Goal: Task Accomplishment & Management: Manage account settings

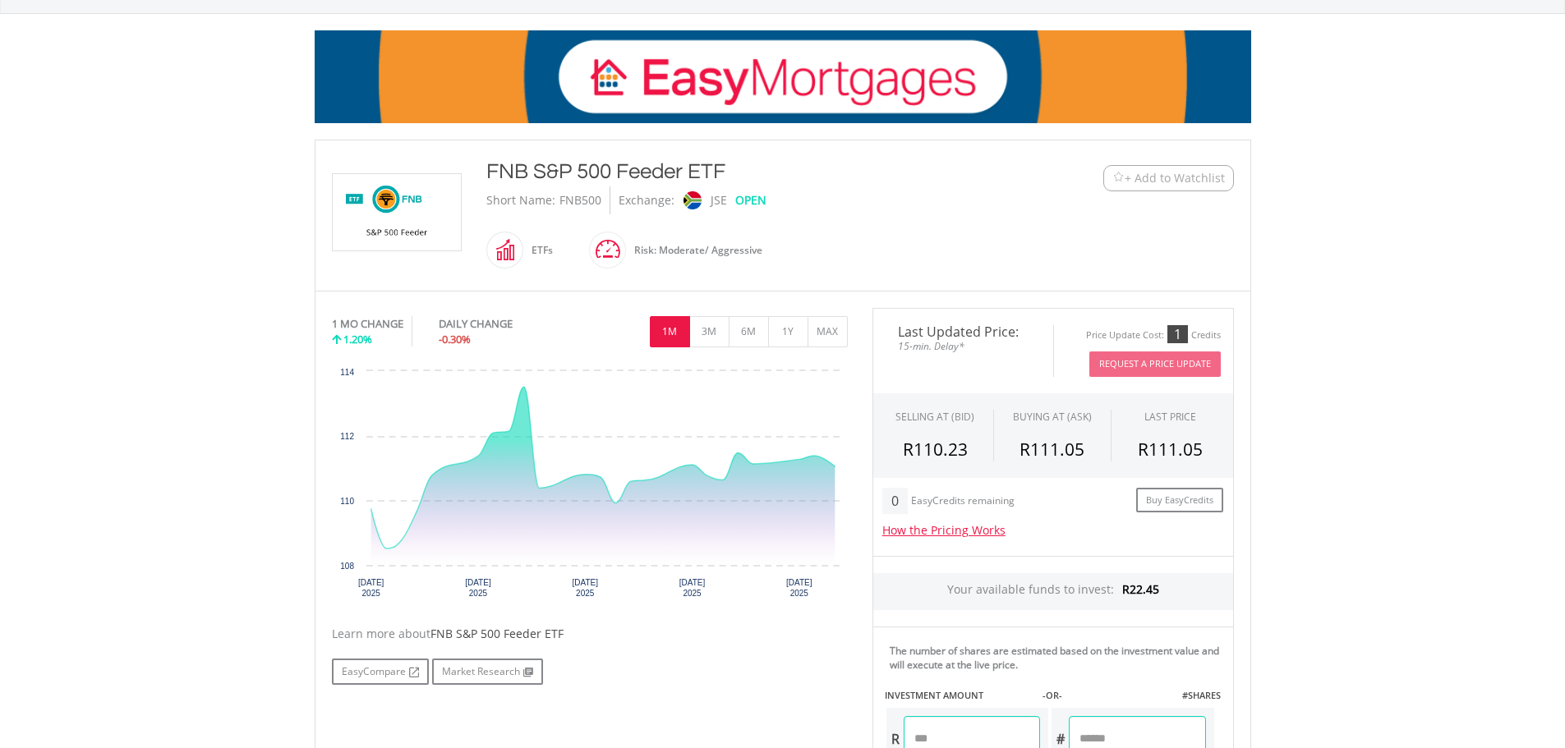
scroll to position [274, 0]
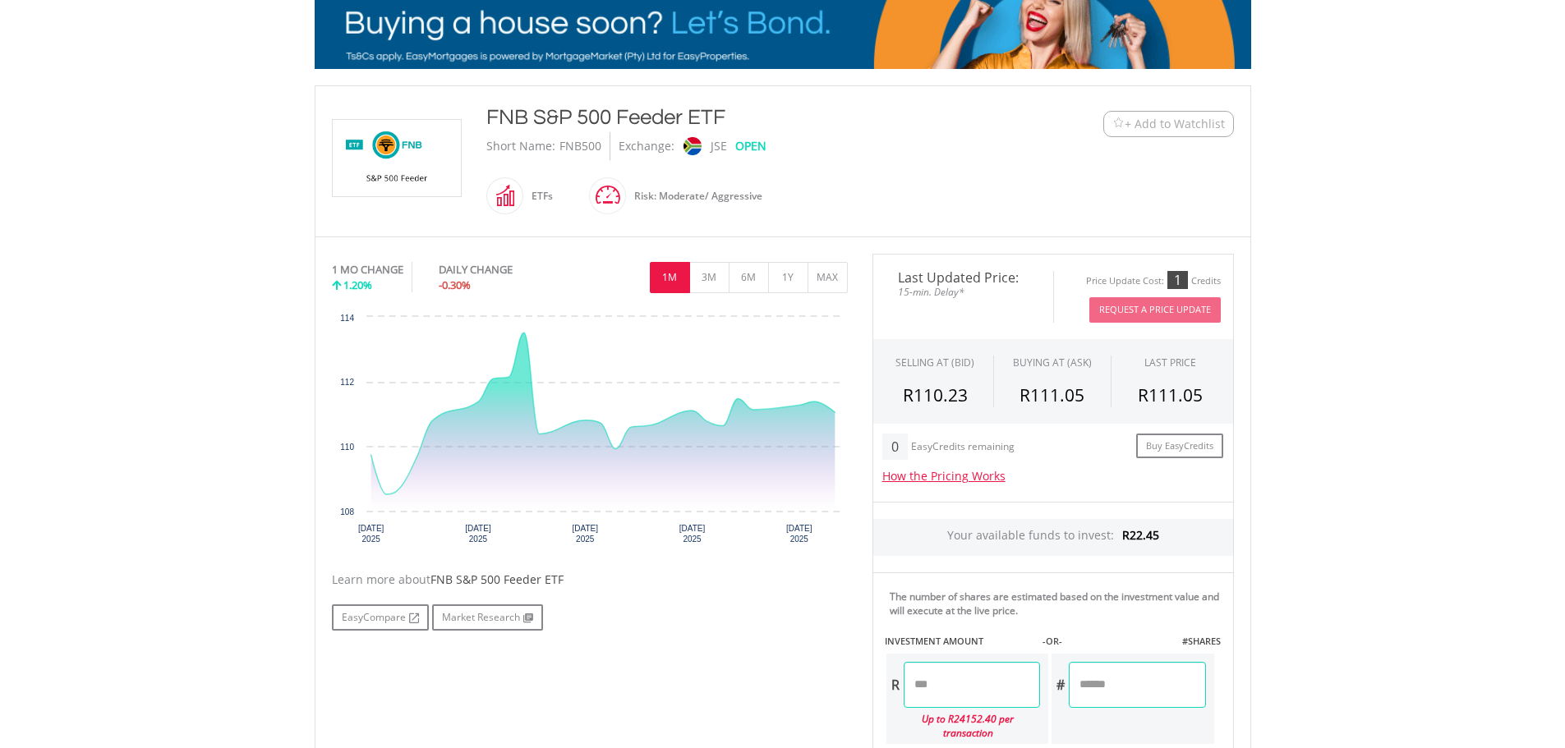
click at [626, 201] on span at bounding box center [626, 195] width 0 height 37
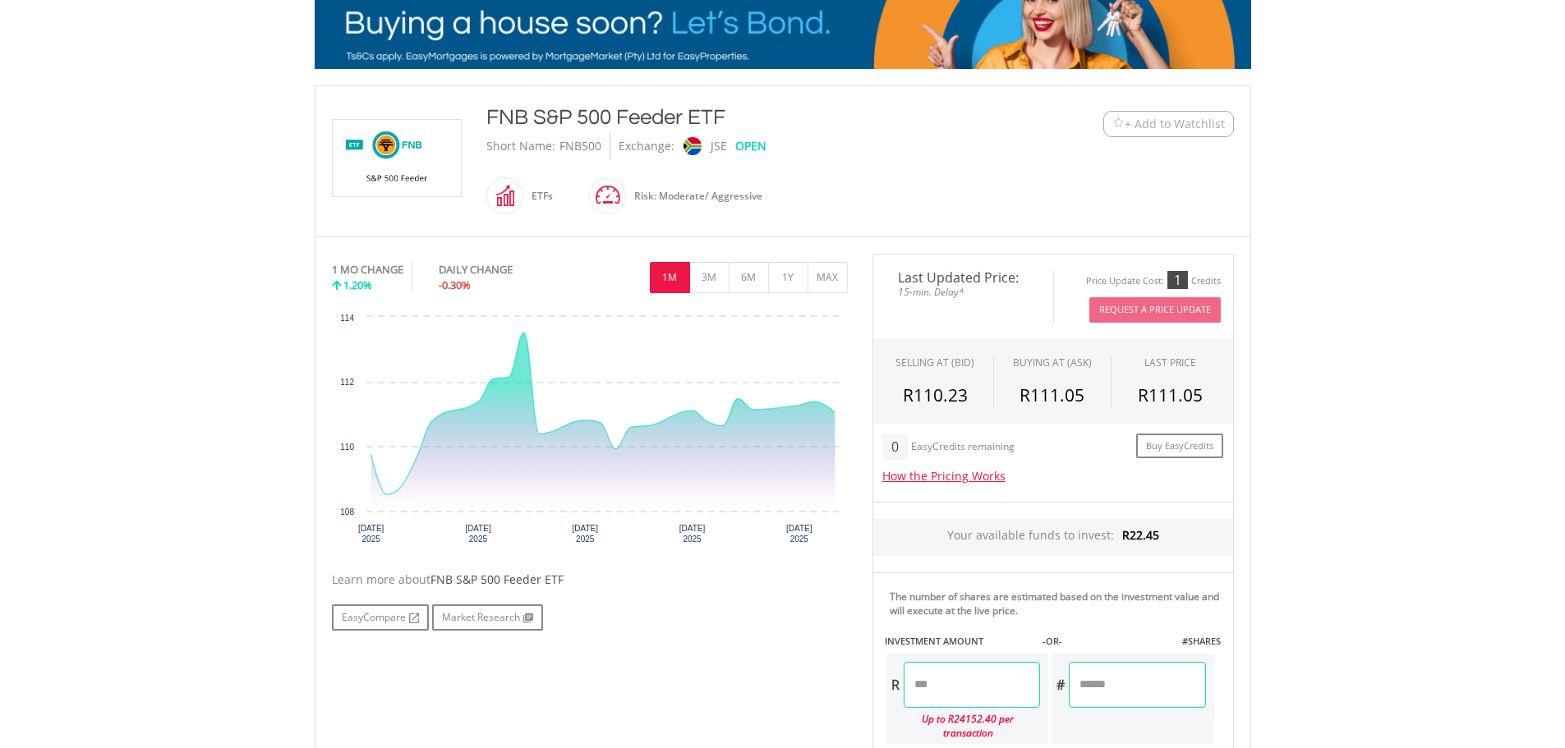
click at [666, 198] on div "Risk: Moderate/ Aggressive" at bounding box center [694, 196] width 136 height 39
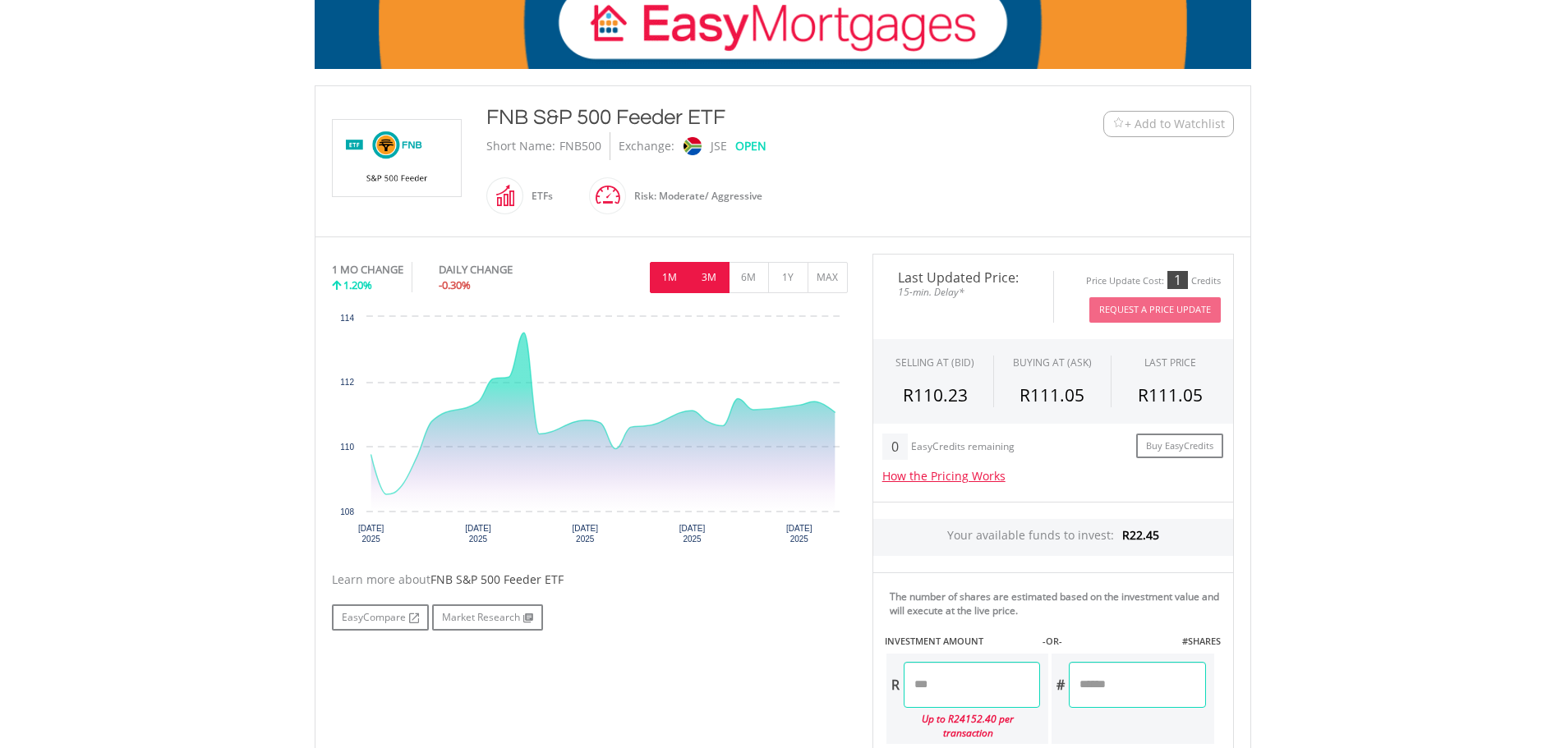
click at [709, 273] on button "3M" at bounding box center [709, 277] width 40 height 31
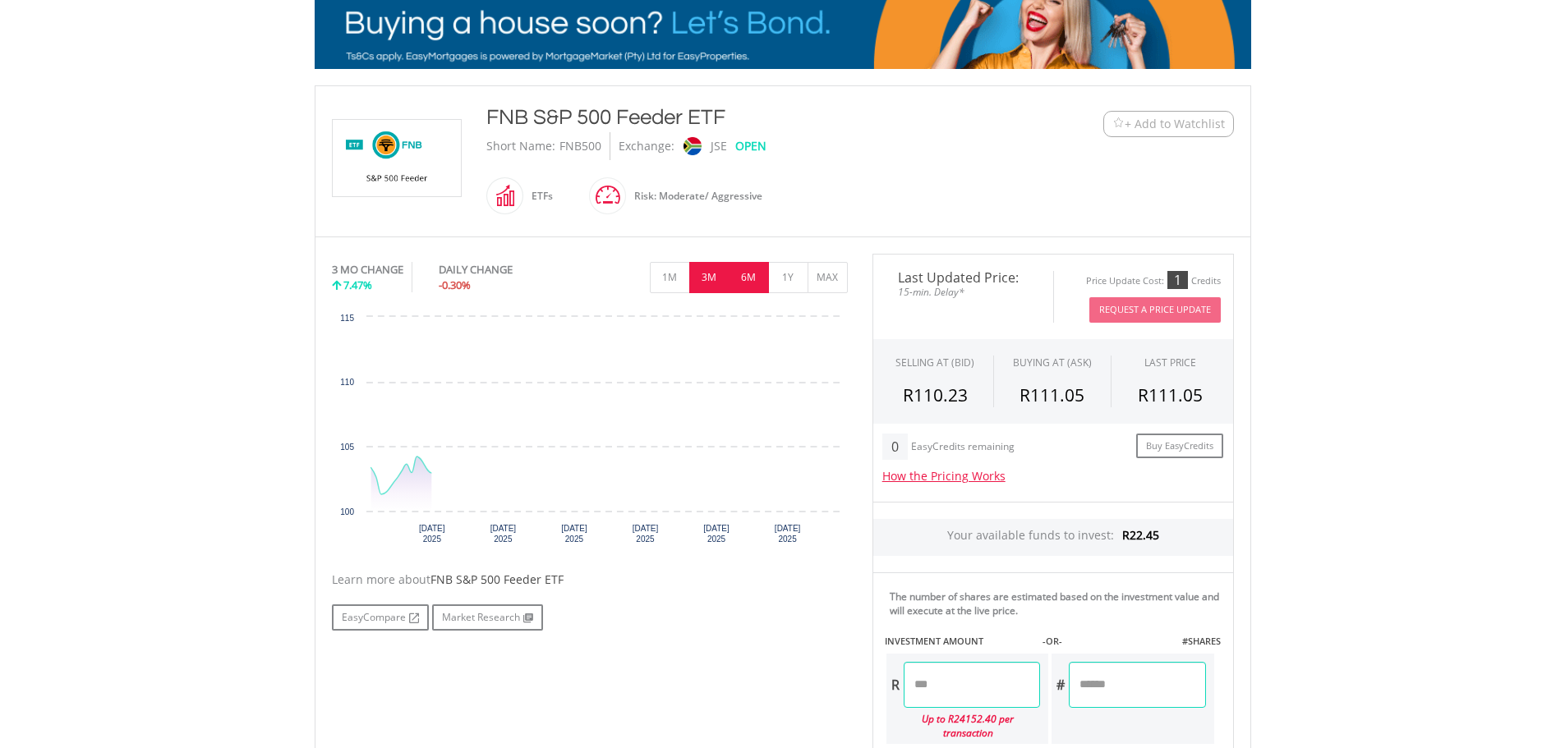
click at [748, 277] on button "6M" at bounding box center [749, 277] width 40 height 31
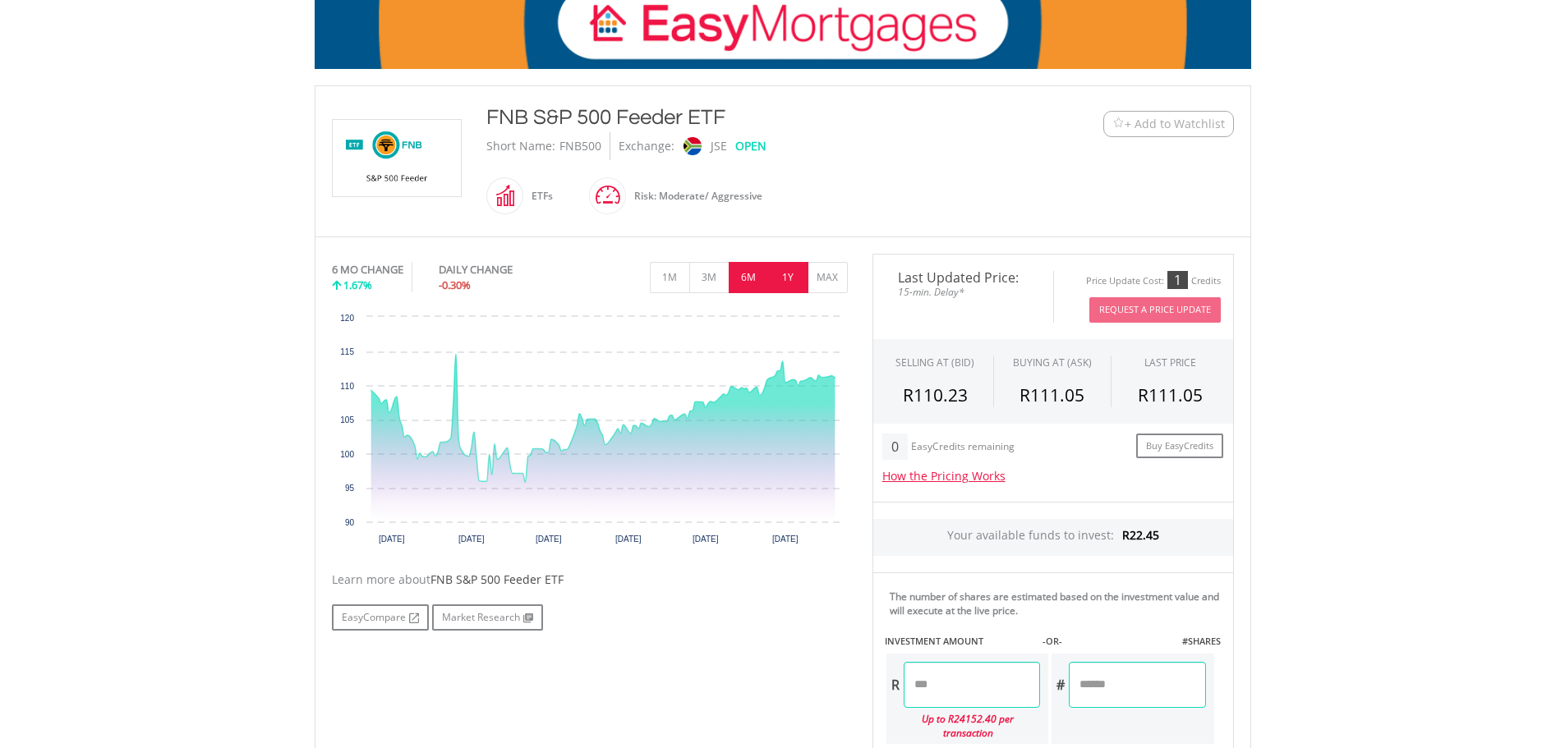
click at [785, 279] on button "1Y" at bounding box center [788, 277] width 40 height 31
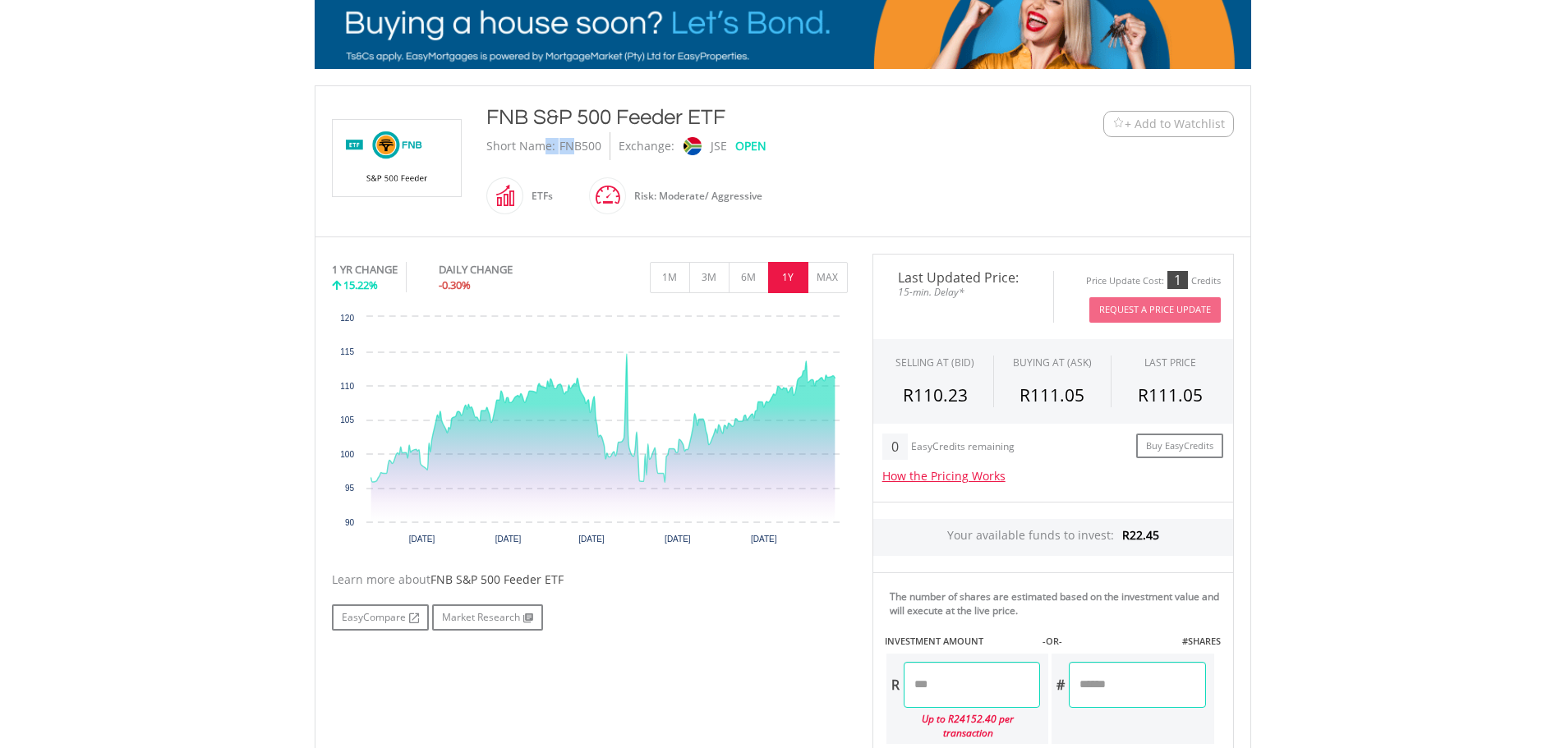
drag, startPoint x: 542, startPoint y: 146, endPoint x: 594, endPoint y: 147, distance: 51.8
click at [594, 147] on div "Short Name: FNB500 Exchange: JSE OPEN" at bounding box center [744, 146] width 516 height 28
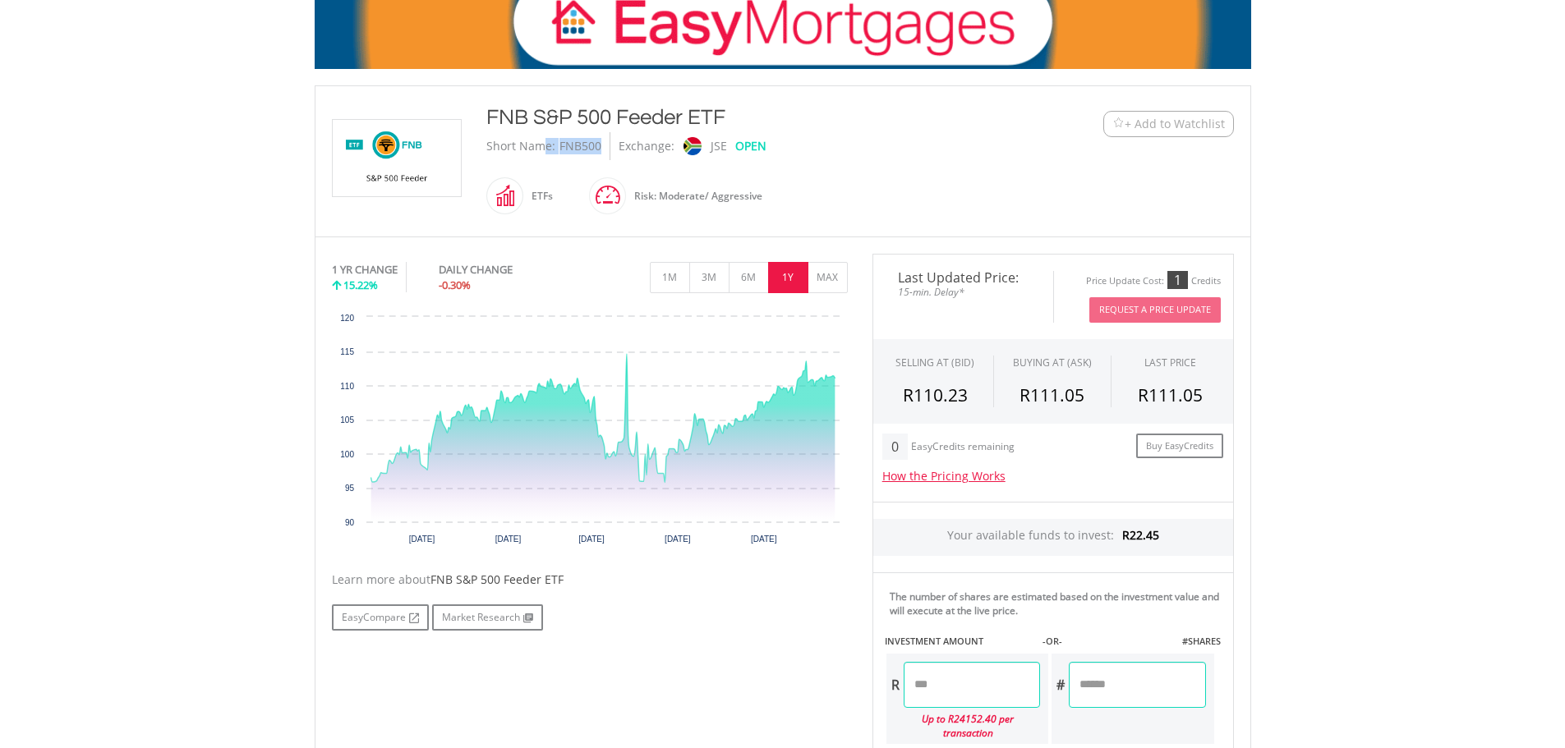
click at [594, 147] on div "FNB500" at bounding box center [580, 146] width 42 height 28
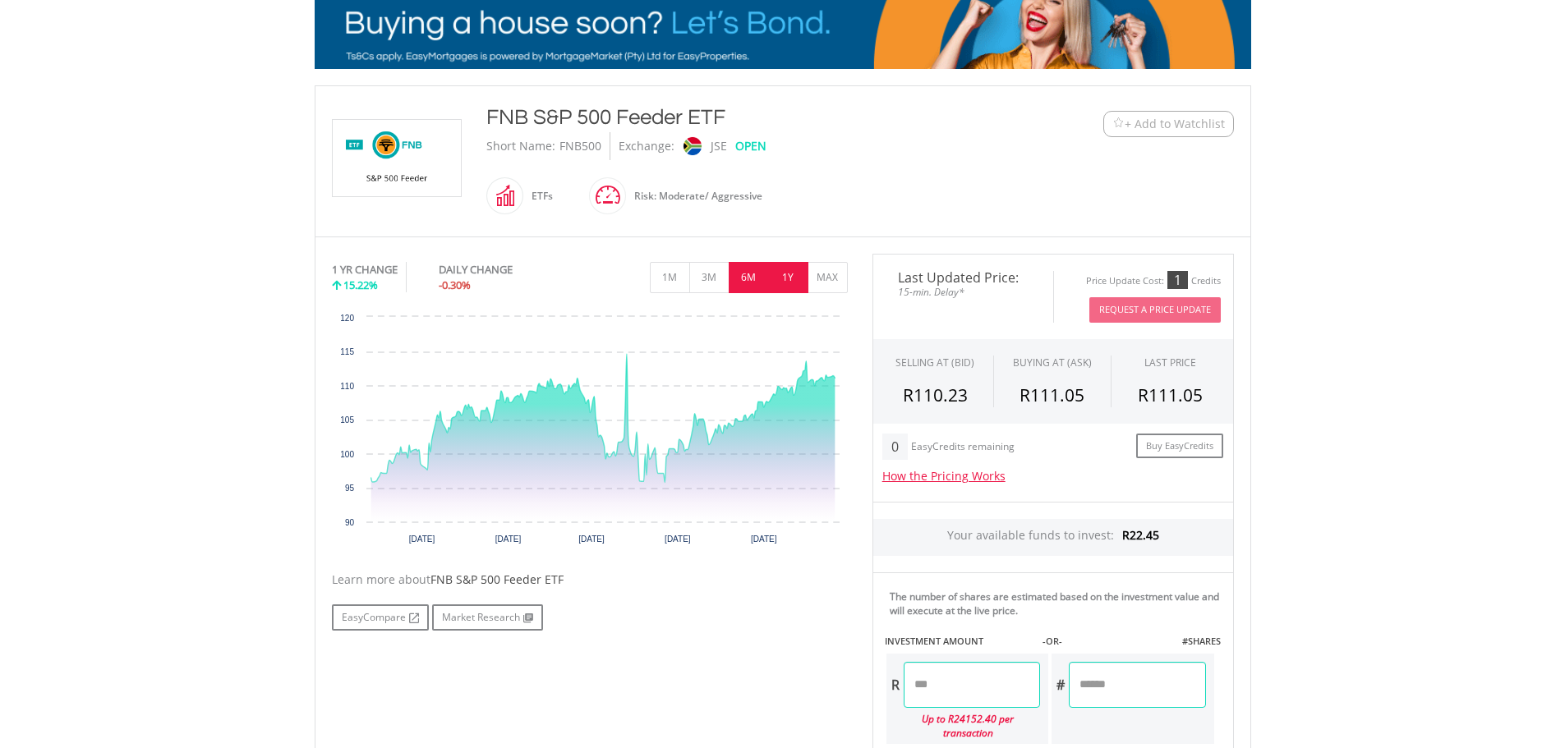
click at [746, 280] on button "6M" at bounding box center [749, 277] width 40 height 31
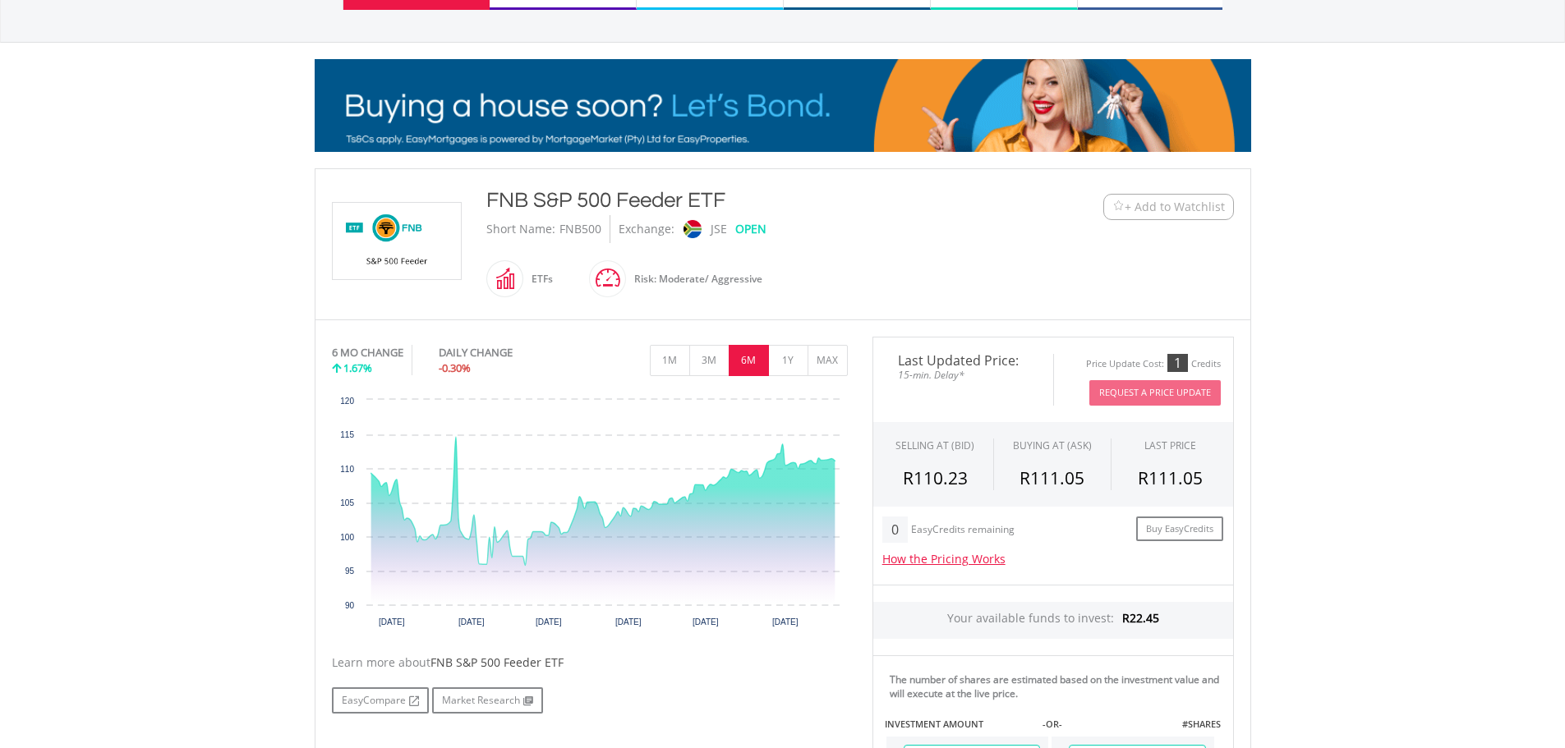
scroll to position [0, 0]
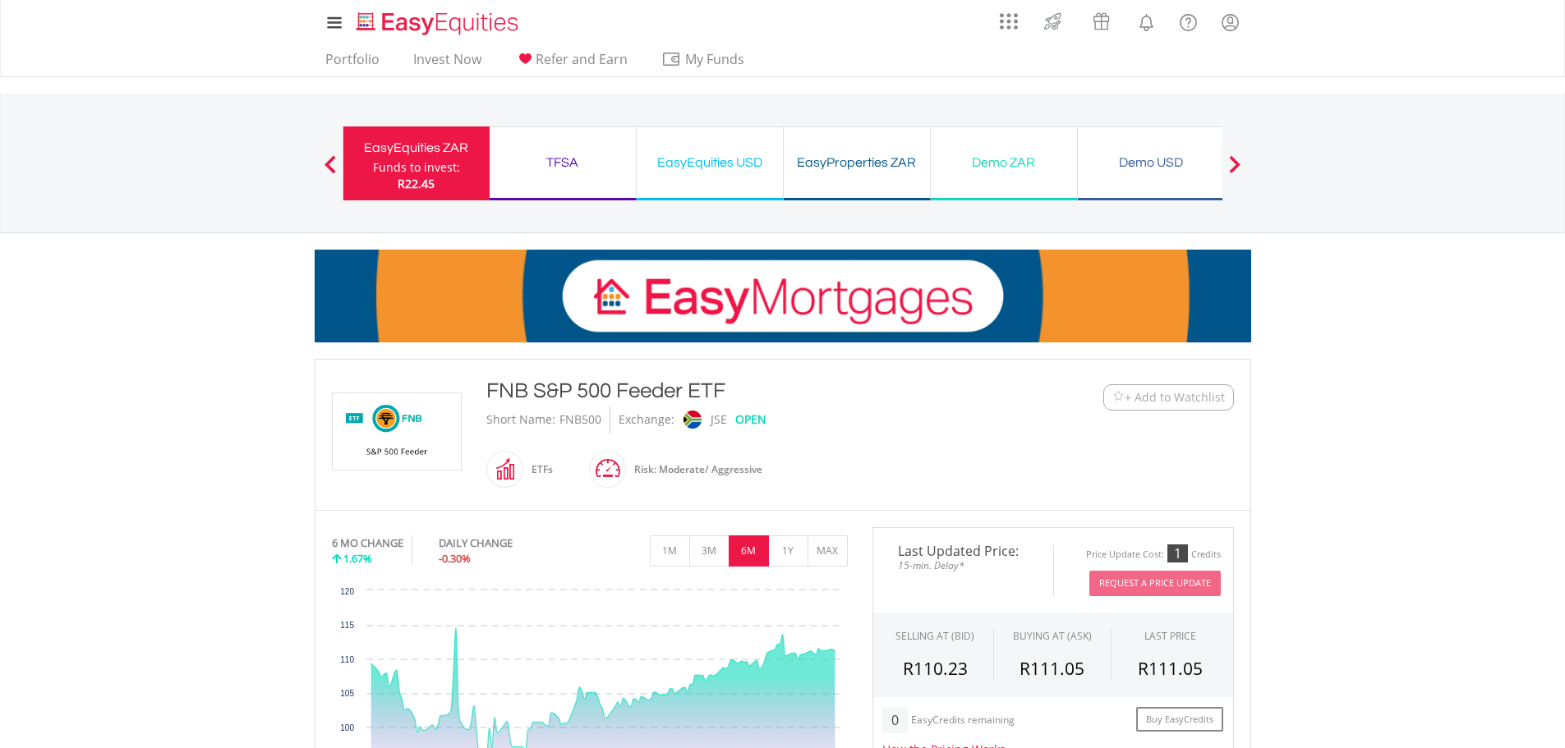
click at [332, 166] on button "Previous" at bounding box center [330, 171] width 33 height 16
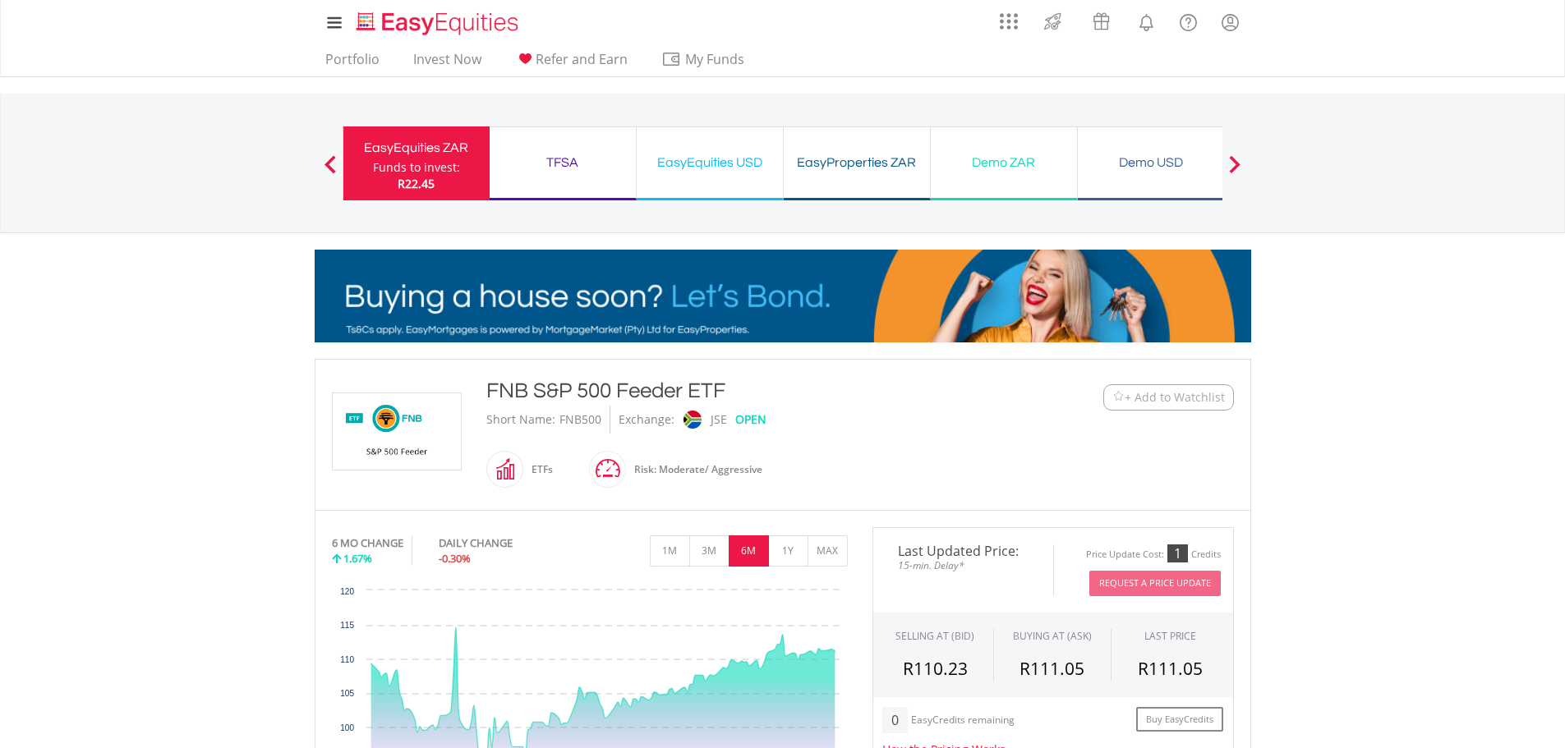
click at [322, 160] on div at bounding box center [330, 163] width 33 height 16
click at [453, 60] on link "Invest Now" at bounding box center [447, 63] width 81 height 25
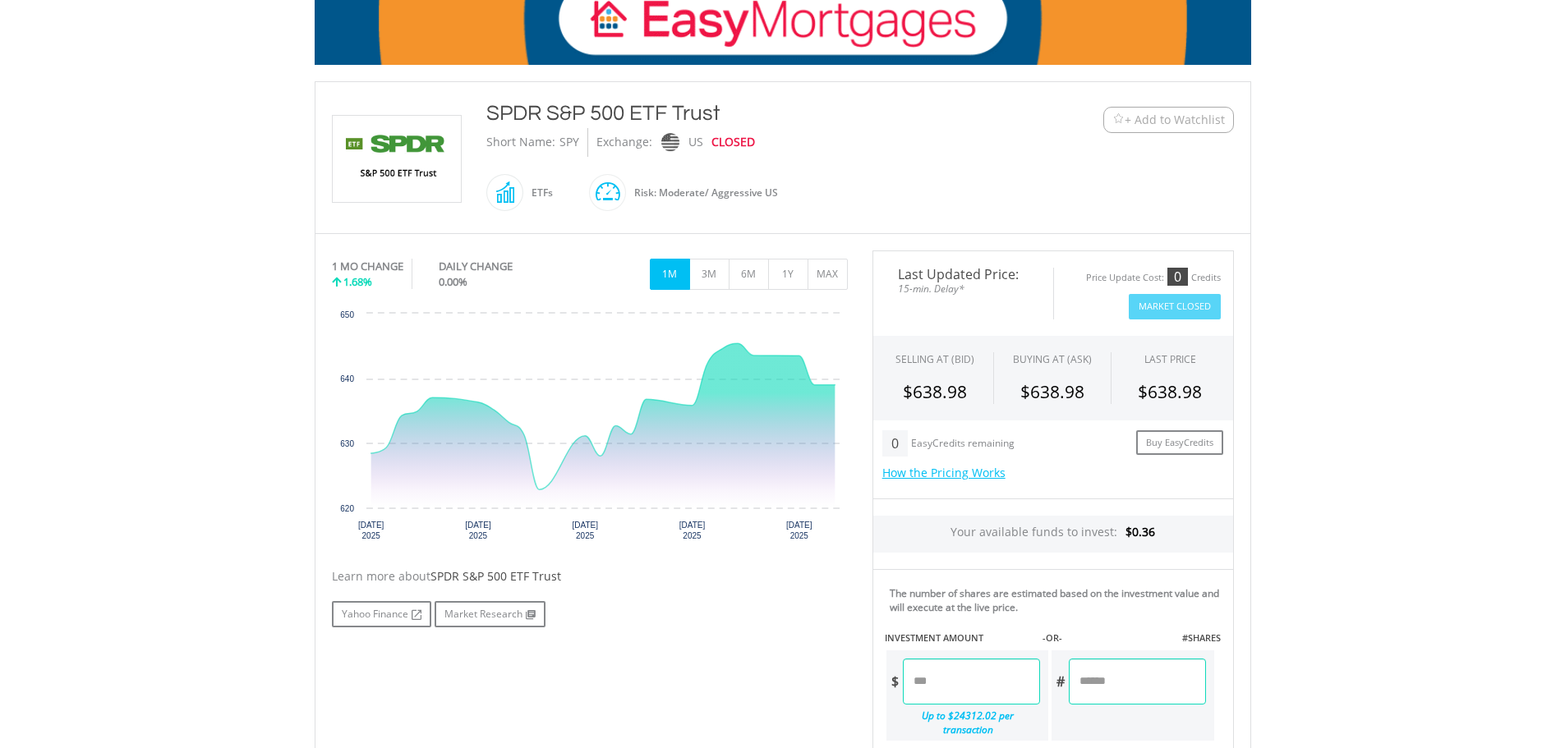
scroll to position [548, 0]
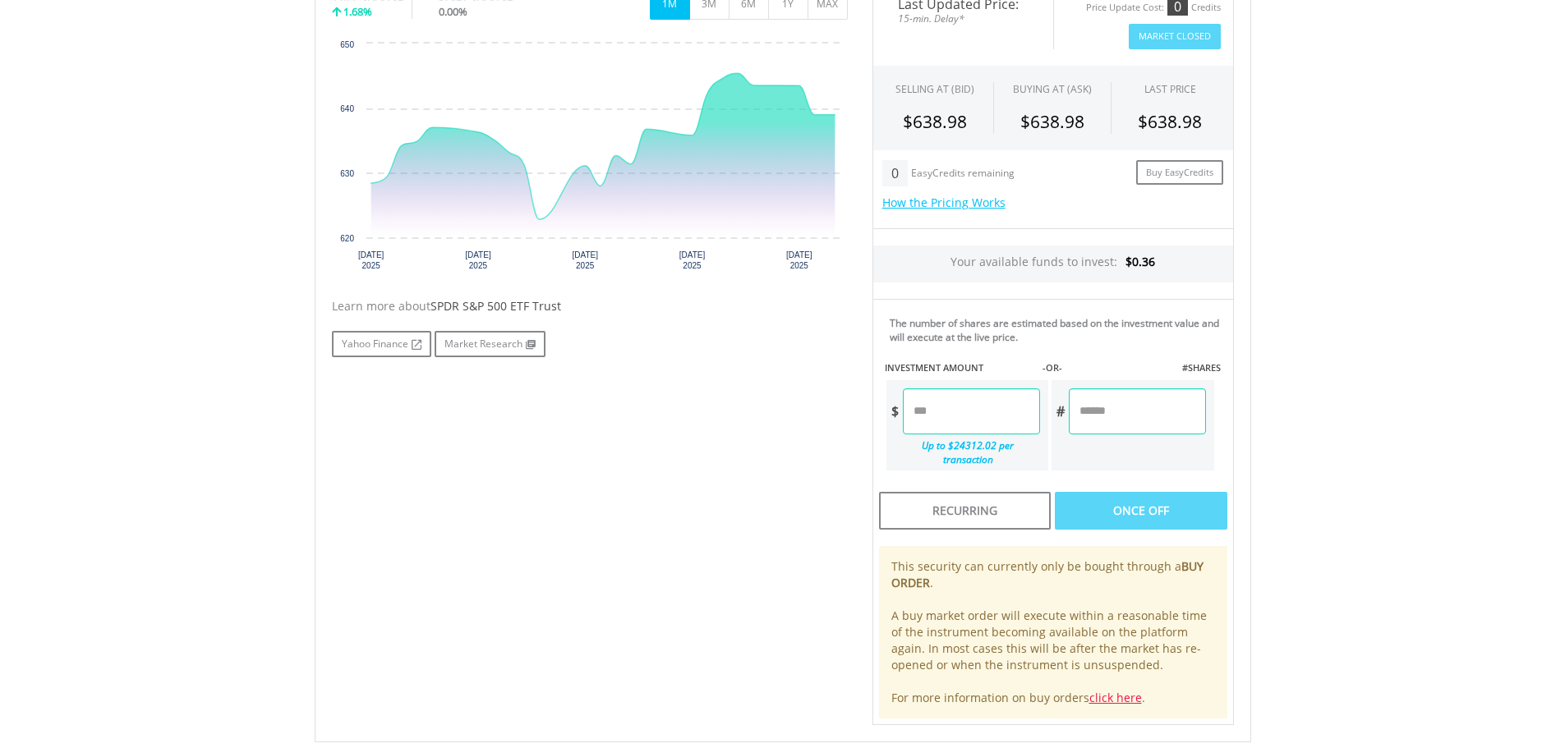
click at [1118, 414] on input "number" at bounding box center [1137, 412] width 136 height 46
type input "*"
click at [1335, 391] on body "My Investments Invest Now New Listings Sell My Recurring Investments Pending Or…" at bounding box center [782, 247] width 1565 height 1591
type input "*******"
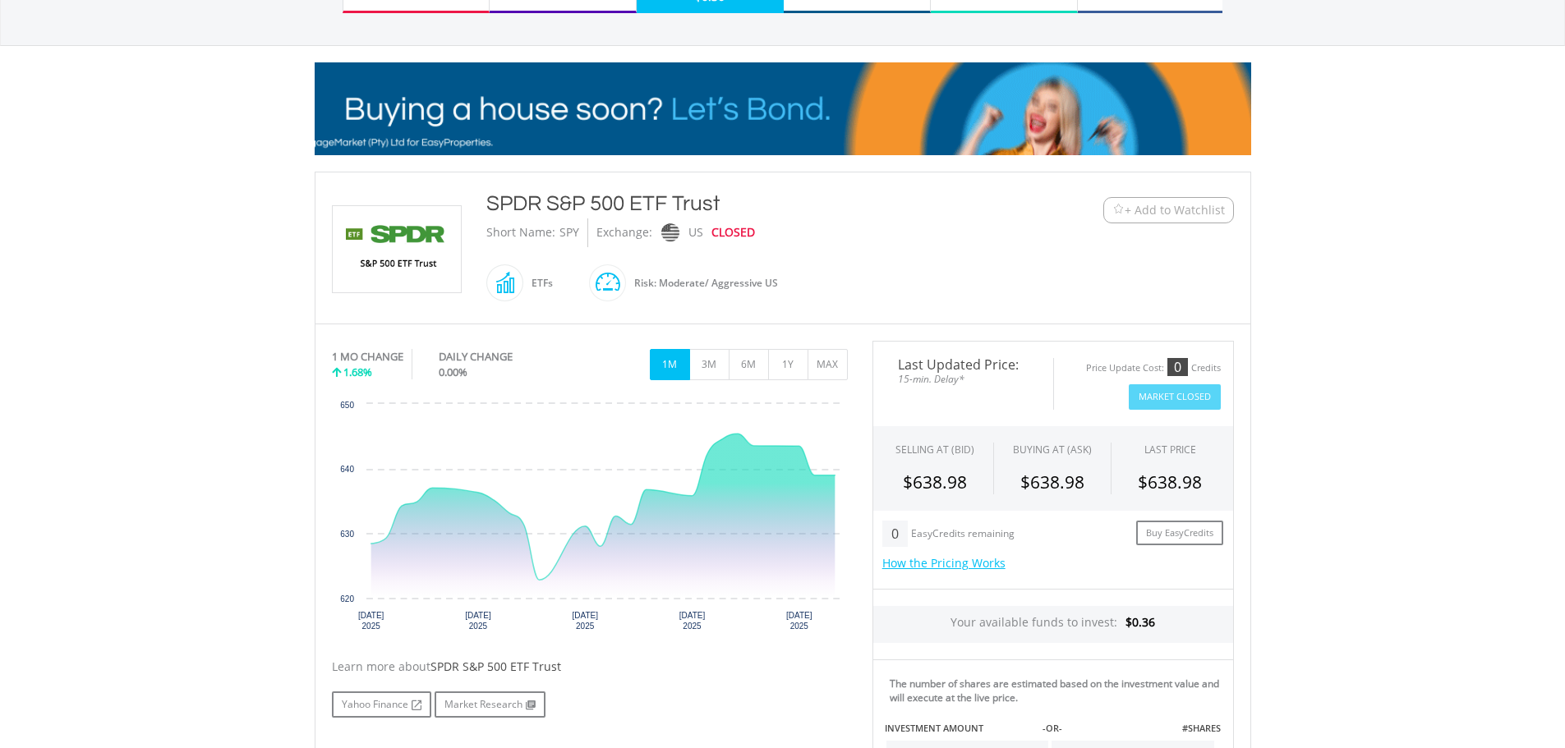
scroll to position [0, 0]
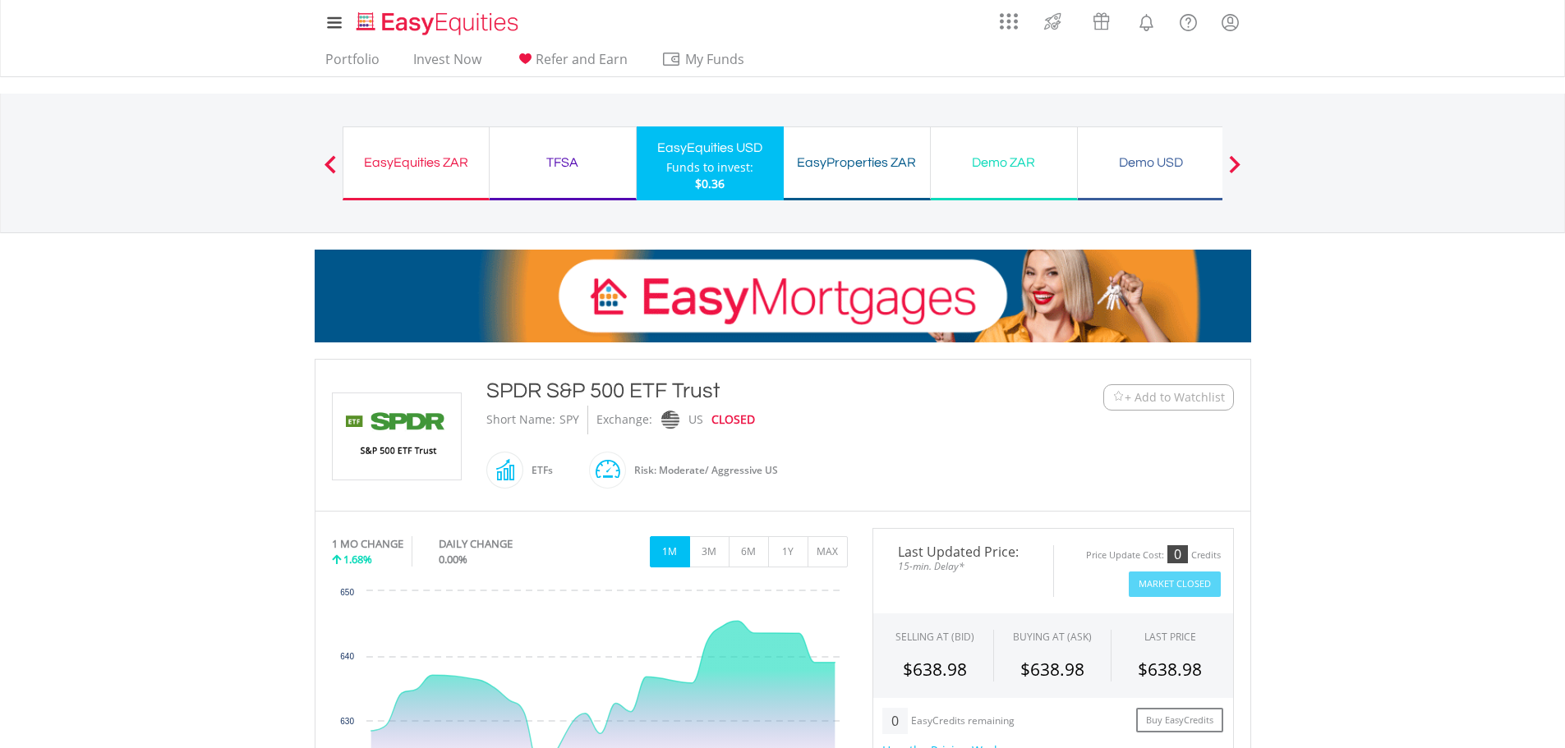
click at [338, 161] on div at bounding box center [330, 163] width 33 height 16
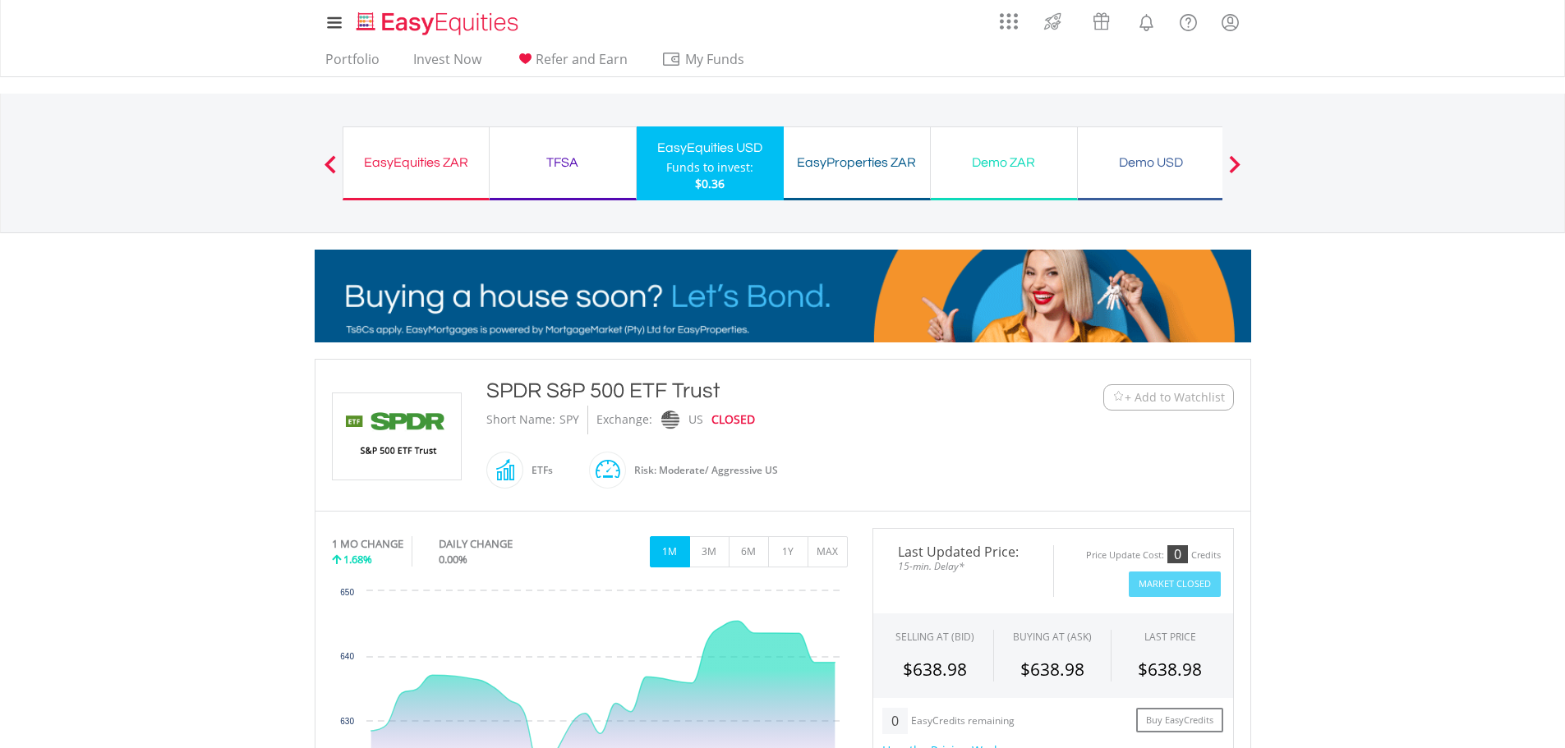
click at [334, 162] on span at bounding box center [331, 164] width 12 height 18
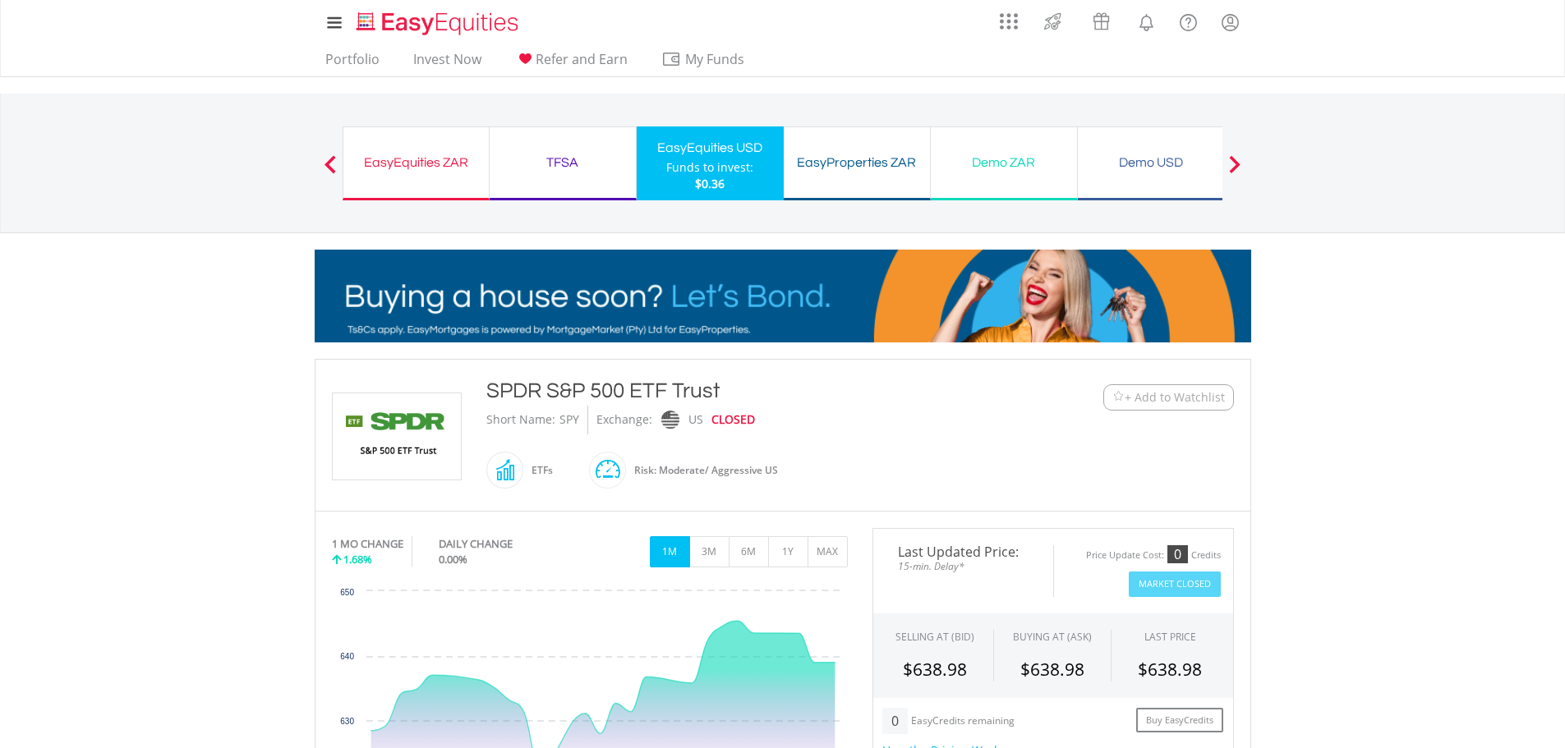
click at [330, 165] on button "Previous" at bounding box center [330, 171] width 33 height 16
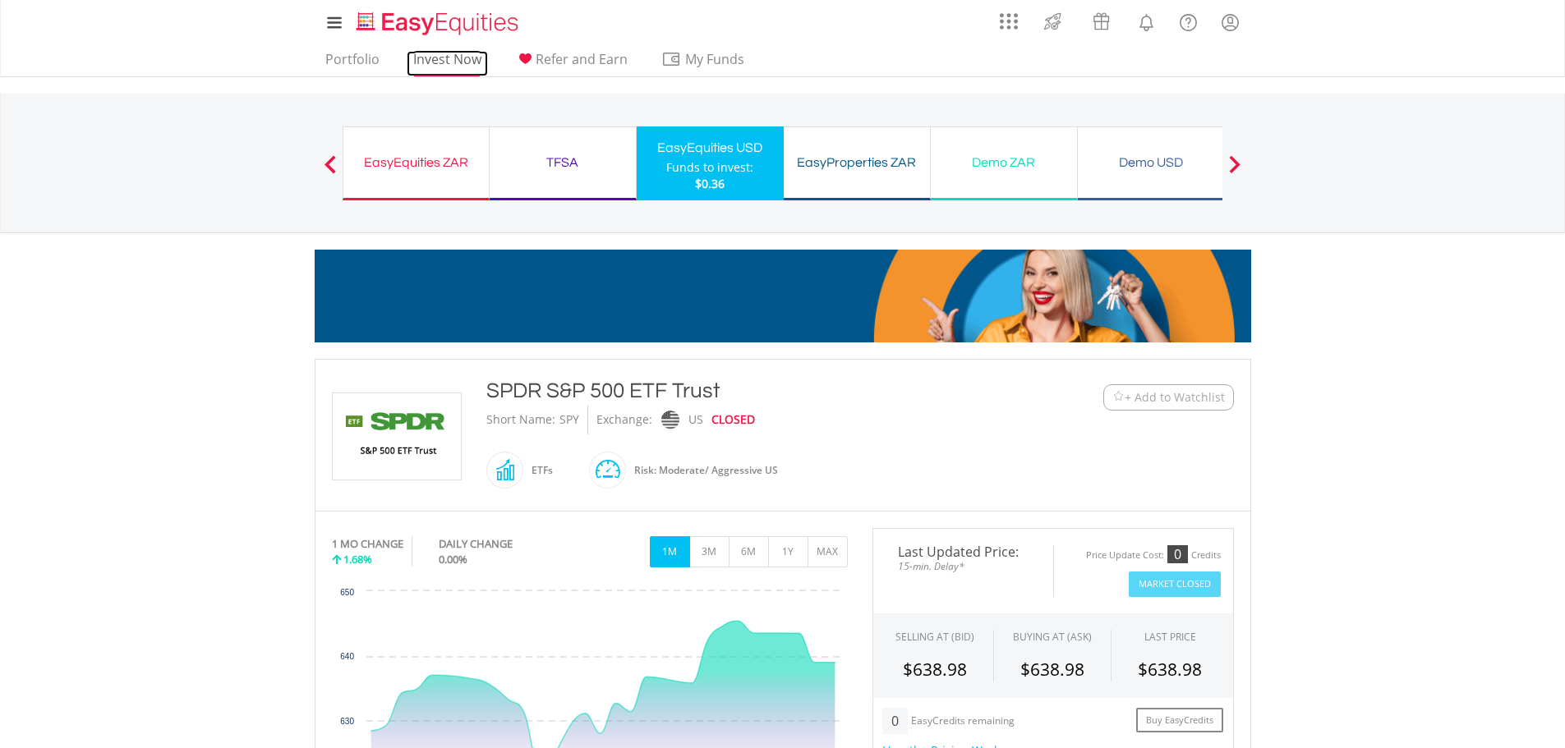
click at [447, 62] on link "Invest Now" at bounding box center [447, 63] width 81 height 25
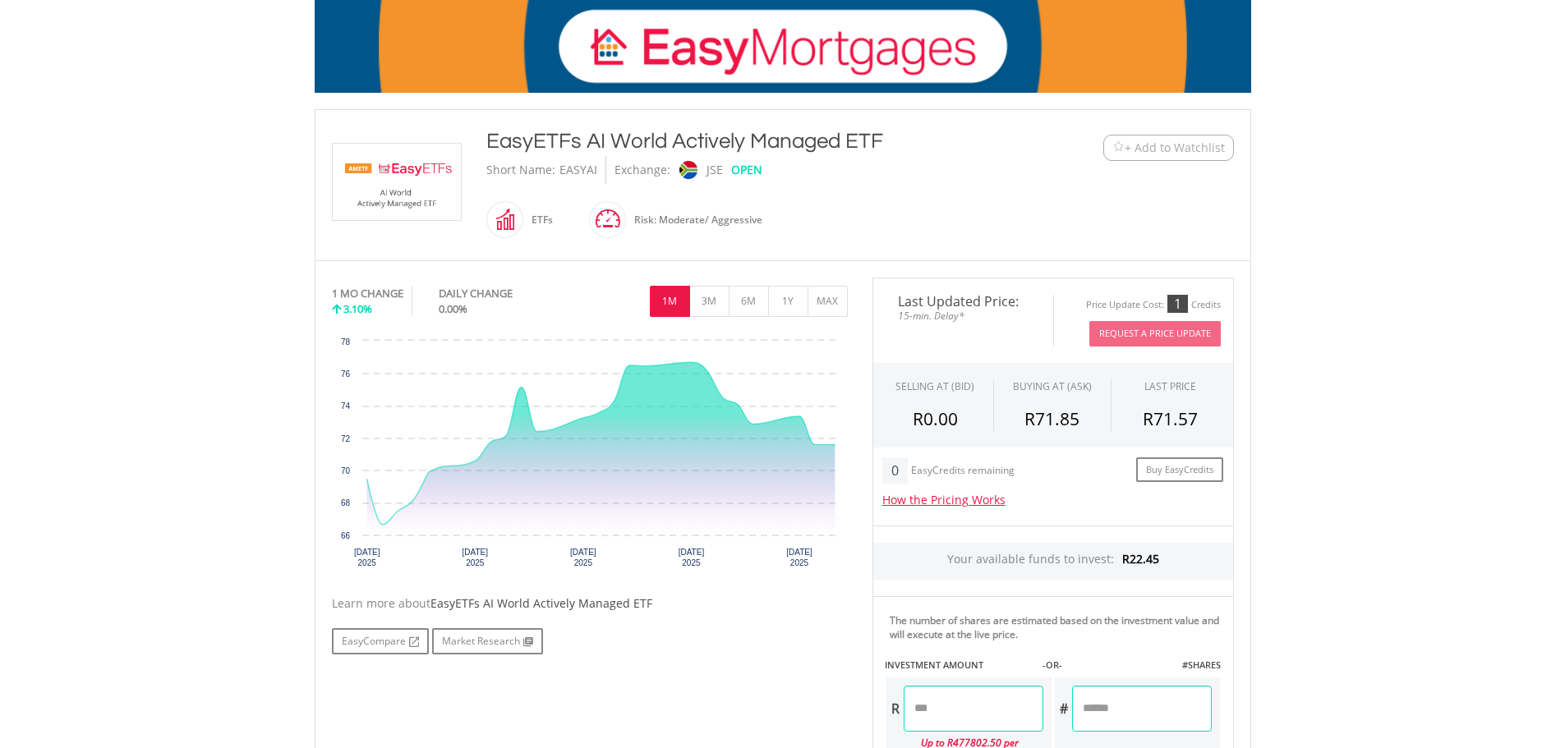
scroll to position [274, 0]
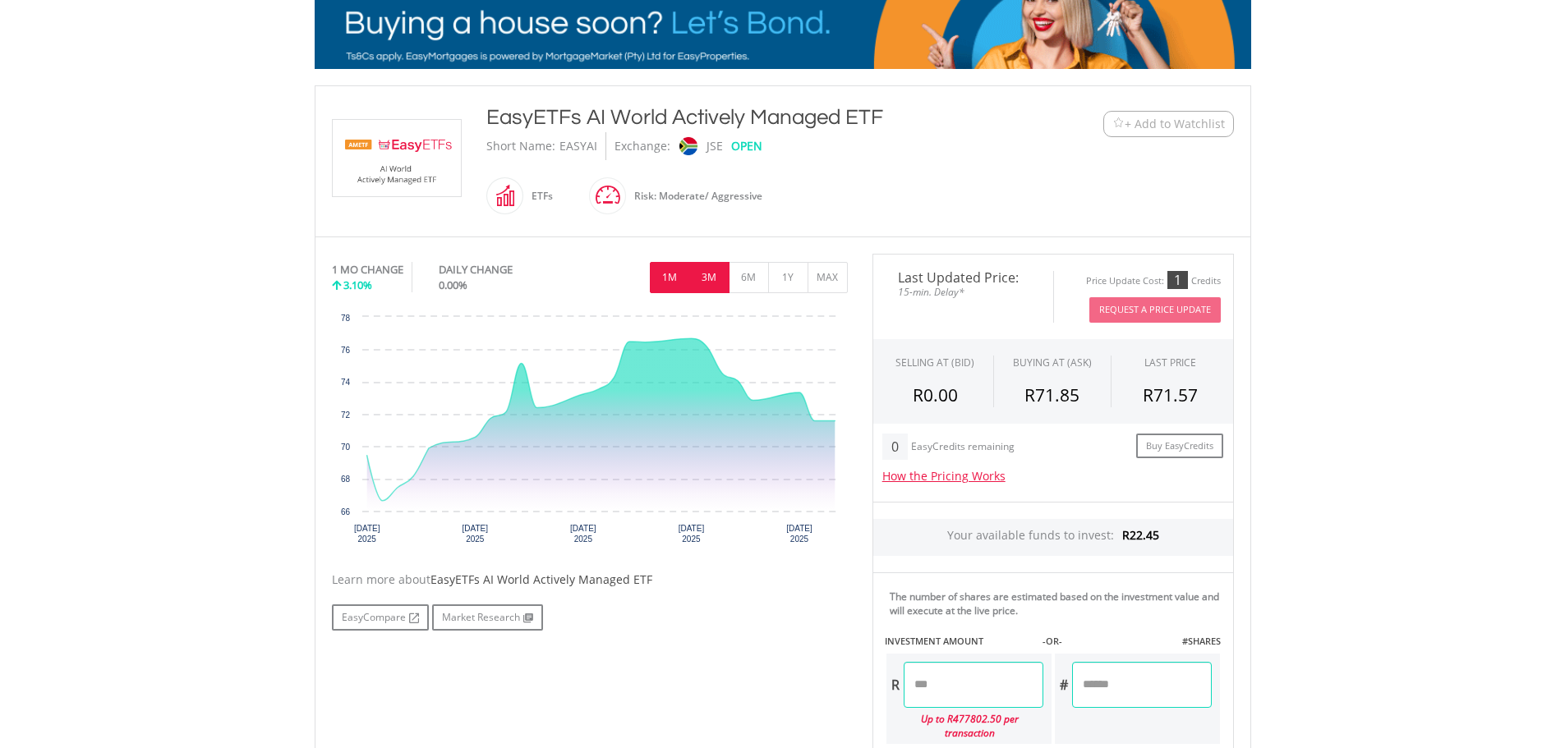
click at [719, 268] on button "3M" at bounding box center [709, 277] width 40 height 31
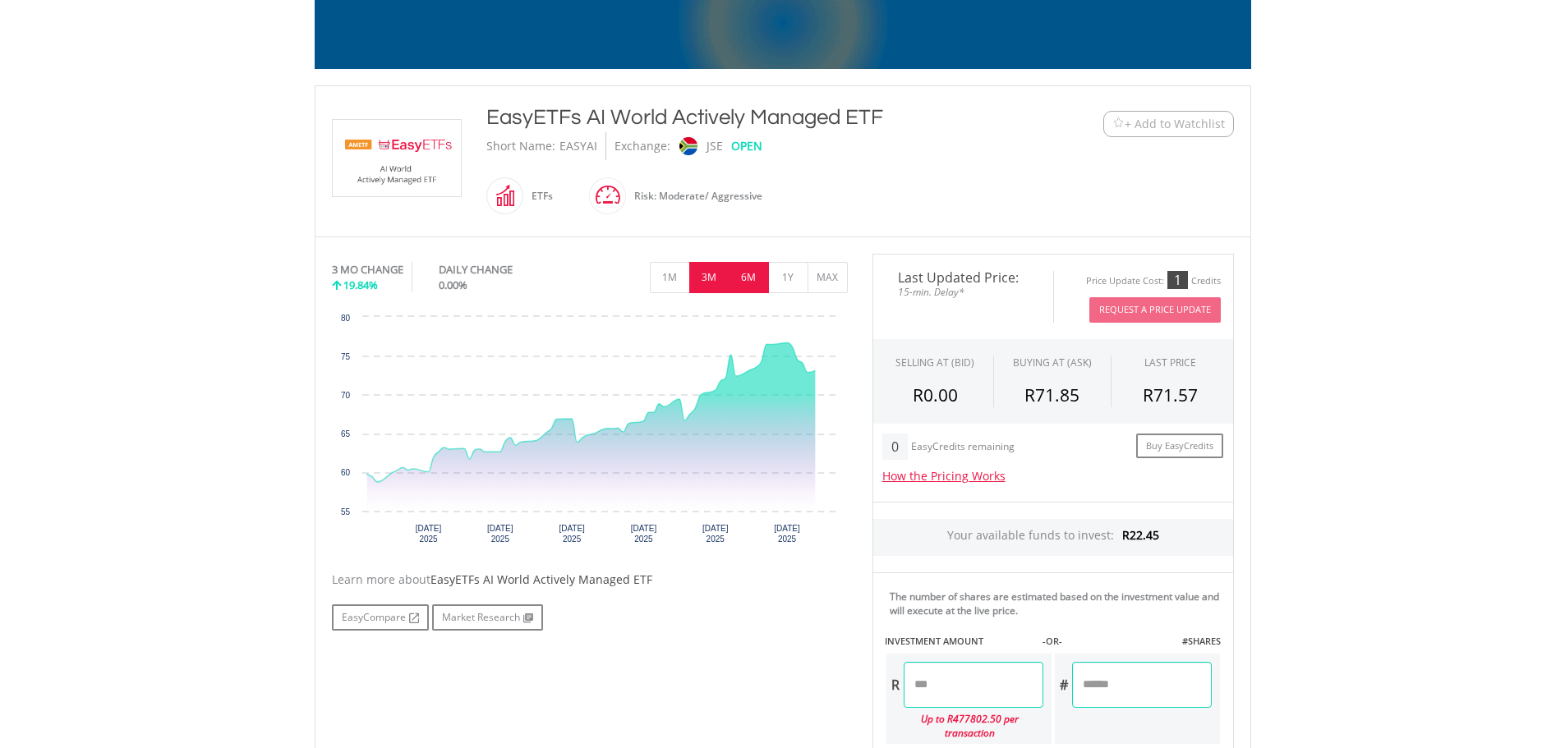
click at [741, 279] on button "6M" at bounding box center [749, 277] width 40 height 31
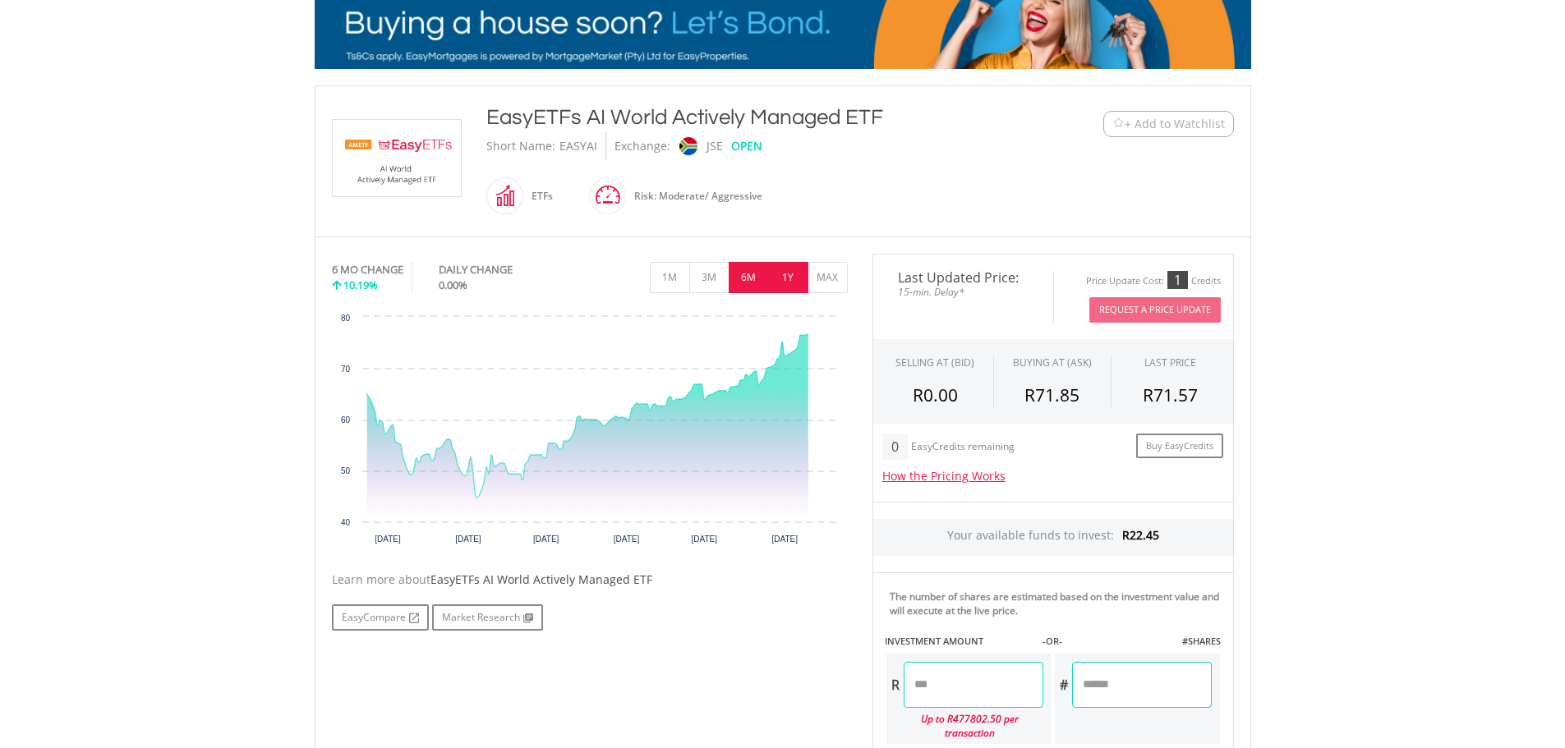
click at [780, 277] on button "1Y" at bounding box center [788, 277] width 40 height 31
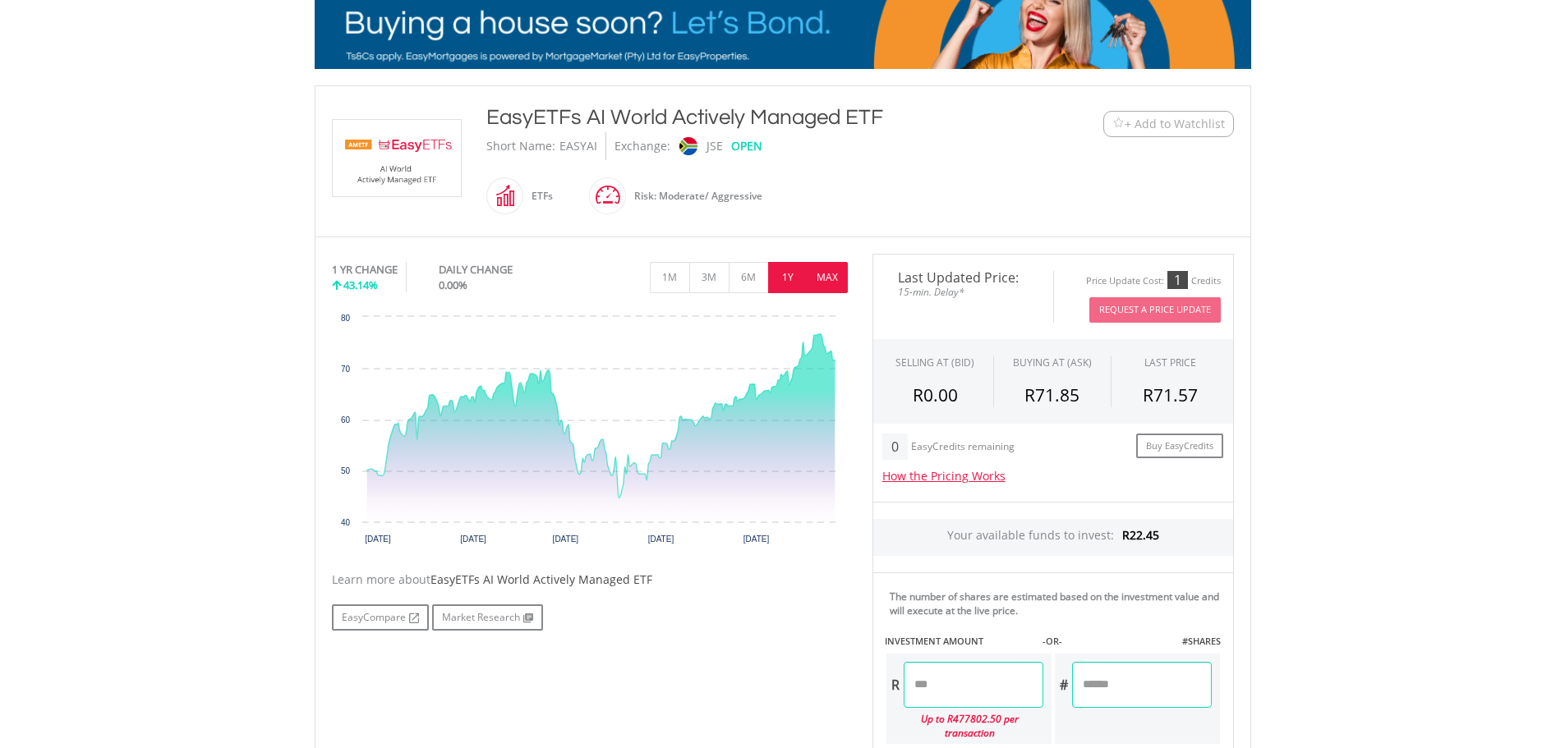
click at [827, 281] on button "MAX" at bounding box center [828, 277] width 40 height 31
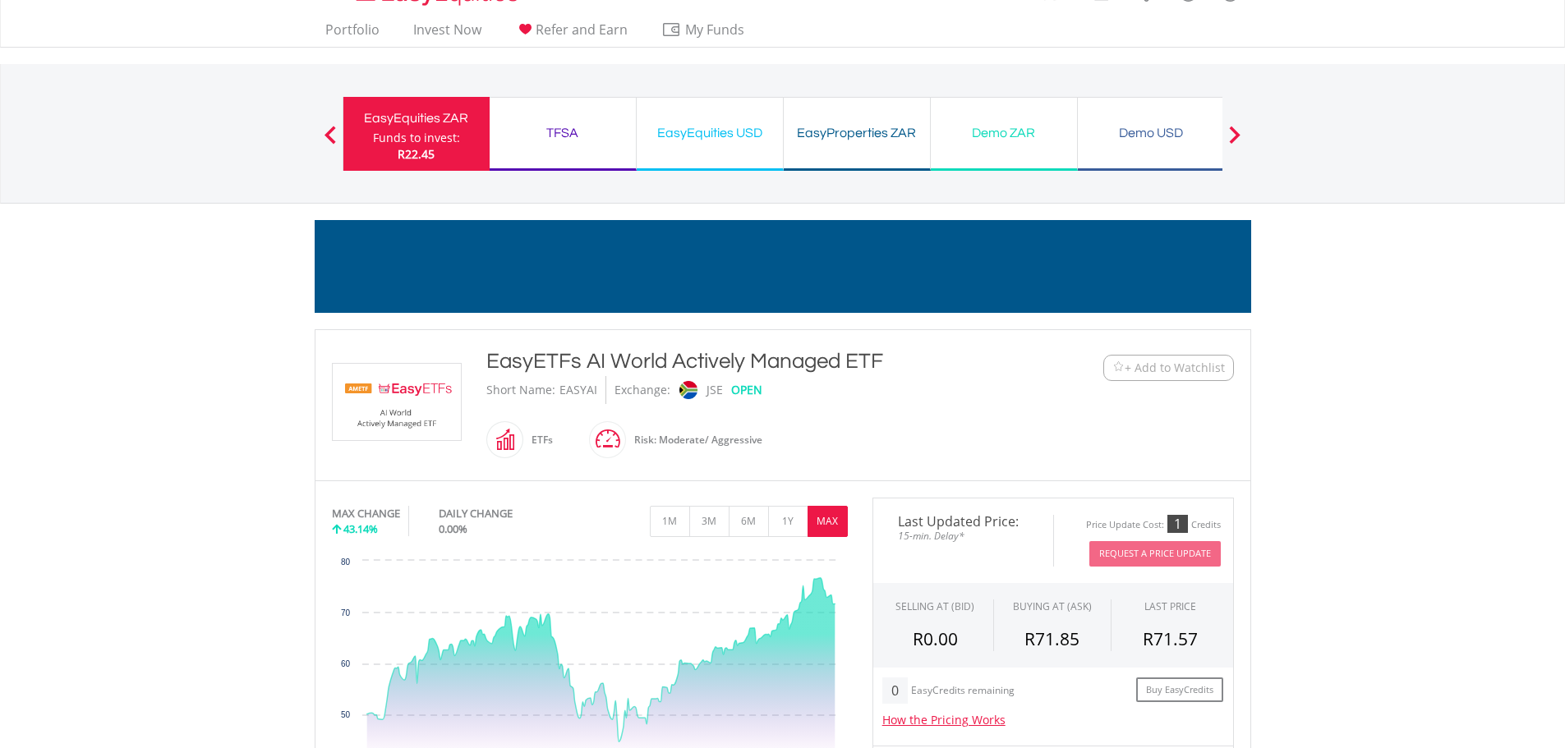
scroll to position [0, 0]
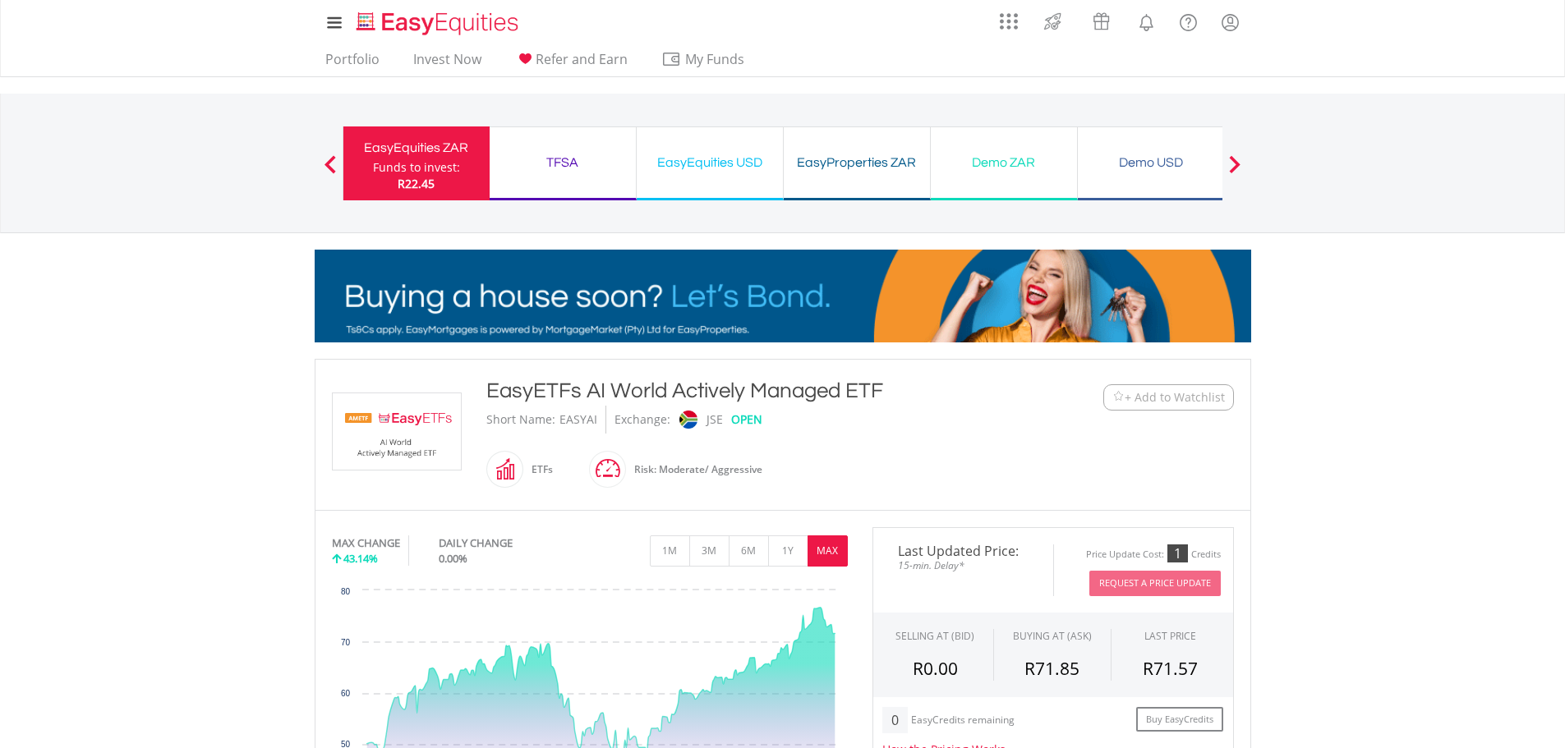
click at [329, 168] on button "Previous" at bounding box center [330, 171] width 33 height 16
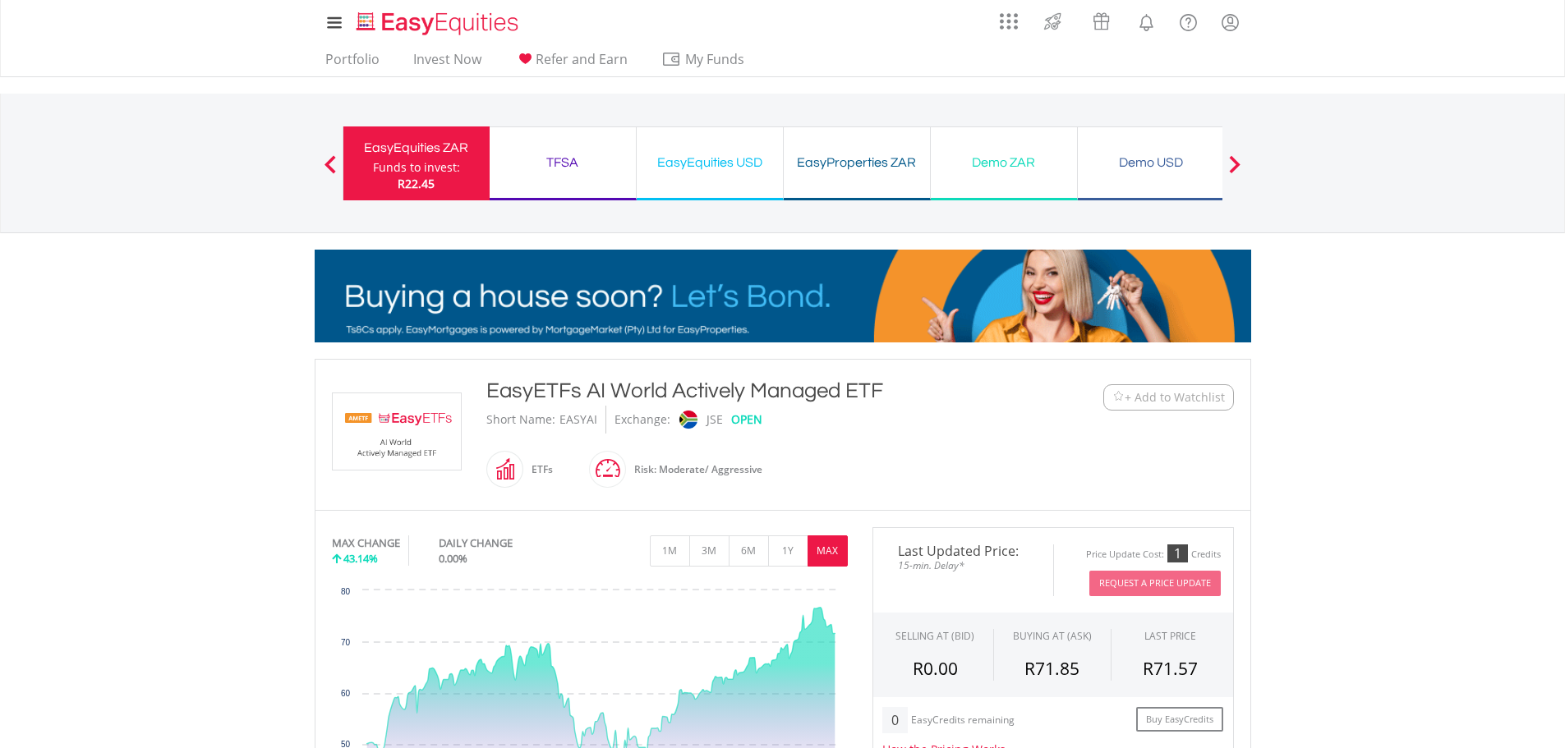
click at [264, 185] on nav "Previous EasyEquities ZAR Funds to invest: R22.45 TFSA Funds to invest: R22.45 …" at bounding box center [782, 164] width 1565 height 140
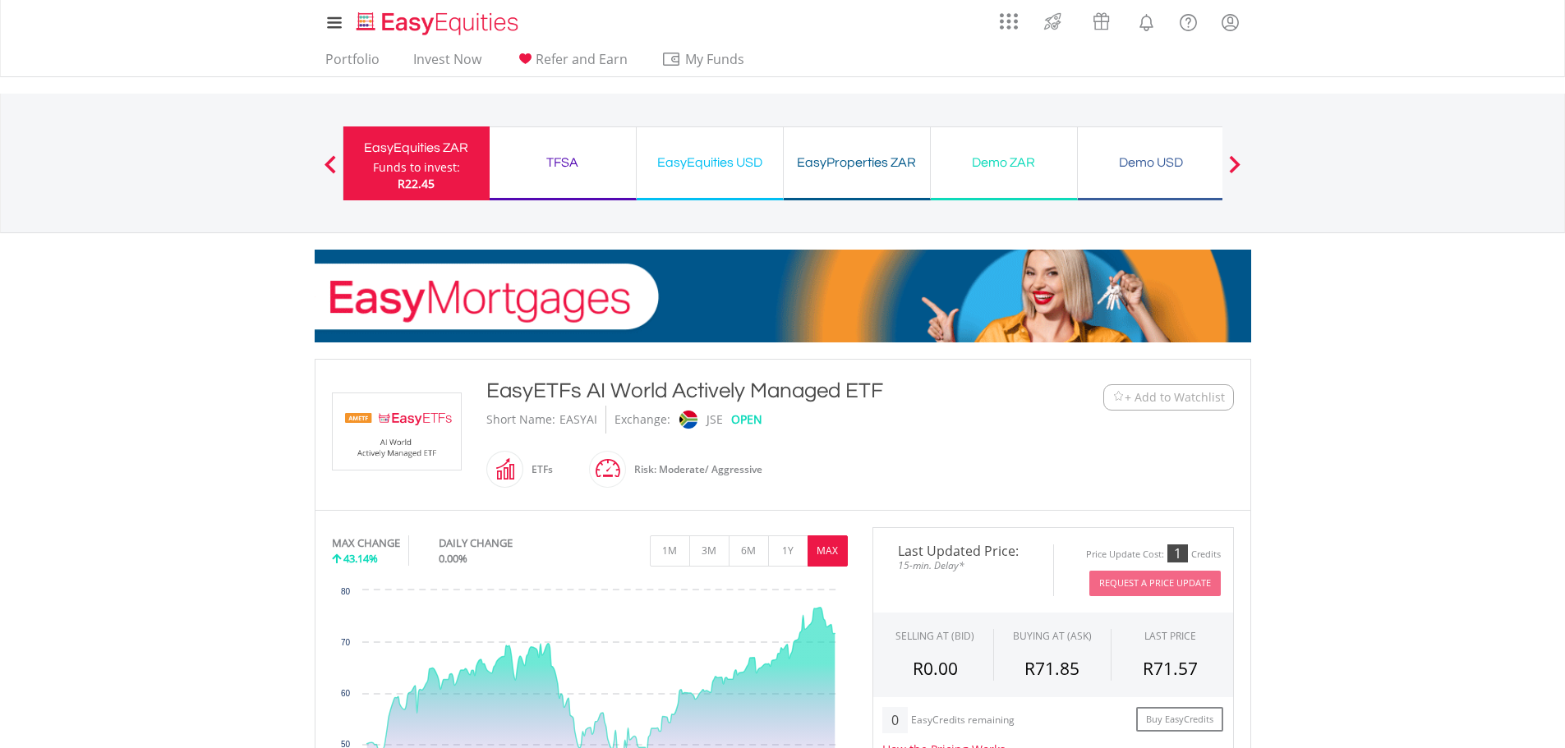
click at [452, 159] on div "Funds to invest:" at bounding box center [416, 167] width 87 height 16
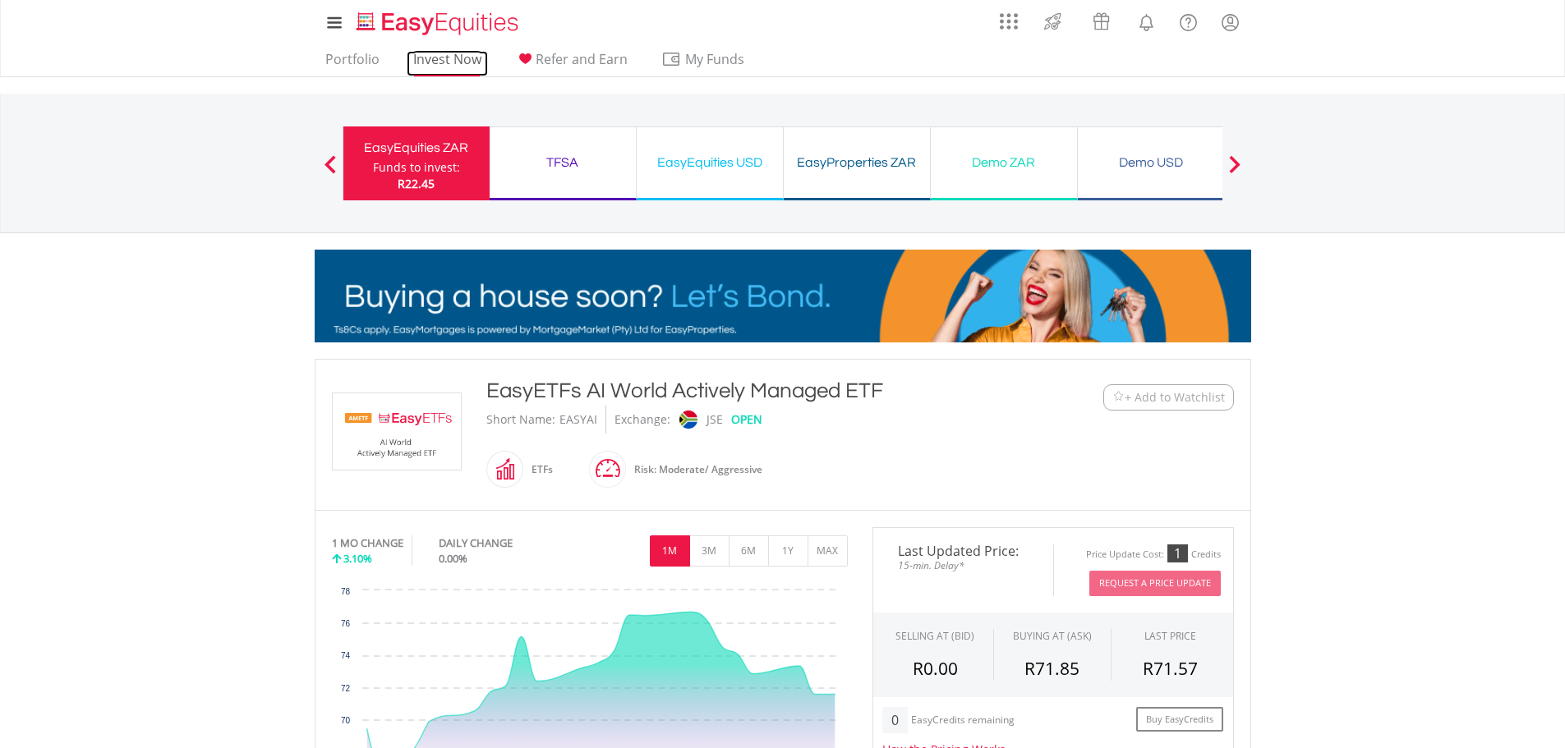
click at [441, 65] on link "Invest Now" at bounding box center [447, 63] width 81 height 25
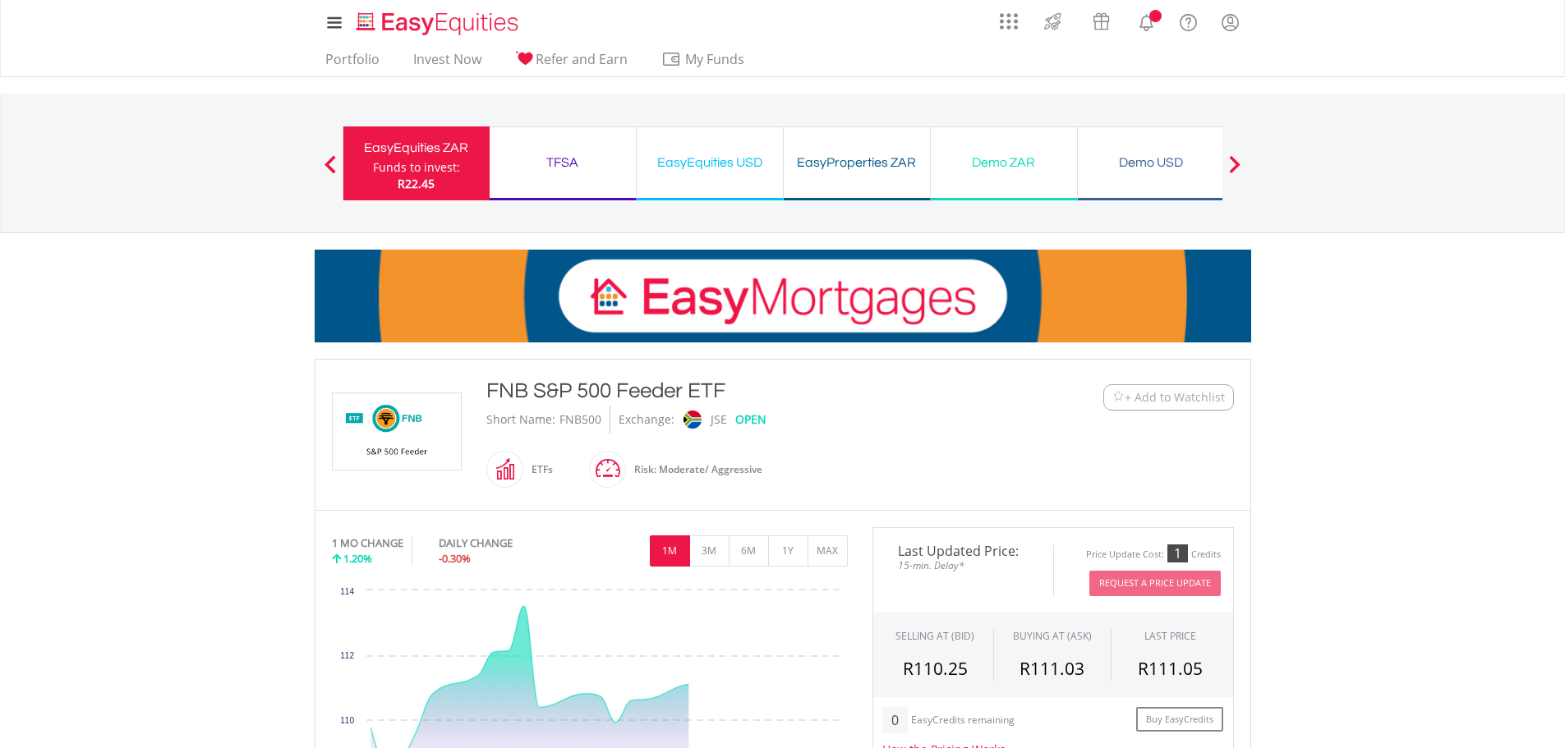
scroll to position [274, 0]
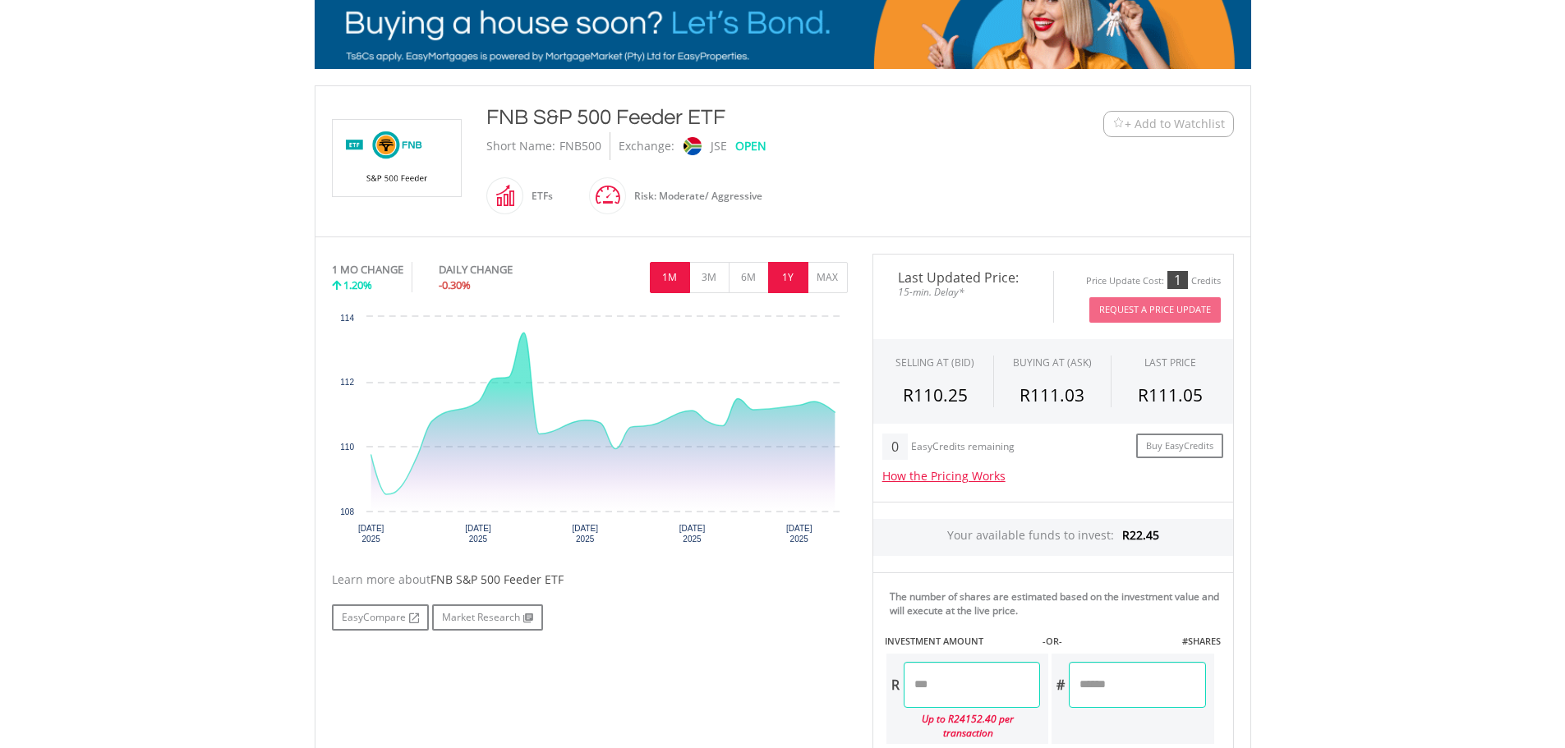
click at [778, 279] on button "1Y" at bounding box center [788, 277] width 40 height 31
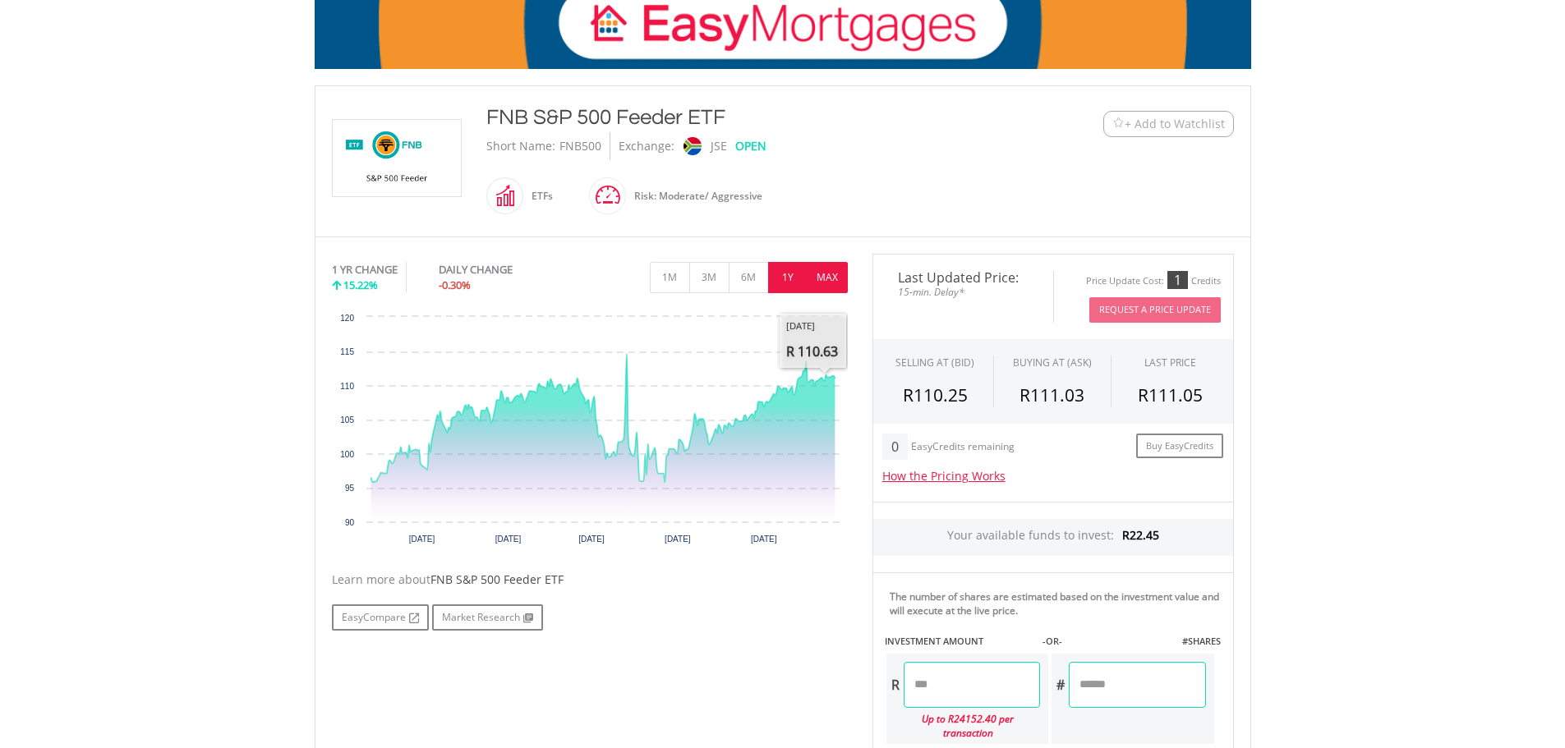
click at [833, 265] on button "MAX" at bounding box center [828, 277] width 40 height 31
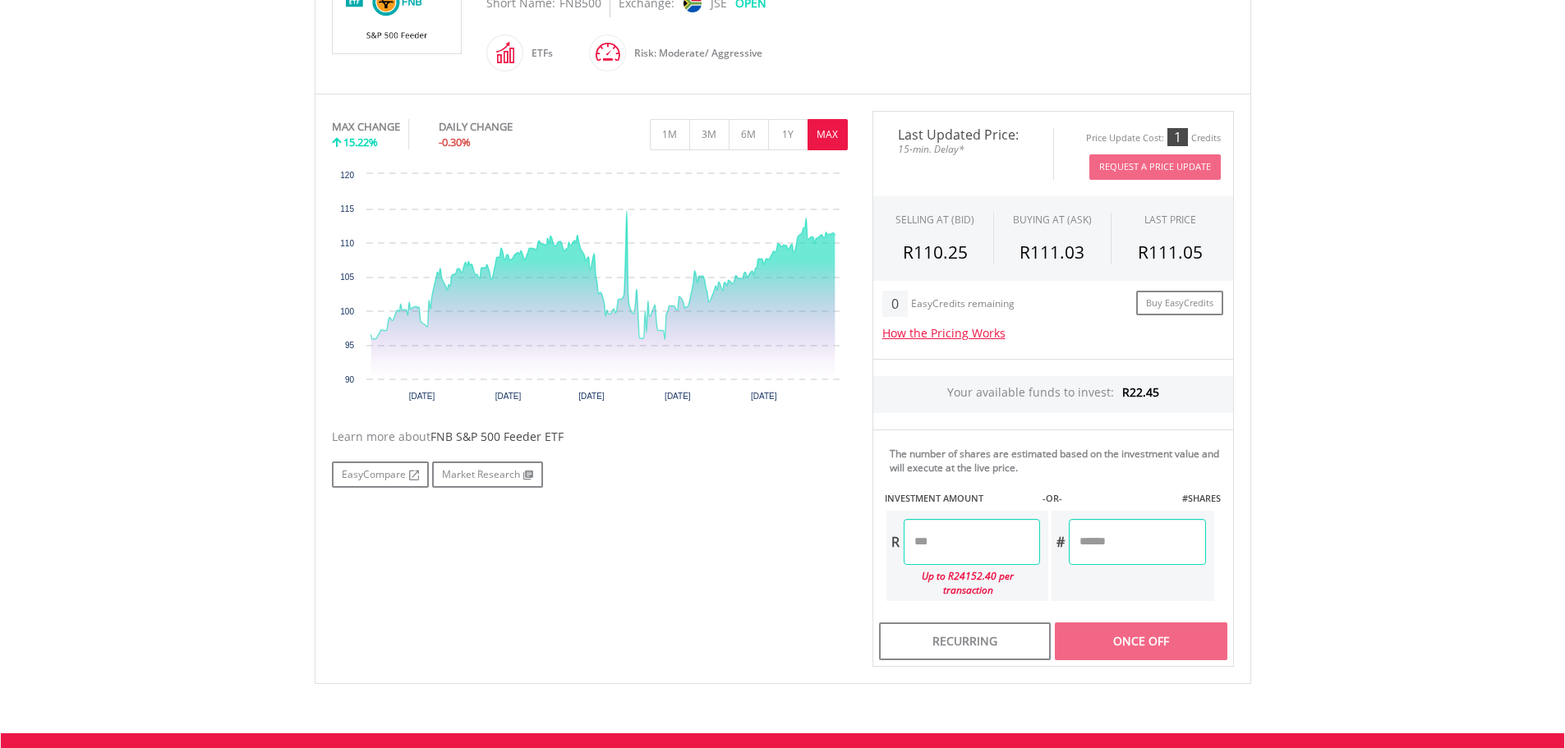
scroll to position [406, 0]
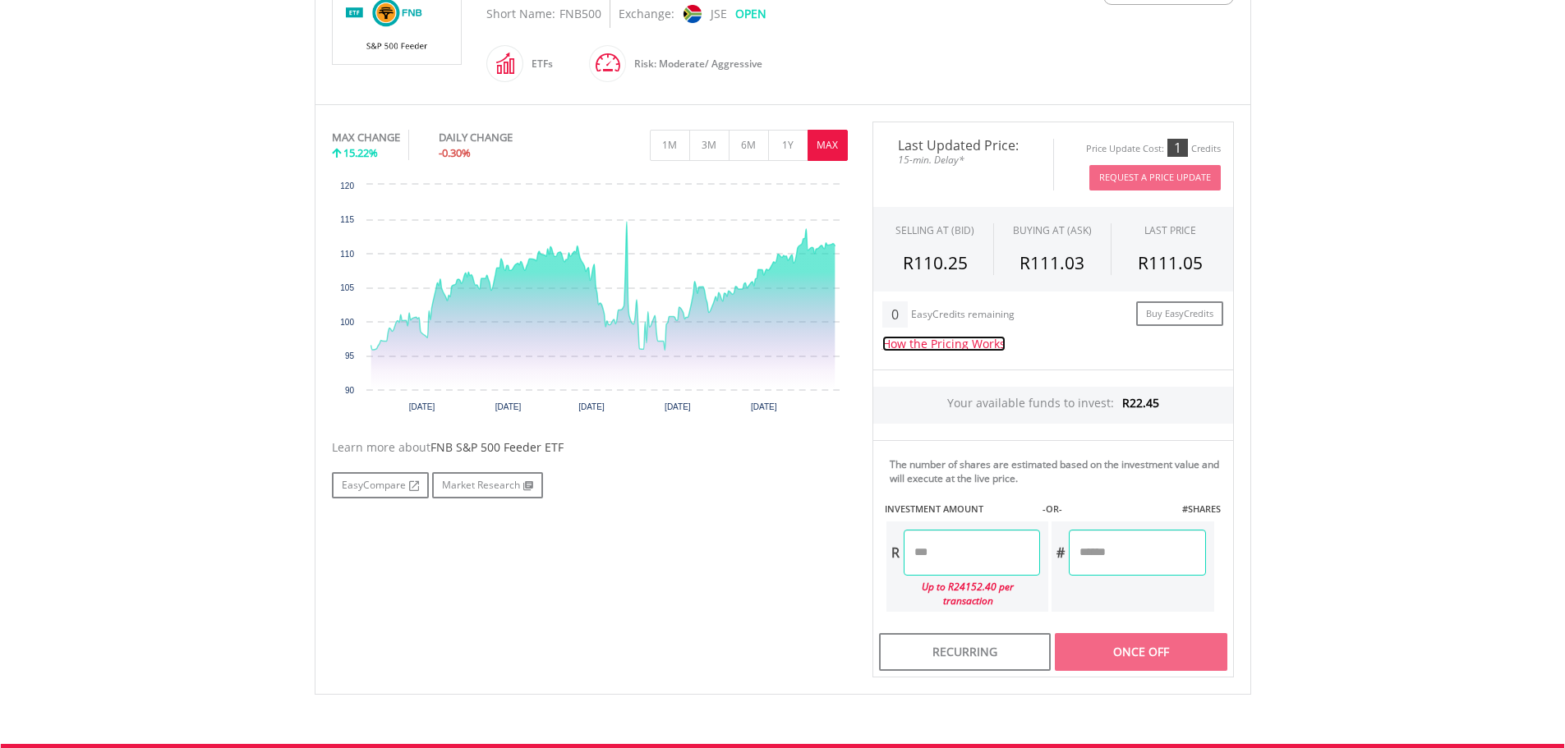
click at [964, 338] on link "How the Pricing Works" at bounding box center [943, 344] width 123 height 16
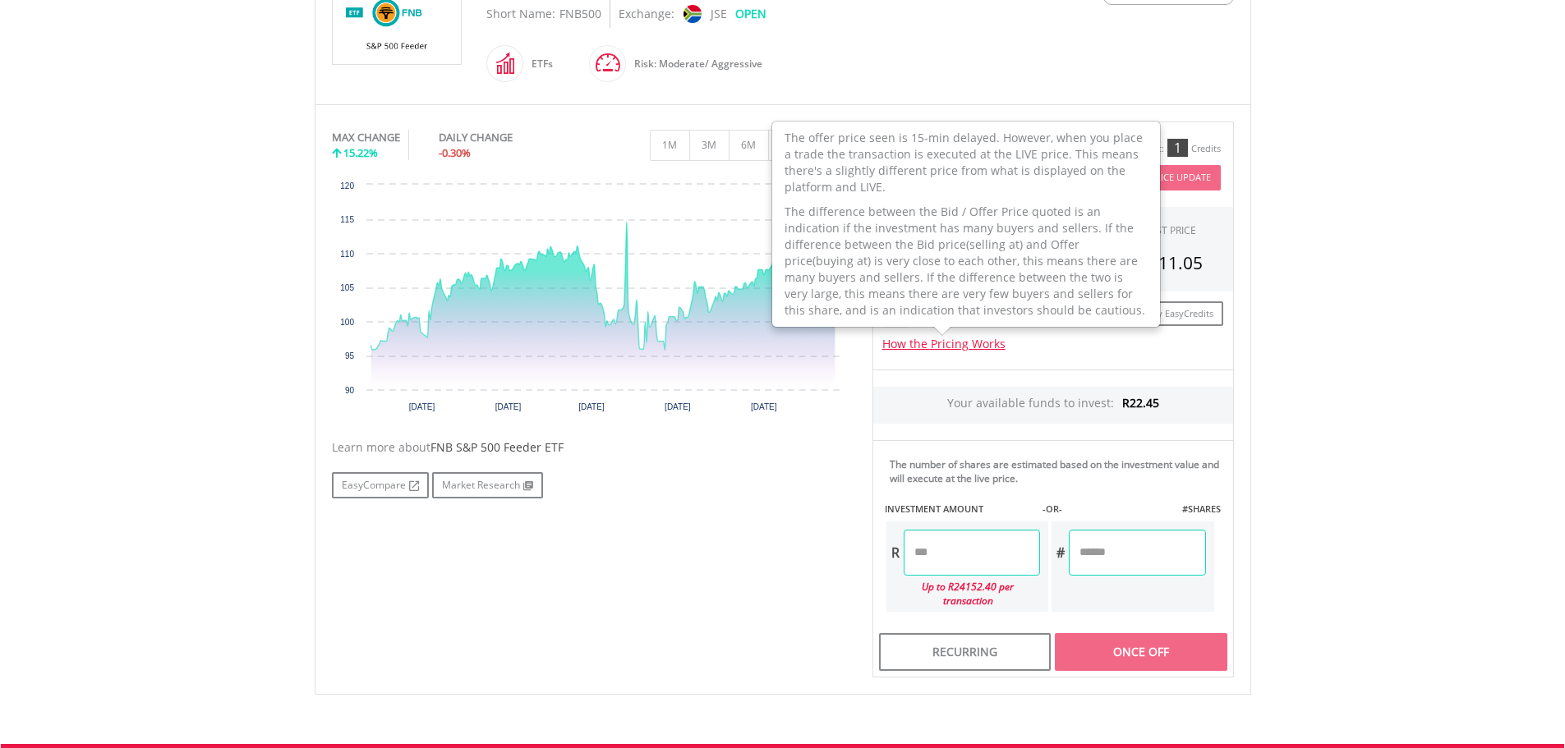
click at [1388, 354] on body "My Investments Invest Now New Listings Sell My Recurring Investments Pending Or…" at bounding box center [782, 295] width 1565 height 1402
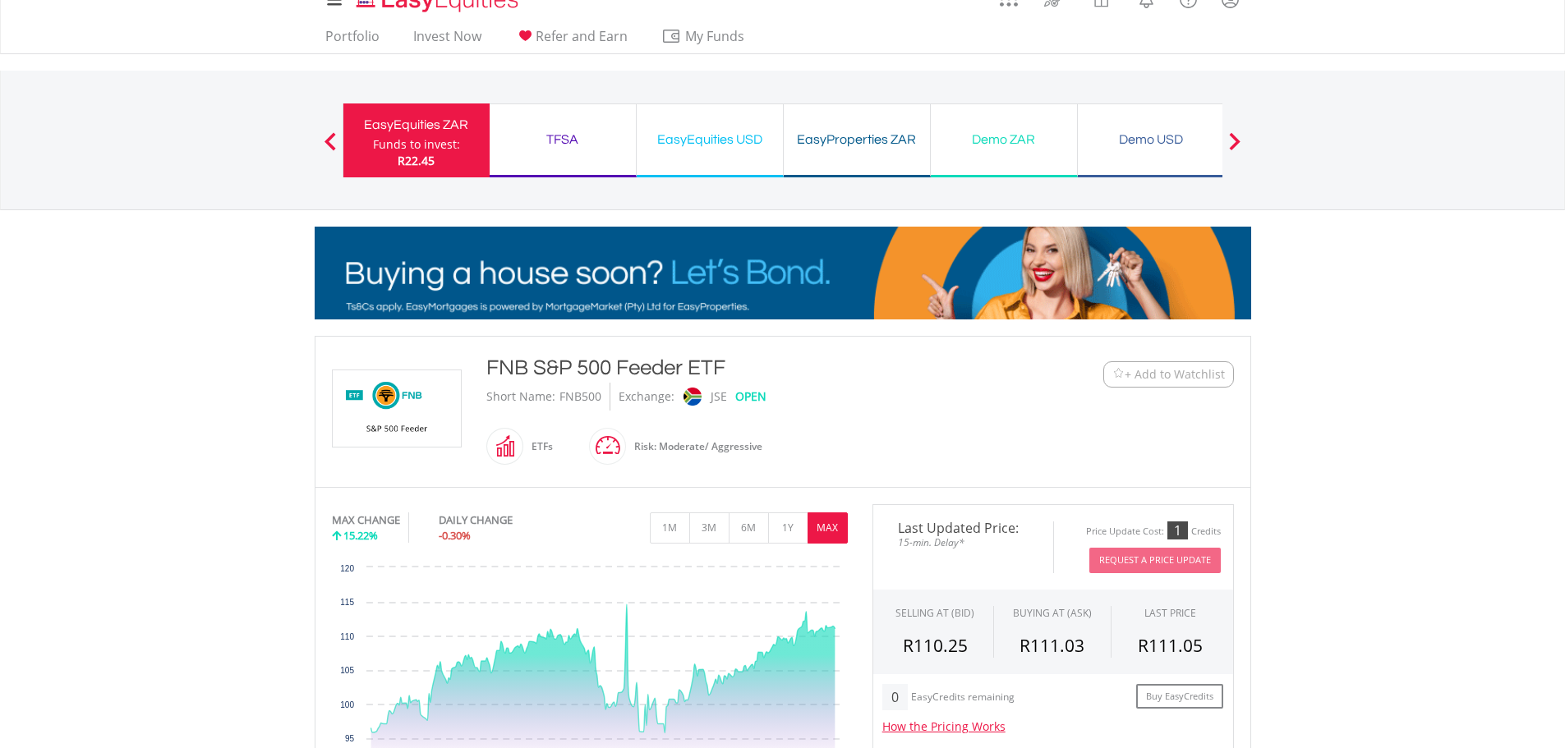
scroll to position [0, 0]
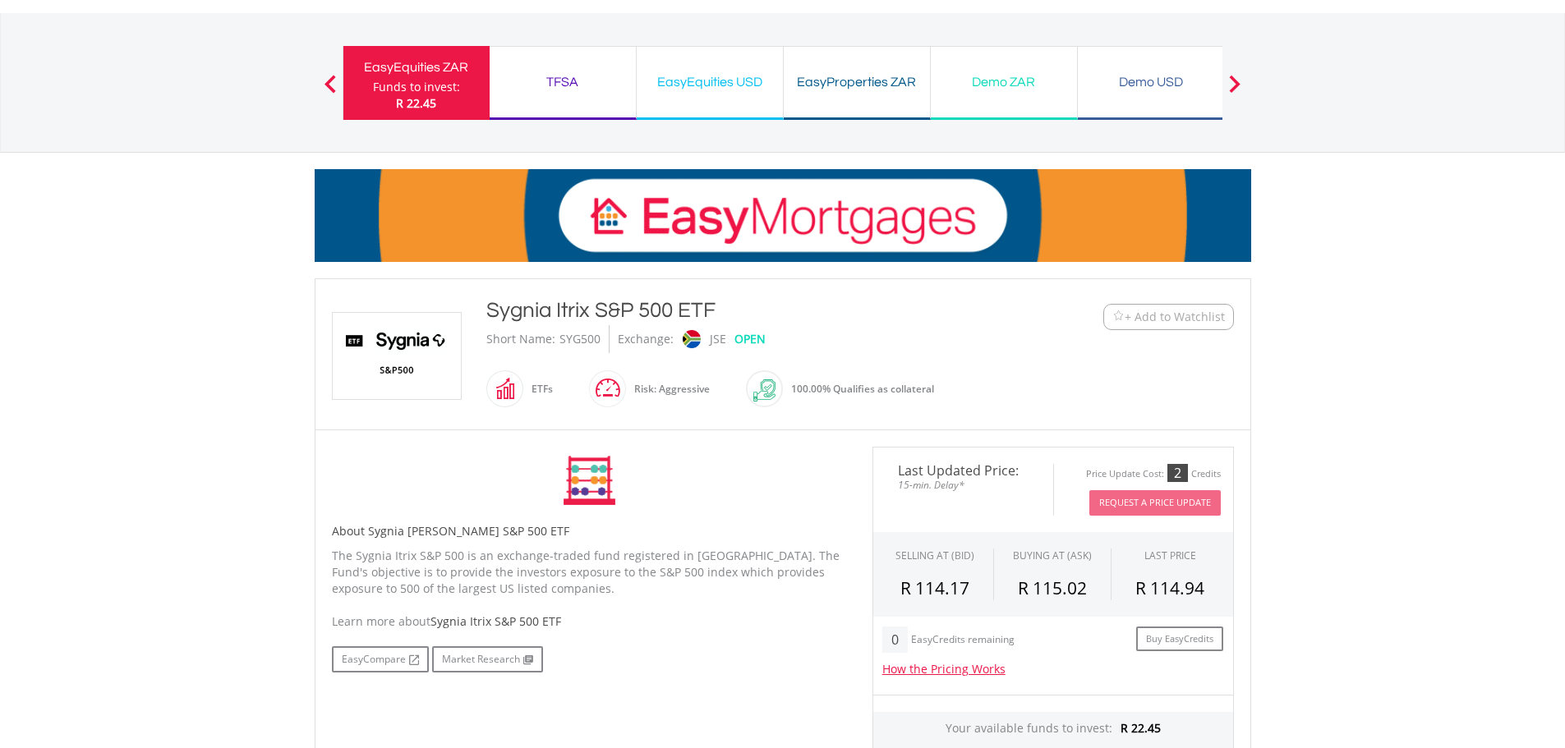
scroll to position [219, 0]
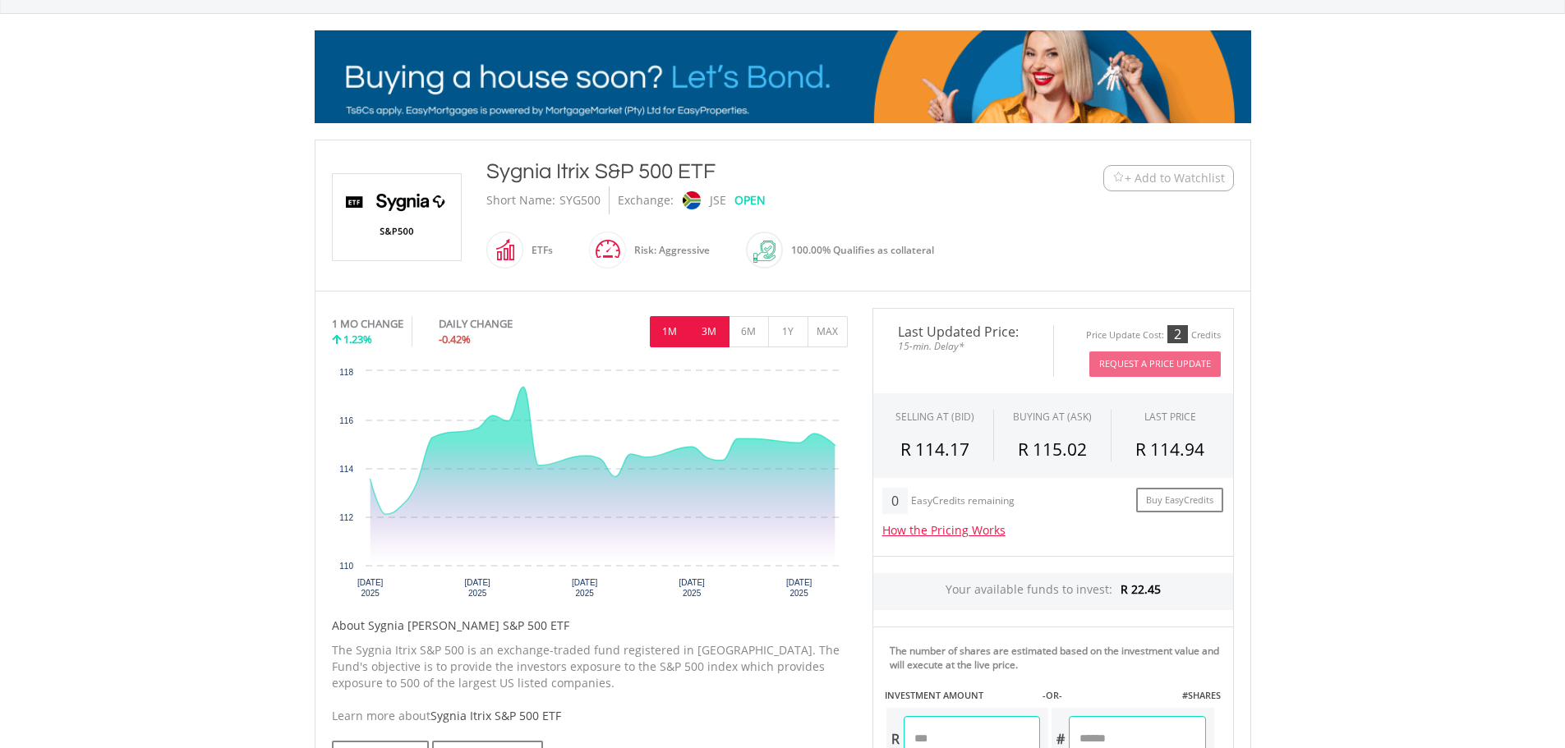
click at [711, 330] on button "3M" at bounding box center [709, 331] width 40 height 31
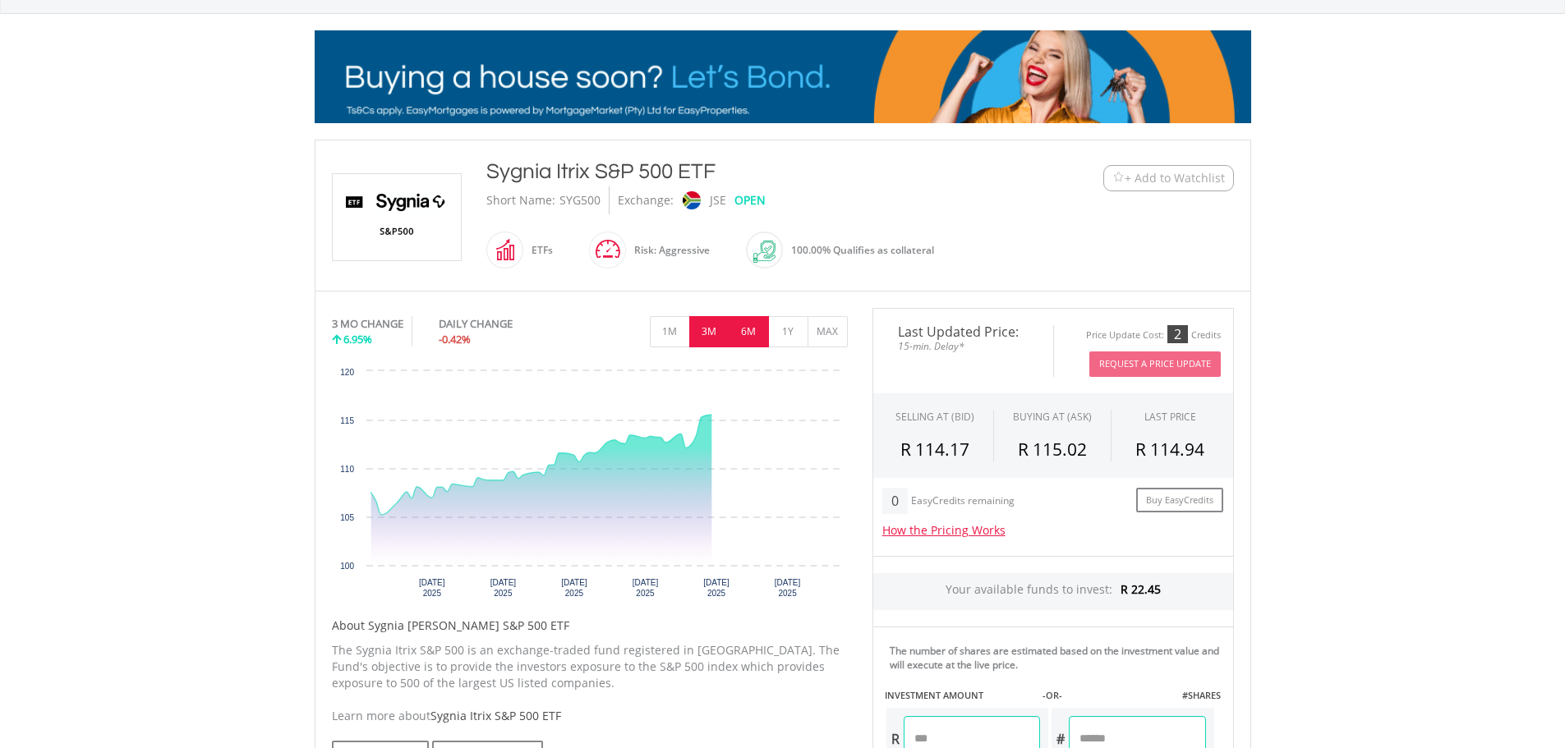
click at [754, 332] on button "6M" at bounding box center [749, 331] width 40 height 31
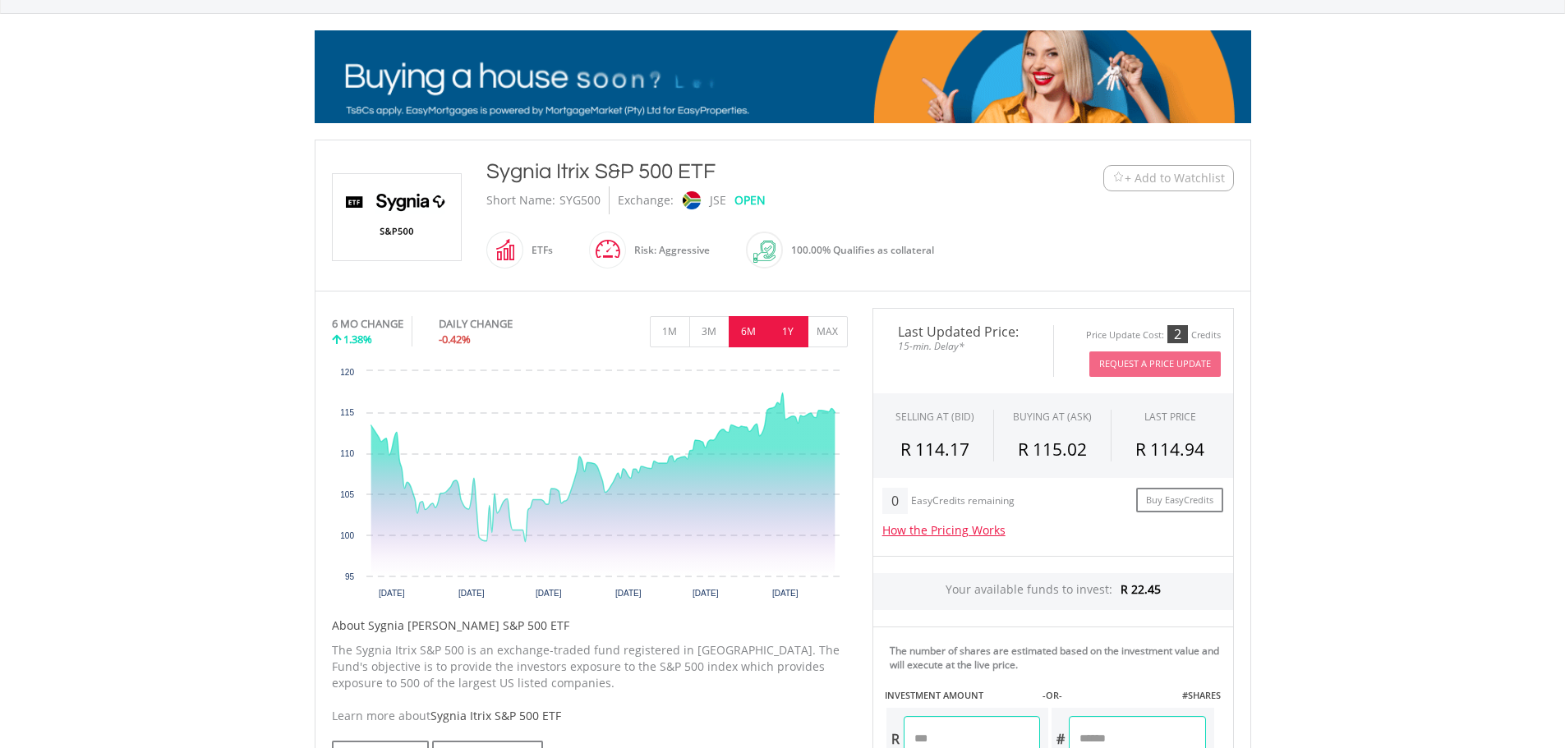
click at [782, 333] on button "1Y" at bounding box center [788, 331] width 40 height 31
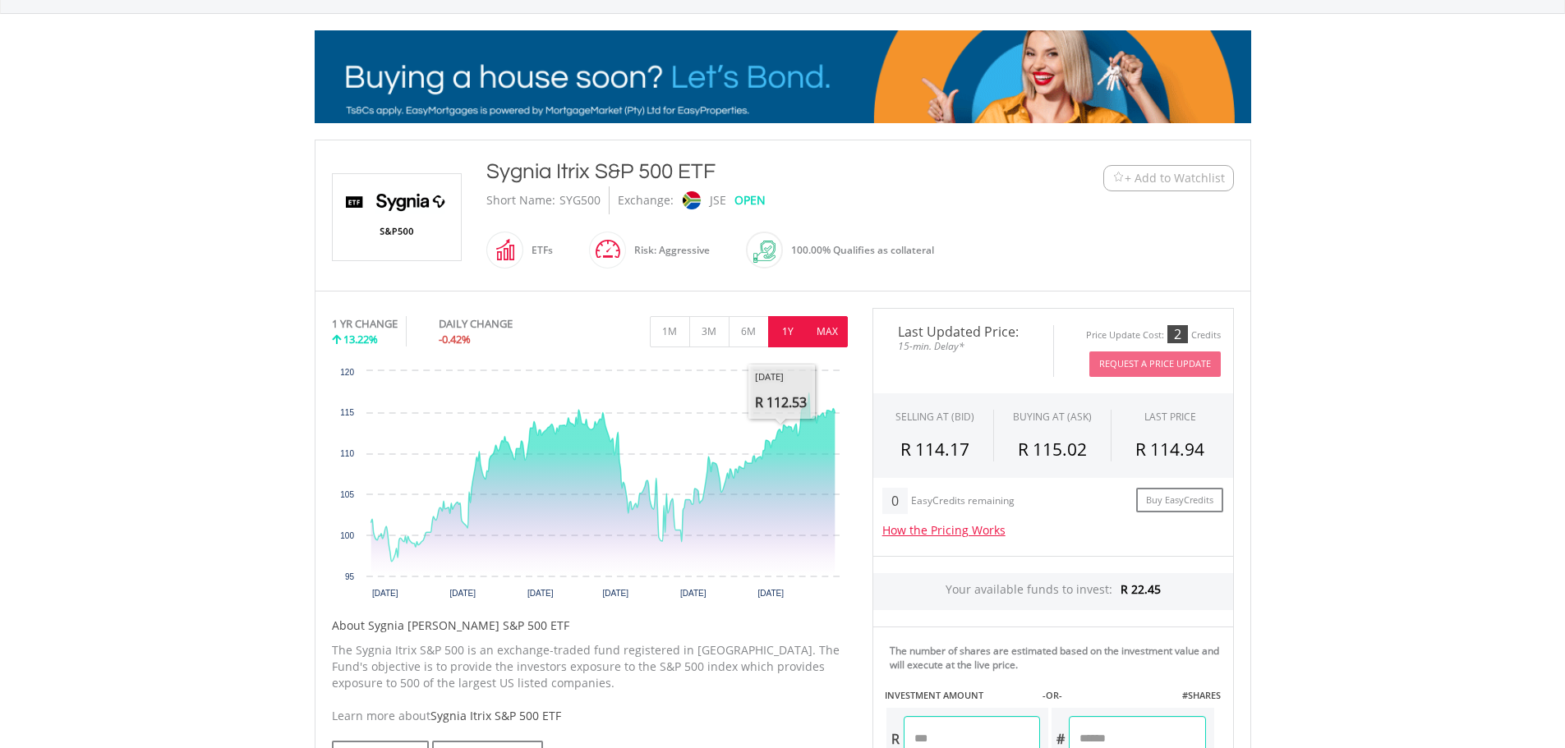
click at [818, 327] on button "MAX" at bounding box center [828, 331] width 40 height 31
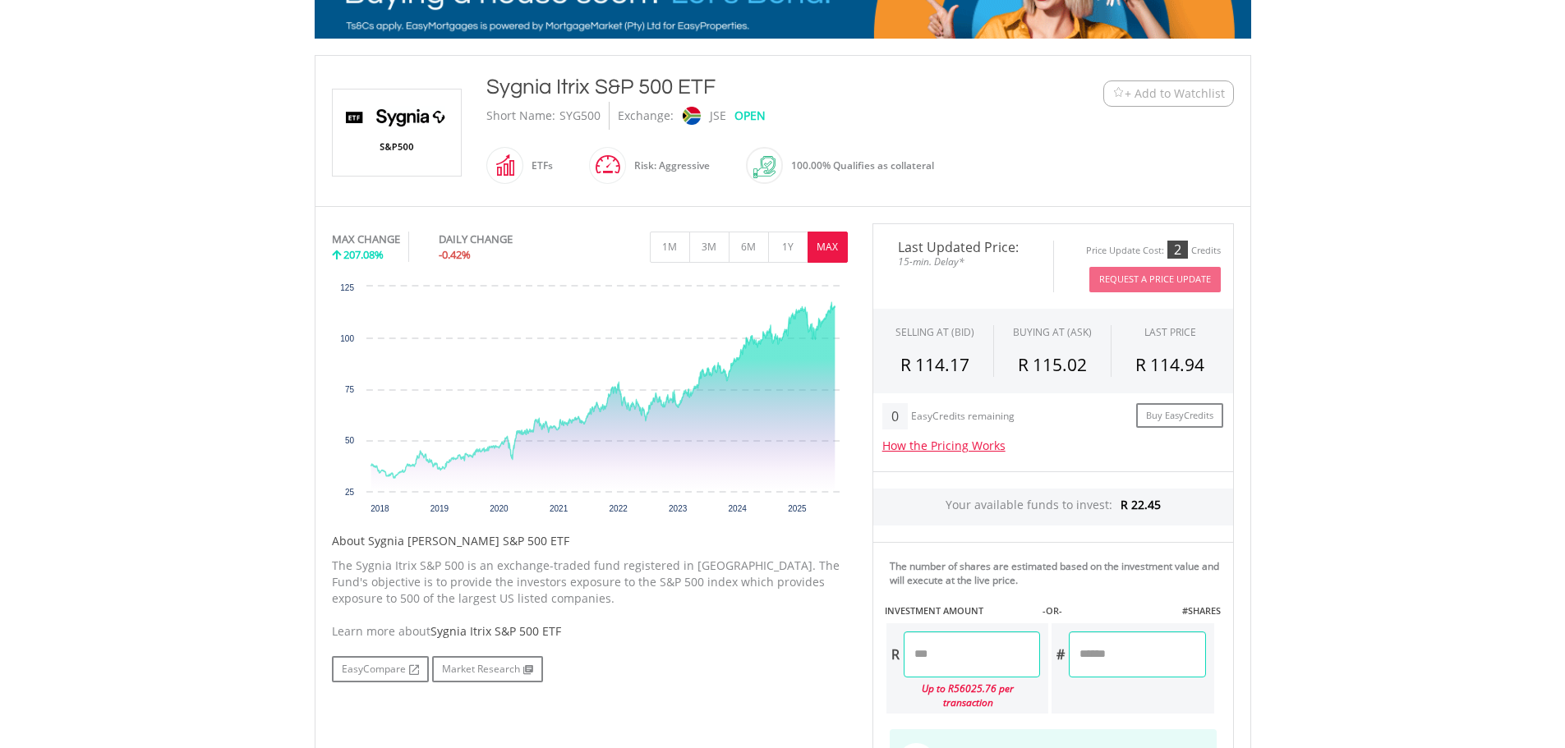
scroll to position [274, 0]
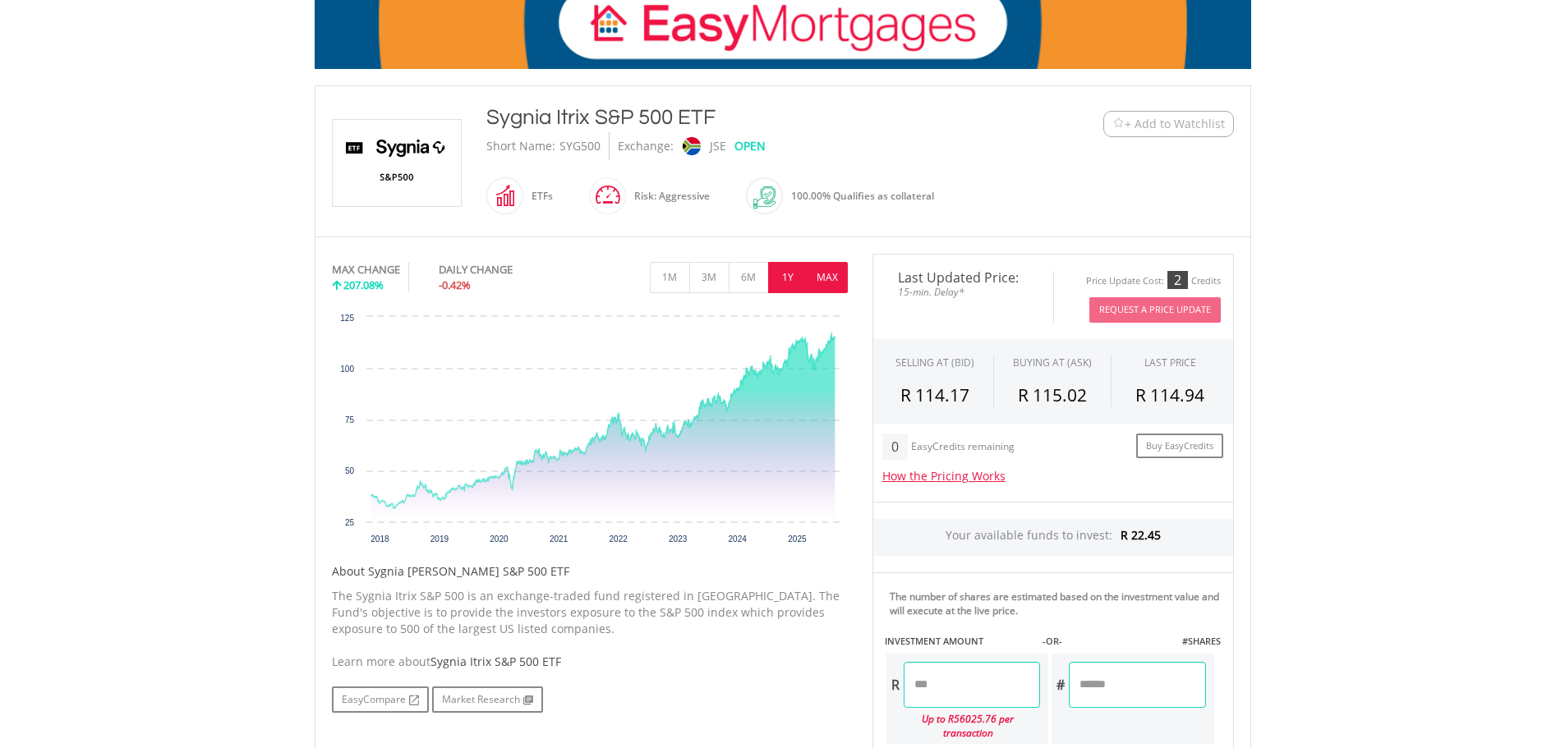
click at [776, 274] on button "1Y" at bounding box center [788, 277] width 40 height 31
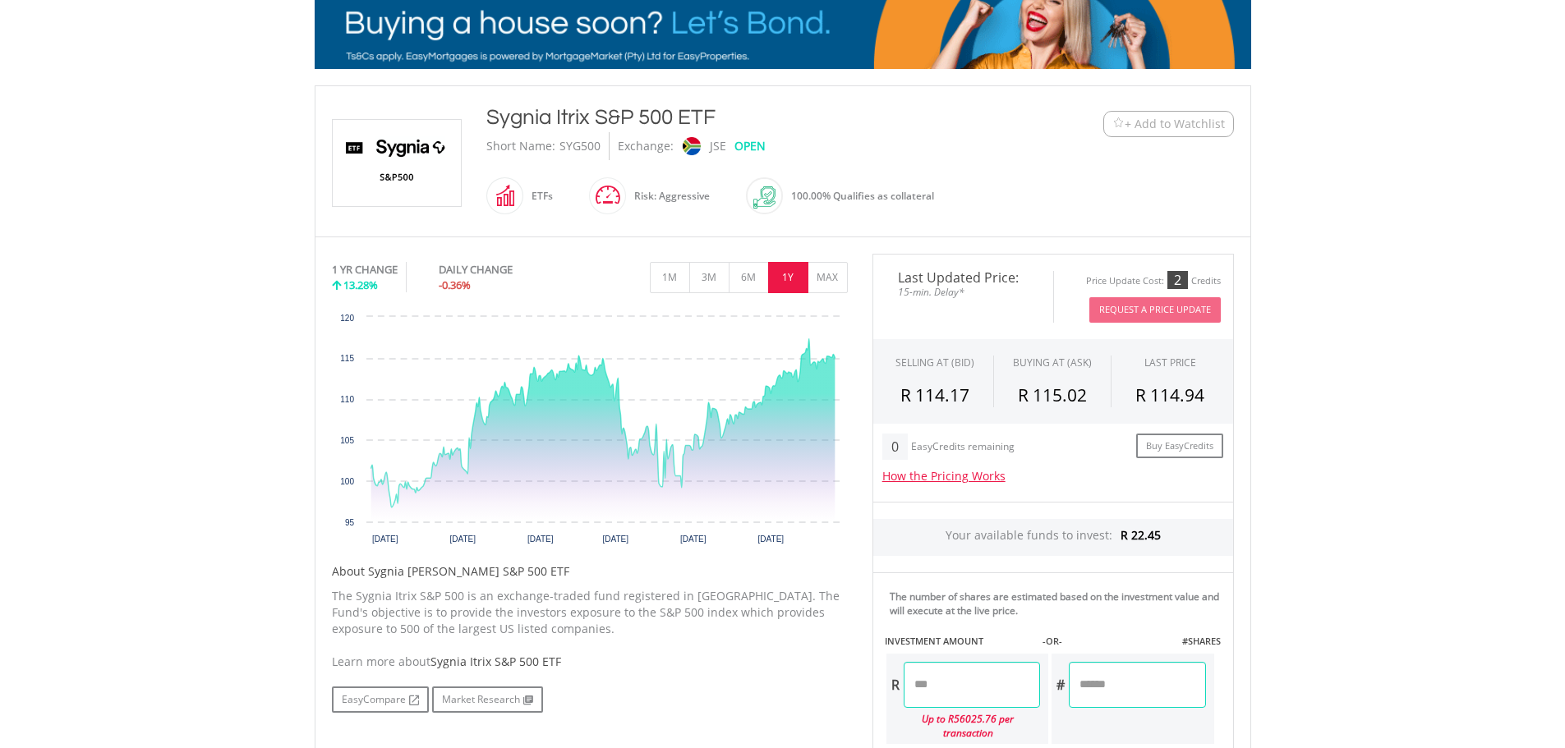
click at [1139, 134] on button "+ Add to Watchlist" at bounding box center [1168, 124] width 131 height 26
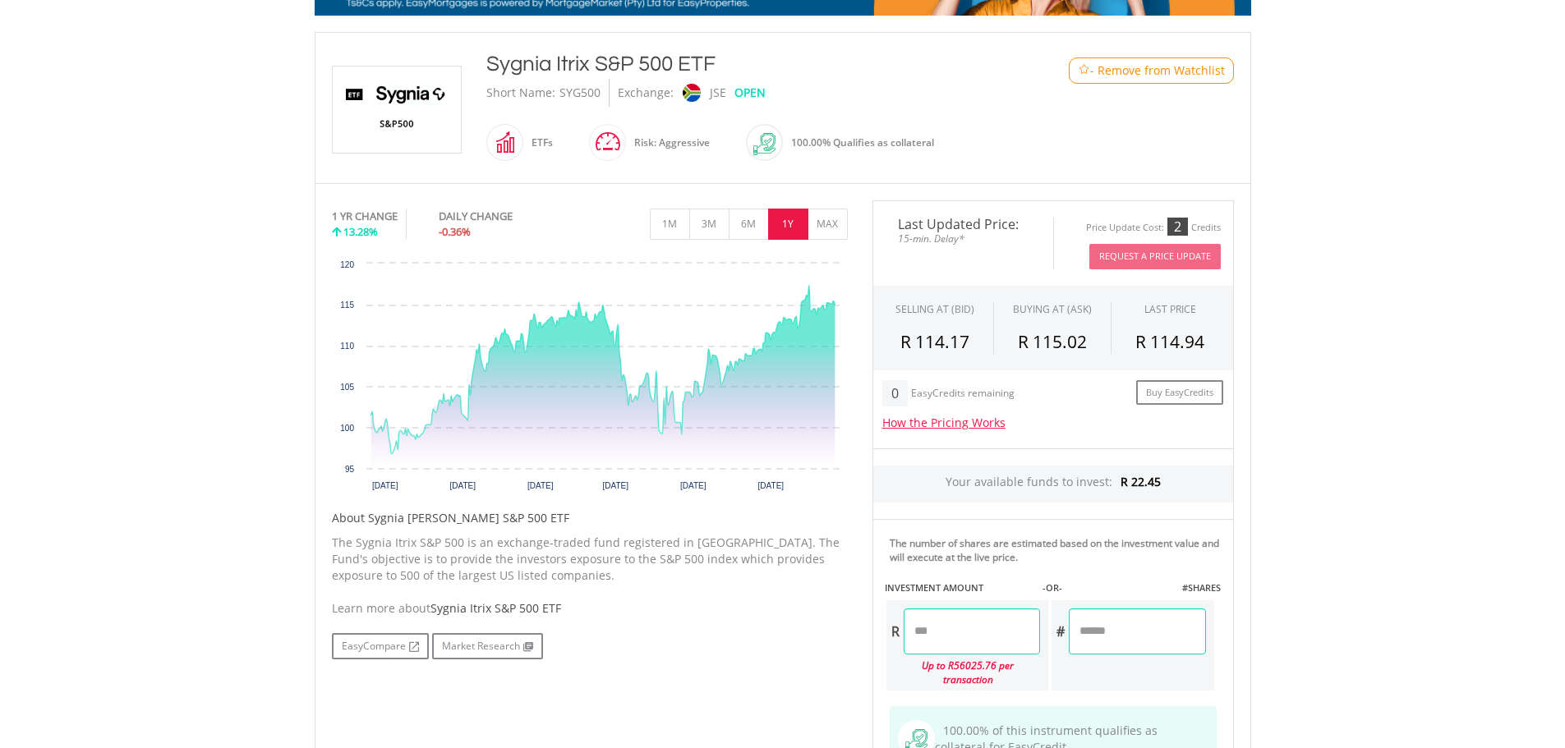
scroll to position [329, 0]
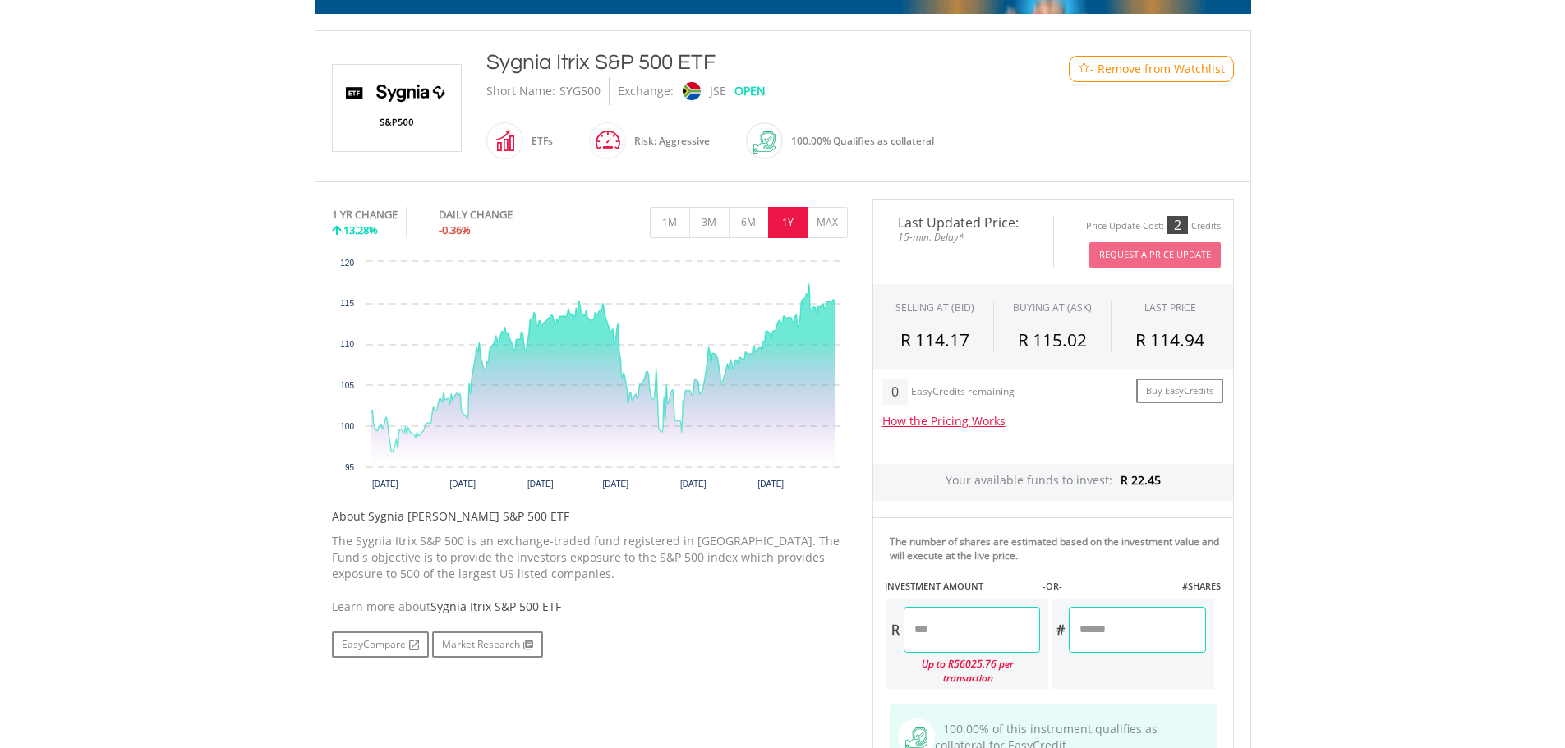
click at [945, 388] on div "EasyCredits remaining" at bounding box center [963, 393] width 104 height 14
click at [893, 392] on div "0" at bounding box center [894, 392] width 25 height 26
click at [973, 389] on div "EasyCredits remaining" at bounding box center [963, 393] width 104 height 14
drag, startPoint x: 983, startPoint y: 384, endPoint x: 907, endPoint y: 390, distance: 76.6
click at [983, 386] on div "EasyCredits remaining" at bounding box center [963, 393] width 104 height 14
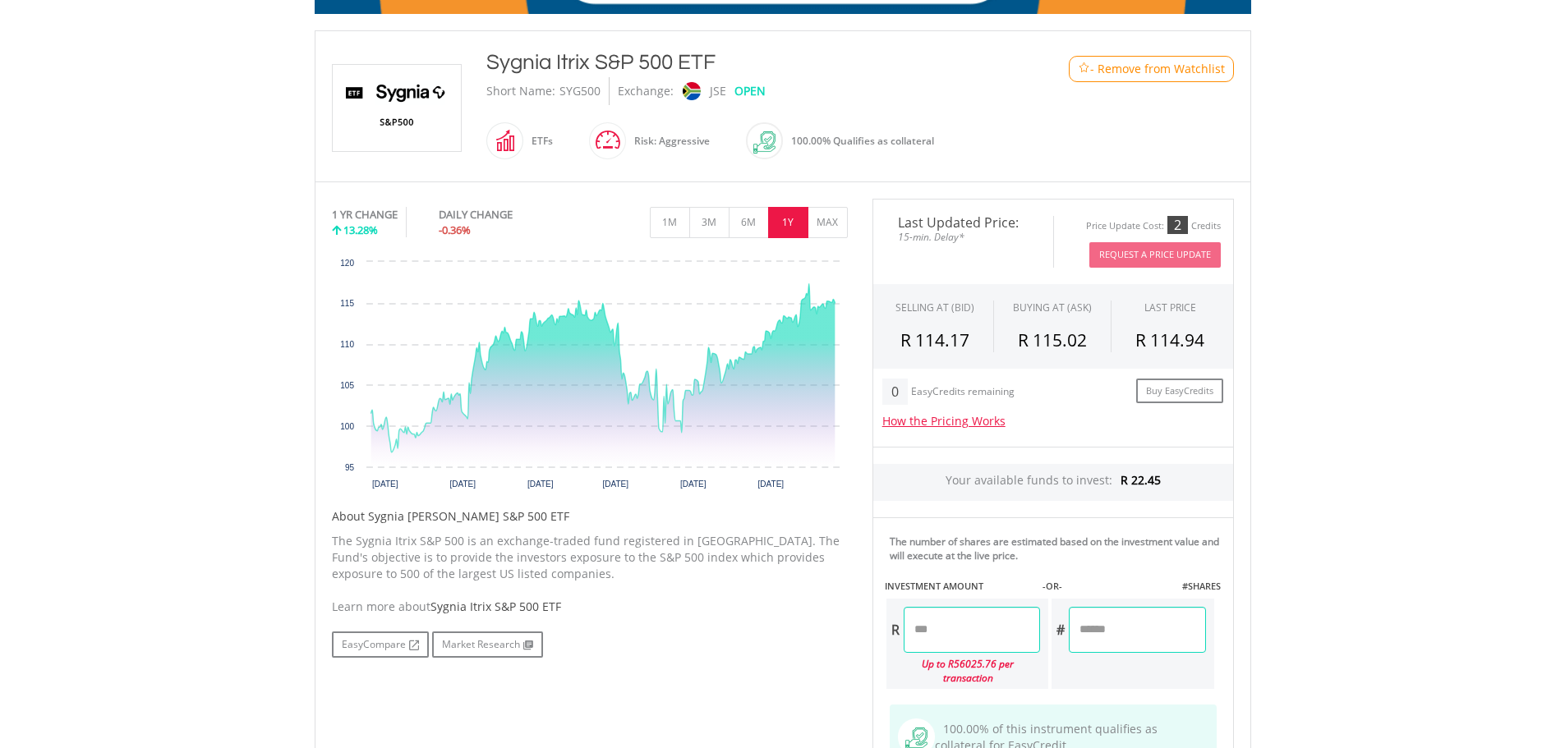
click at [901, 391] on div "0" at bounding box center [894, 392] width 25 height 26
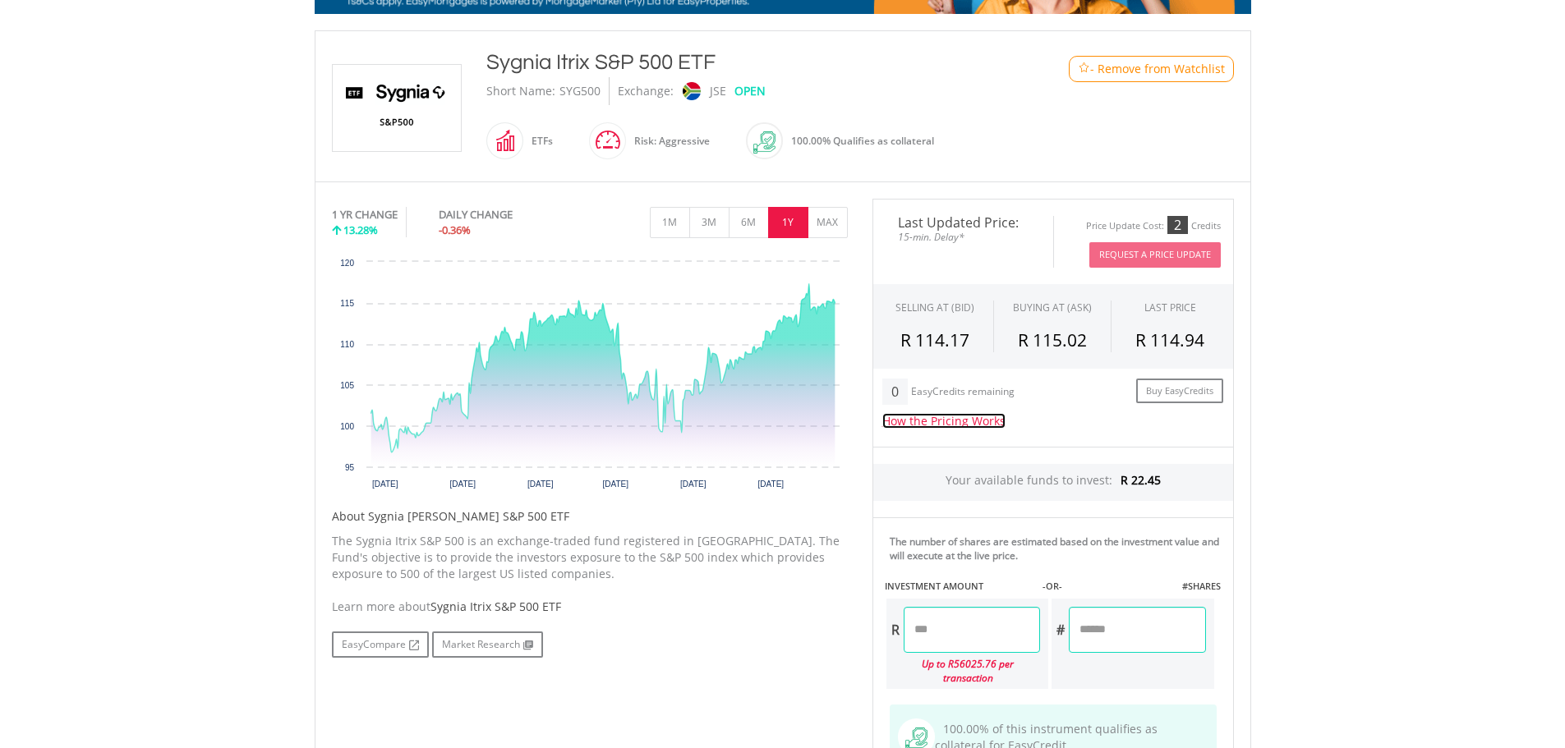
click at [943, 417] on link "How the Pricing Works" at bounding box center [943, 421] width 123 height 16
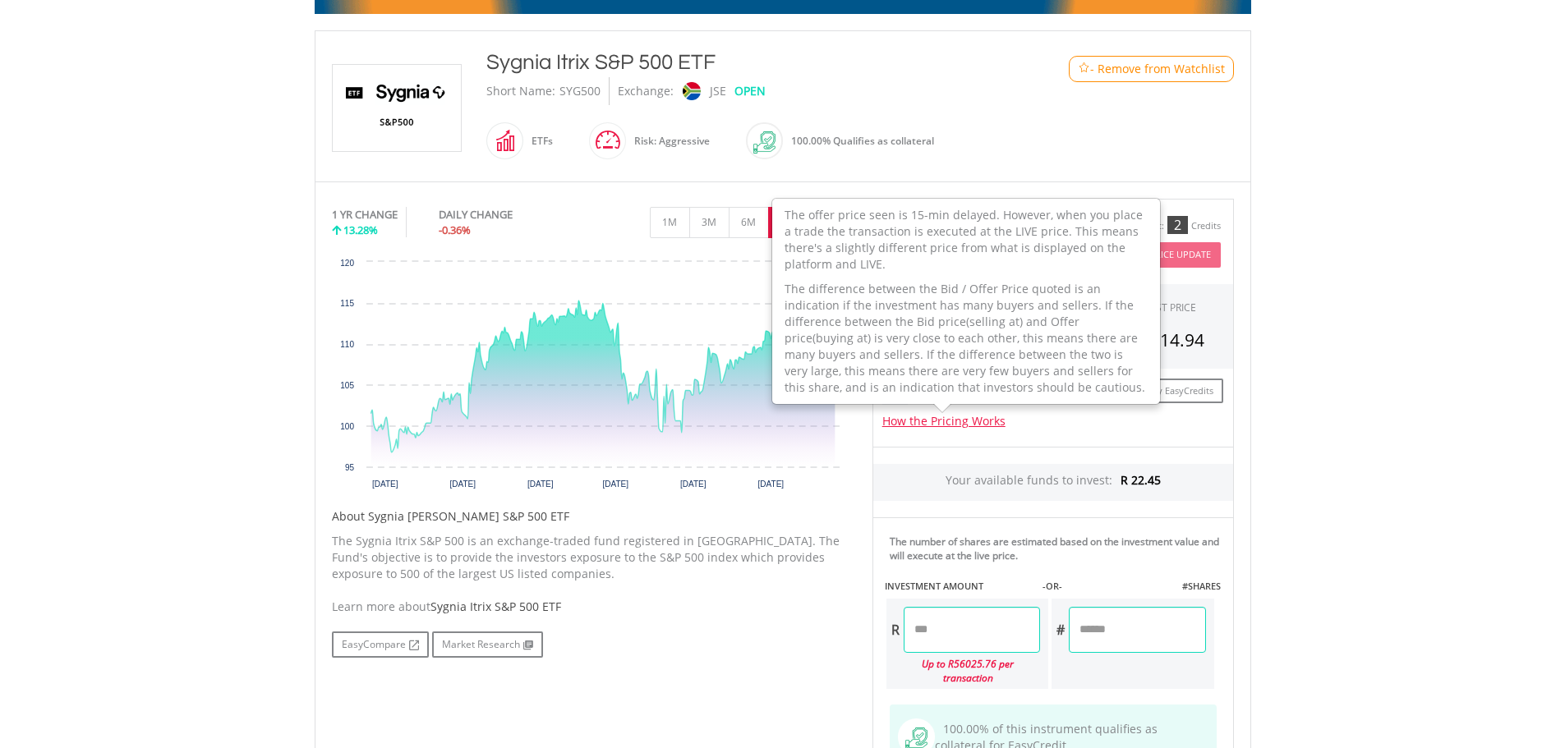
click at [1306, 412] on body "My Investments Invest Now New Listings Sell My Recurring Investments Pending Or…" at bounding box center [782, 412] width 1565 height 1483
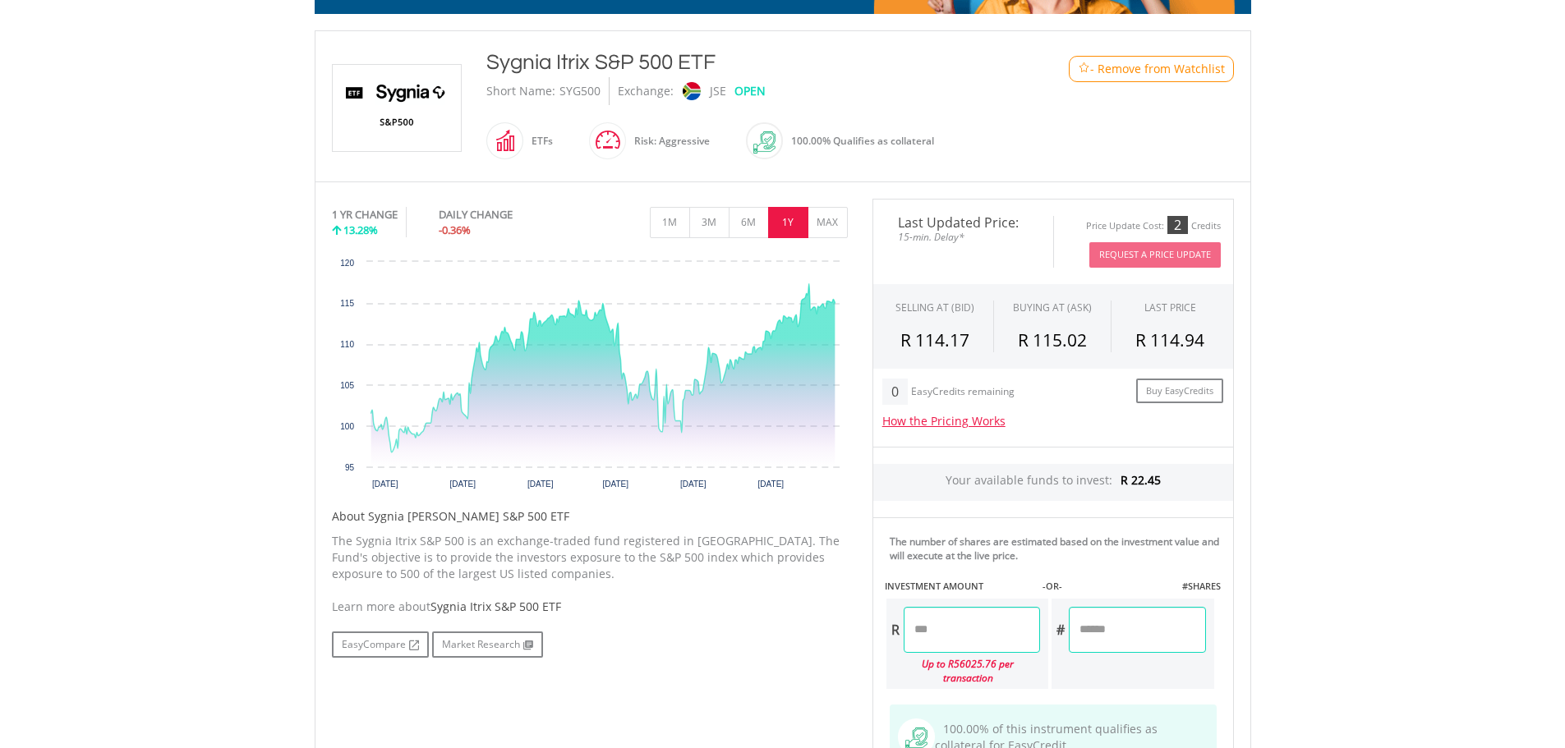
click at [946, 395] on div "EasyCredits remaining" at bounding box center [963, 393] width 104 height 14
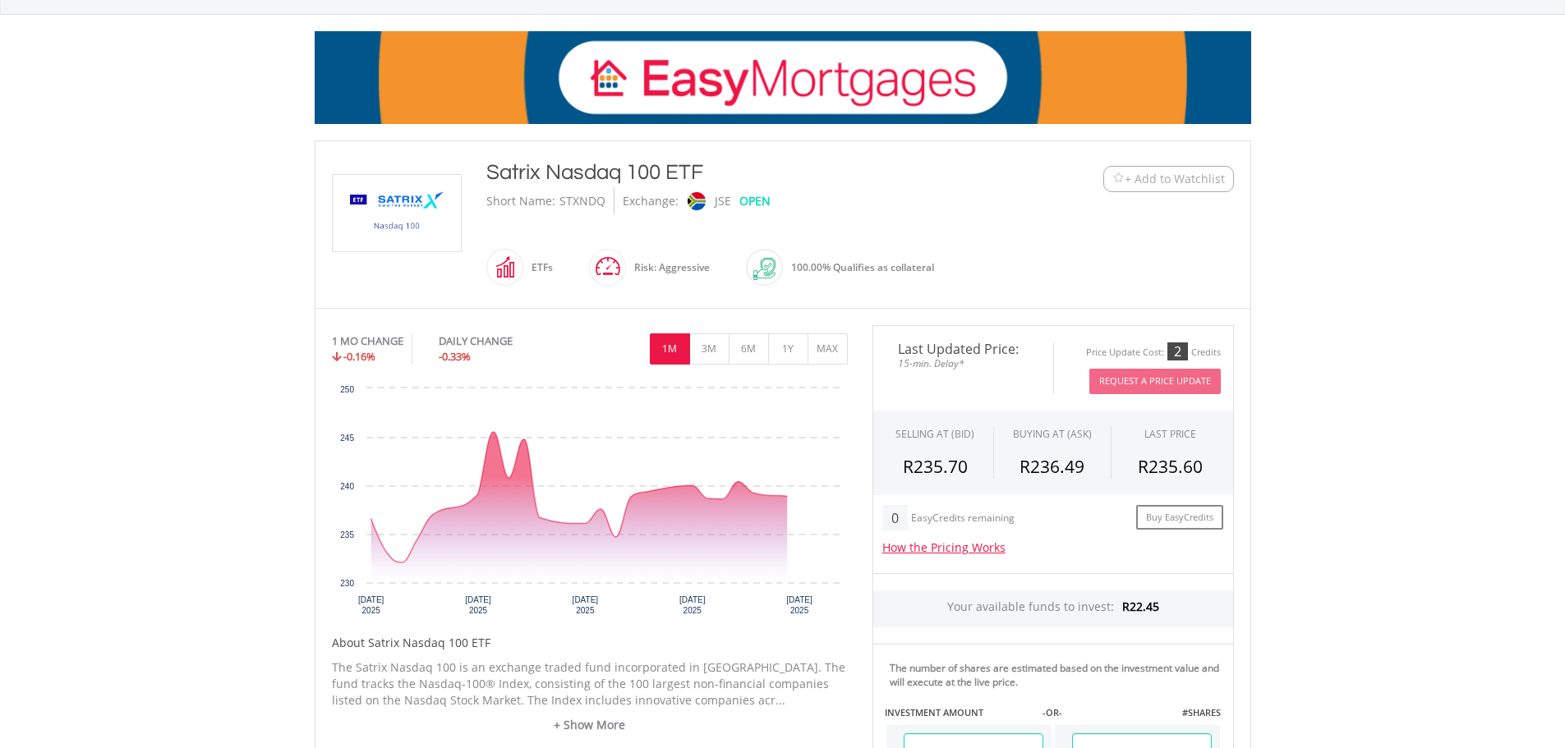
scroll to position [219, 0]
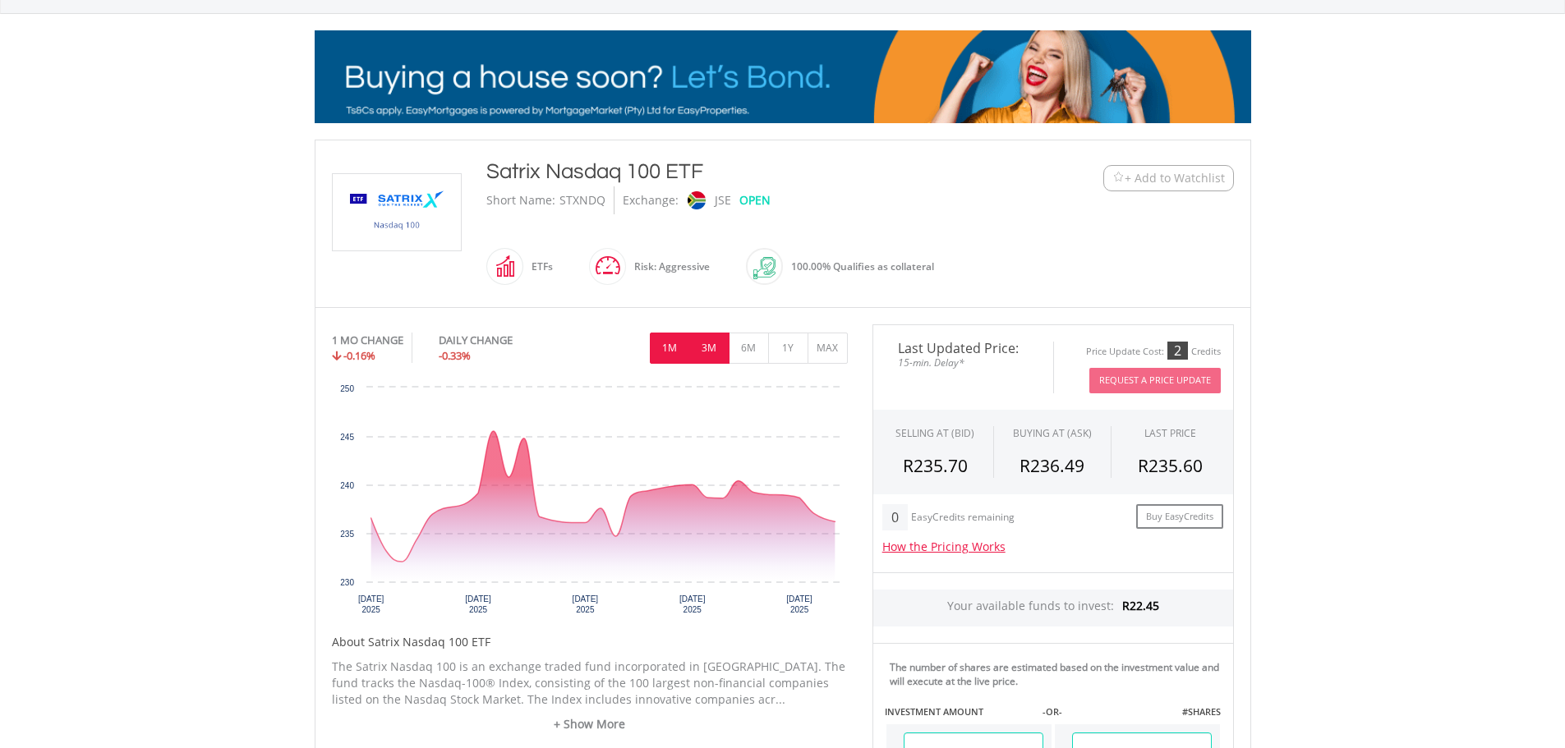
click at [718, 348] on button "3M" at bounding box center [709, 348] width 40 height 31
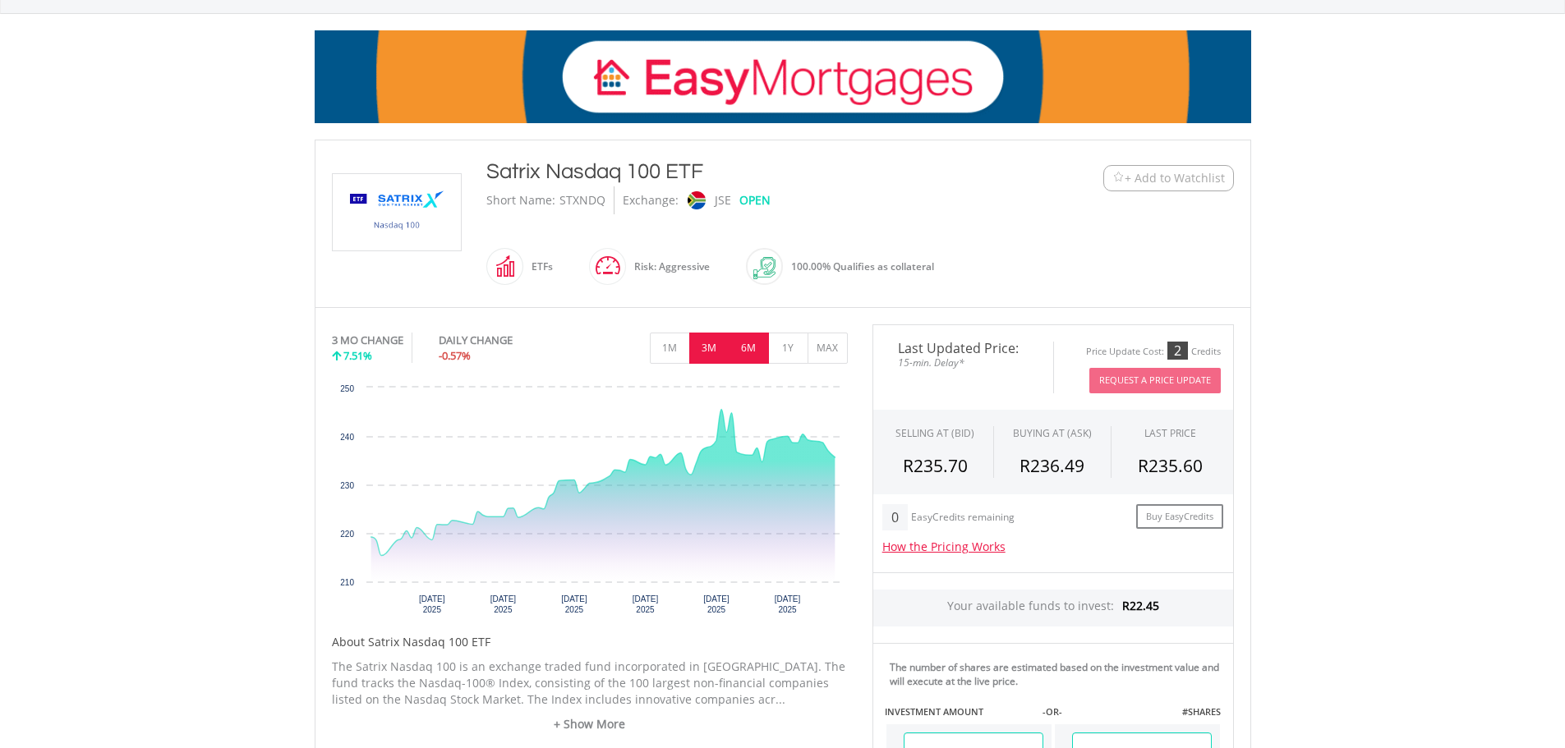
click at [750, 348] on button "6M" at bounding box center [749, 348] width 40 height 31
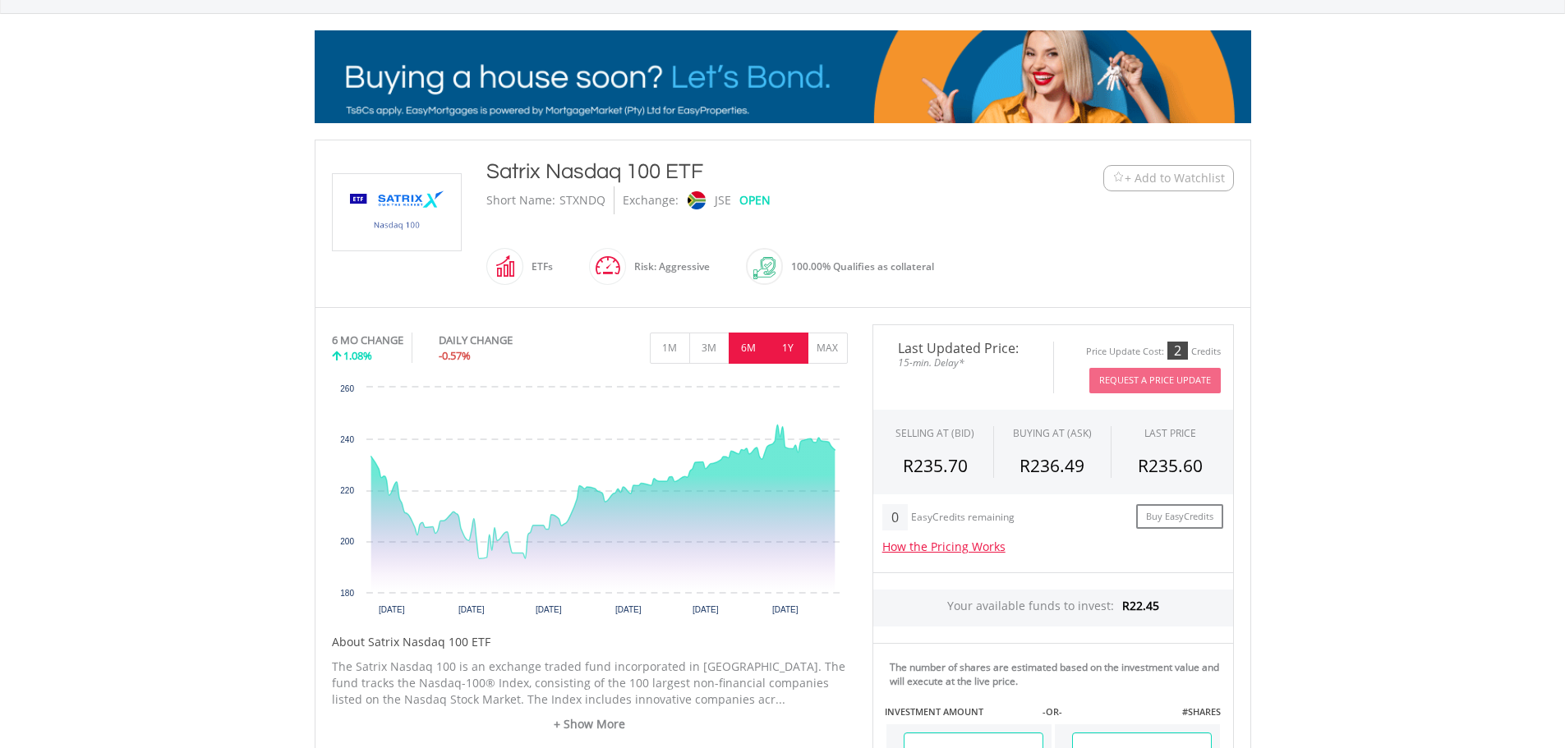
click at [780, 352] on button "1Y" at bounding box center [788, 348] width 40 height 31
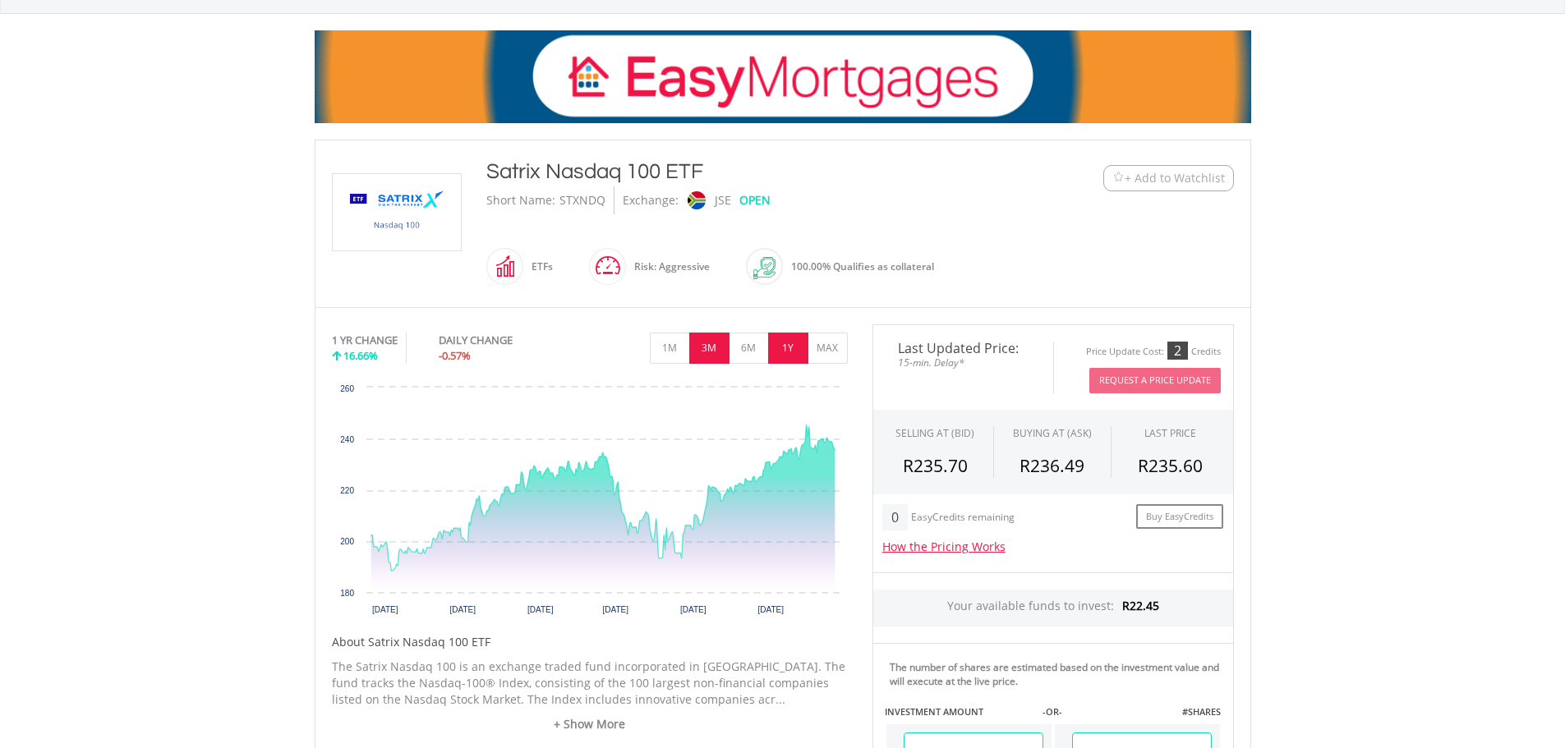
click at [707, 351] on button "3M" at bounding box center [709, 348] width 40 height 31
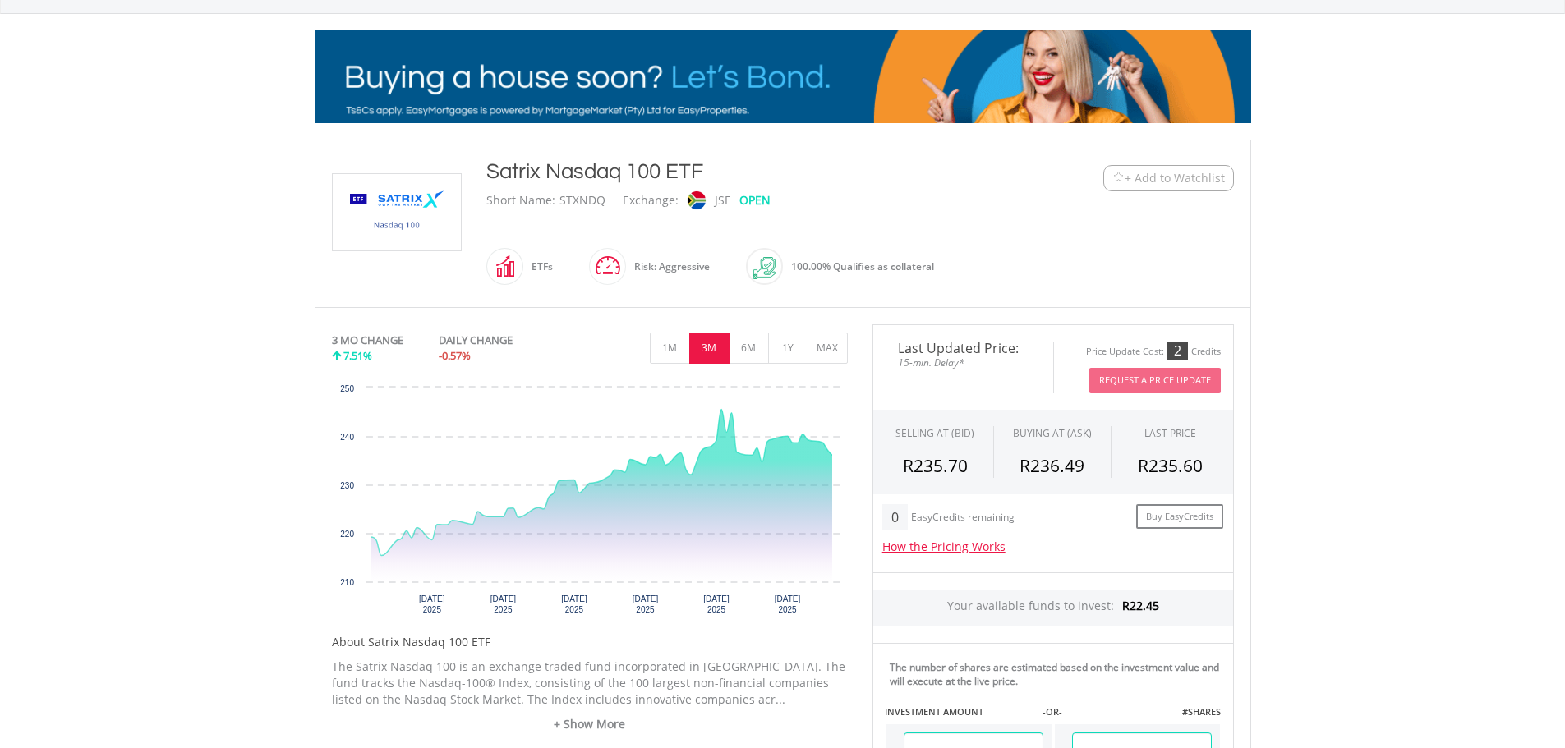
click at [1159, 177] on span "+ Add to Watchlist" at bounding box center [1175, 178] width 100 height 16
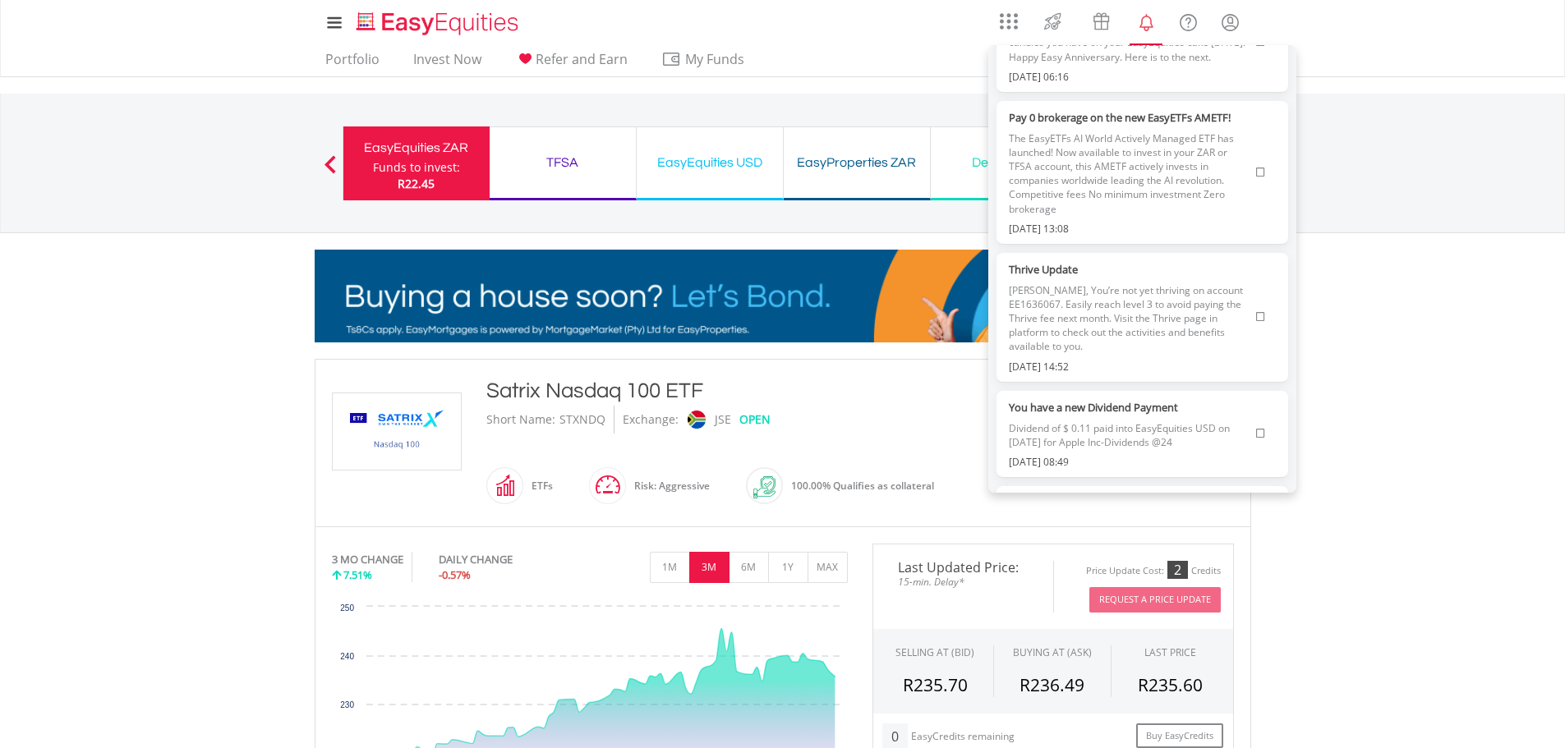
scroll to position [329, 0]
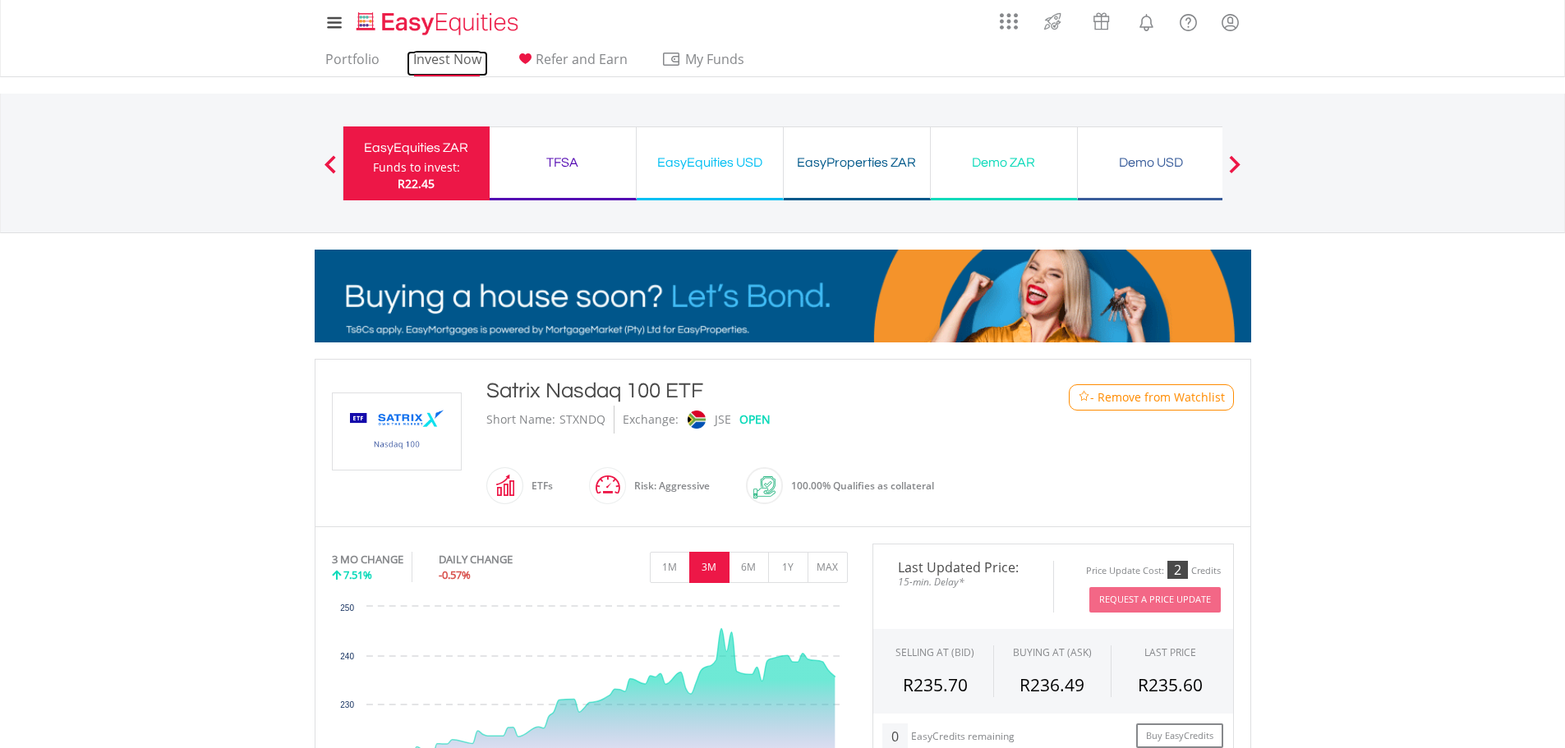
click at [435, 68] on link "Invest Now" at bounding box center [447, 63] width 81 height 25
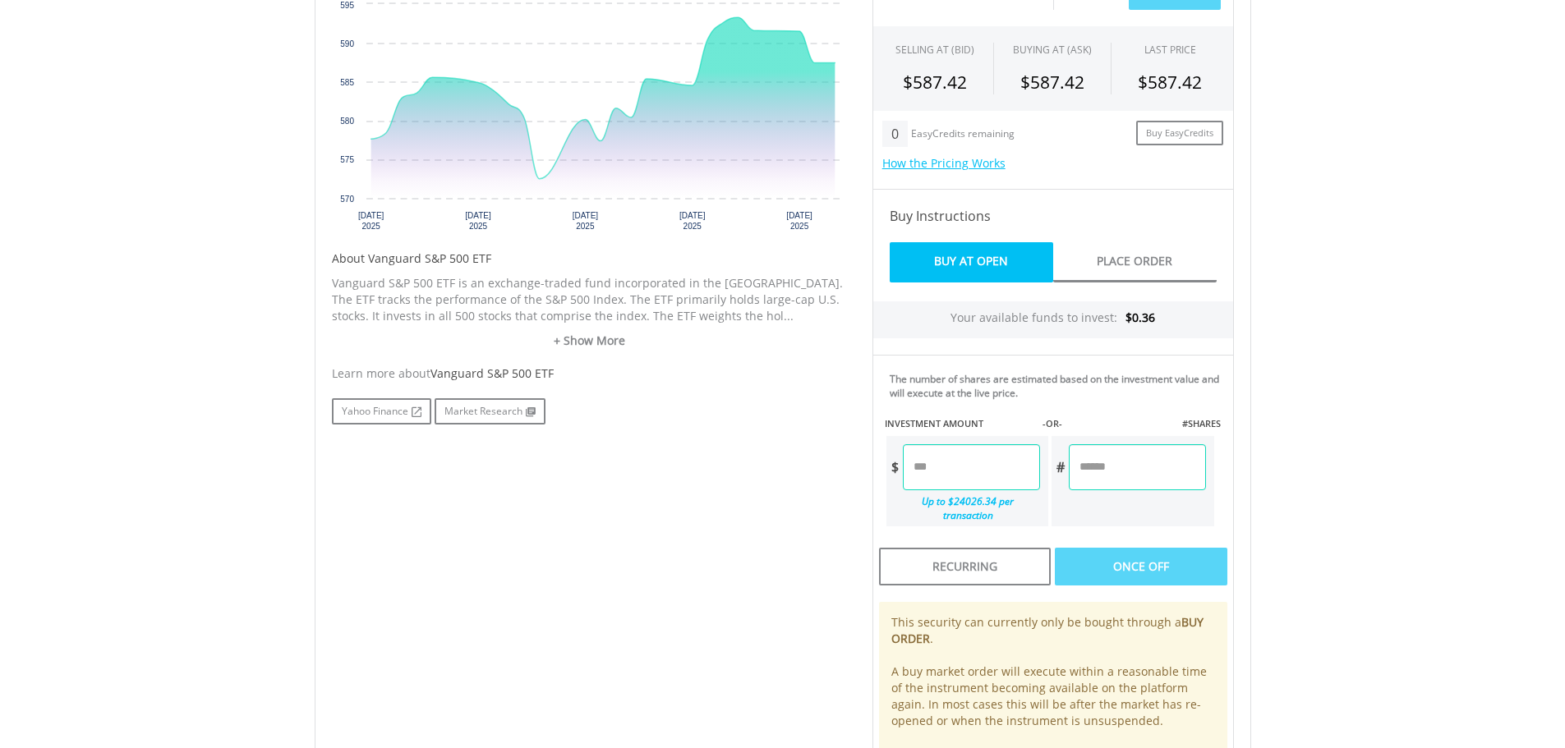
scroll to position [602, 0]
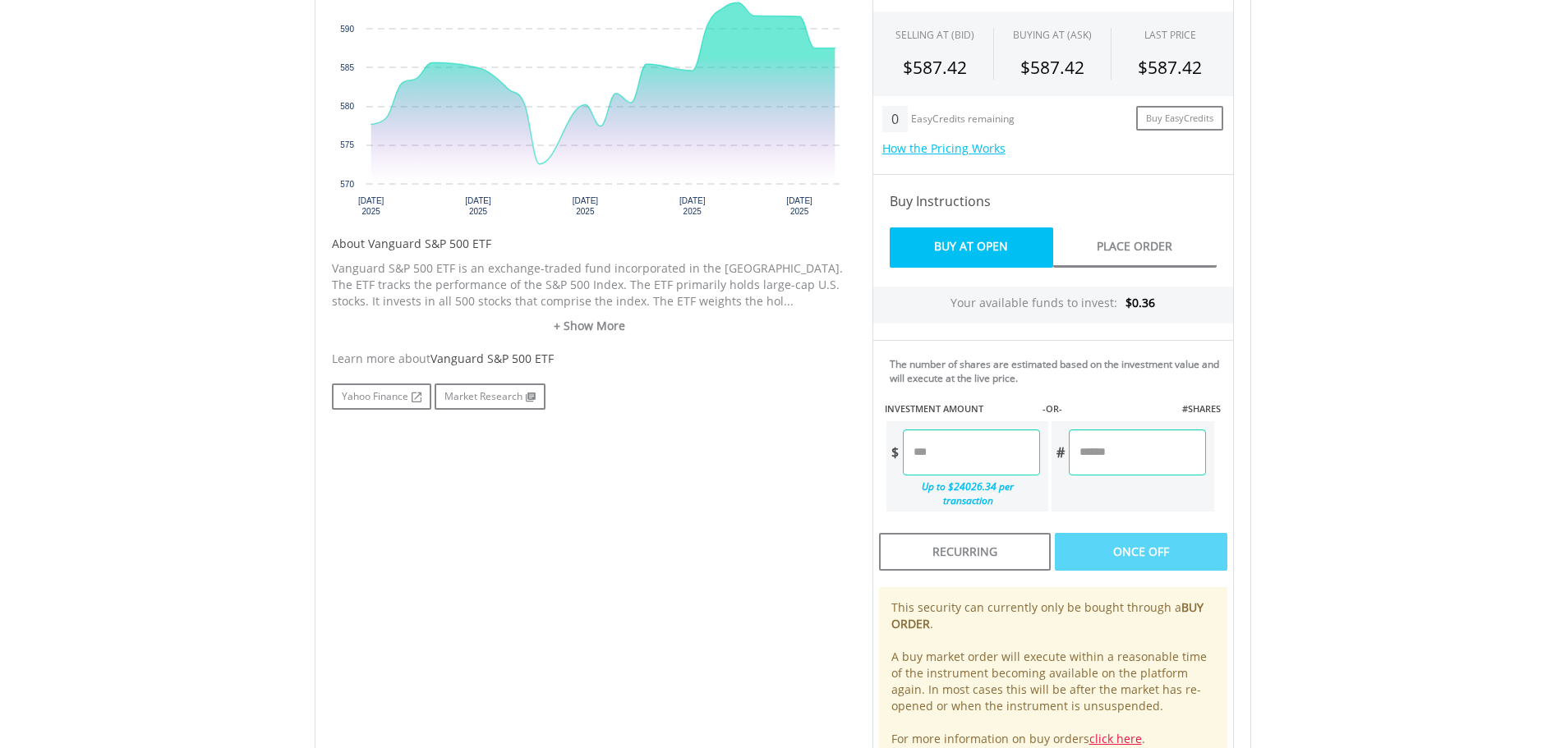
click at [1002, 440] on input "number" at bounding box center [971, 453] width 137 height 46
type input "****"
type input "******"
click at [1336, 417] on body "My Investments Invest Now New Listings Sell My Recurring Investments Pending Or…" at bounding box center [782, 241] width 1565 height 1687
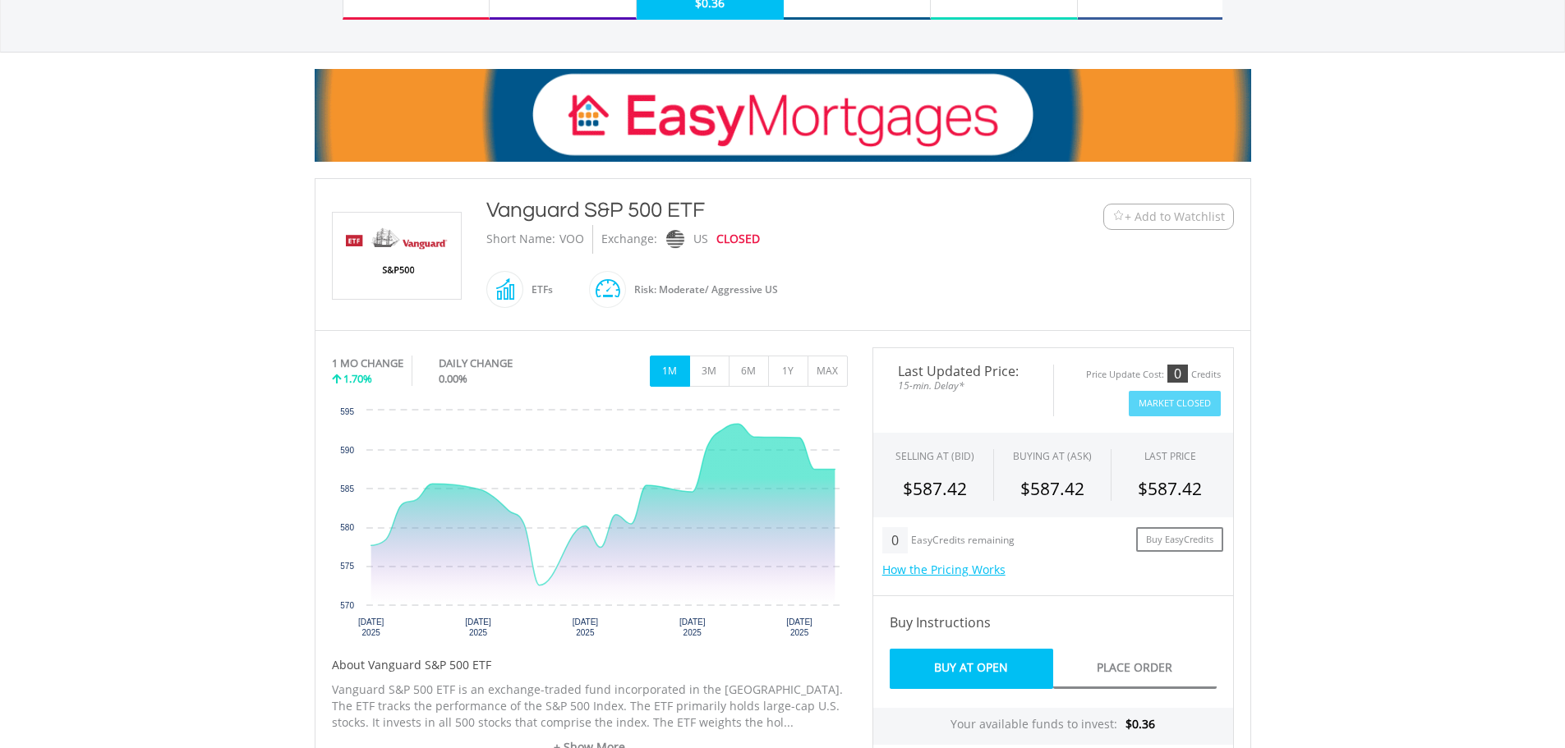
scroll to position [164, 0]
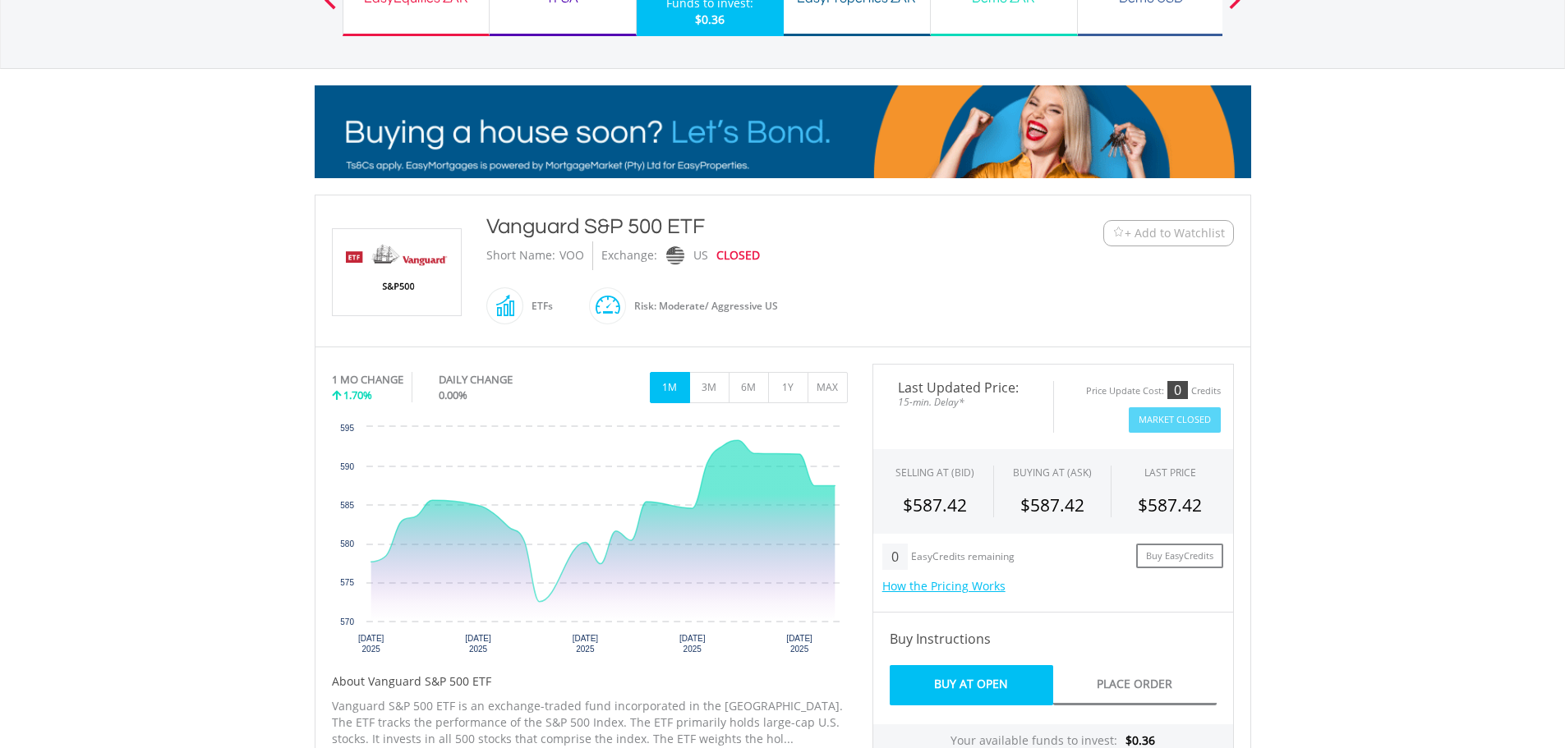
click at [1152, 233] on span "+ Add to Watchlist" at bounding box center [1175, 233] width 100 height 16
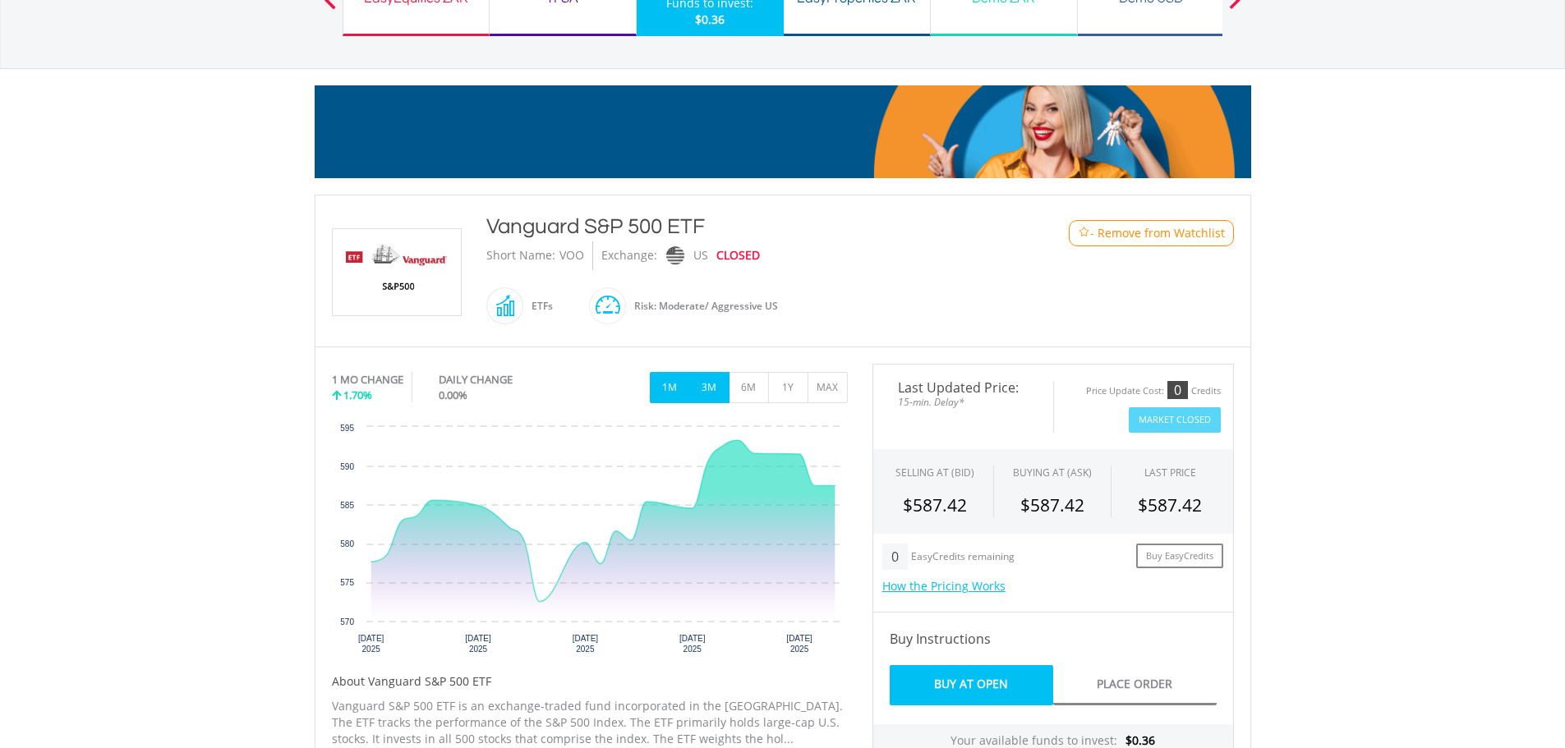
click at [707, 385] on button "3M" at bounding box center [709, 387] width 40 height 31
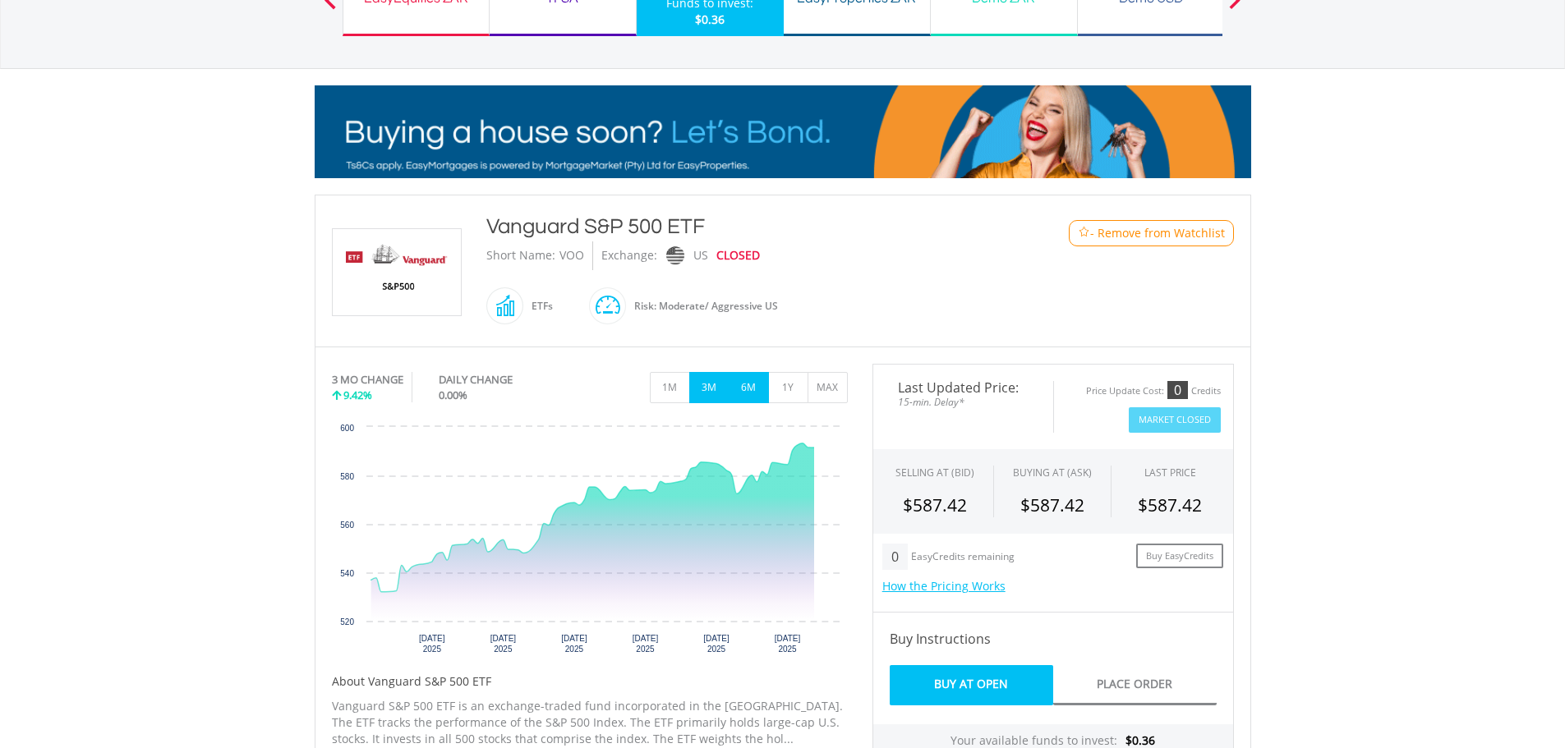
click at [754, 384] on button "6M" at bounding box center [749, 387] width 40 height 31
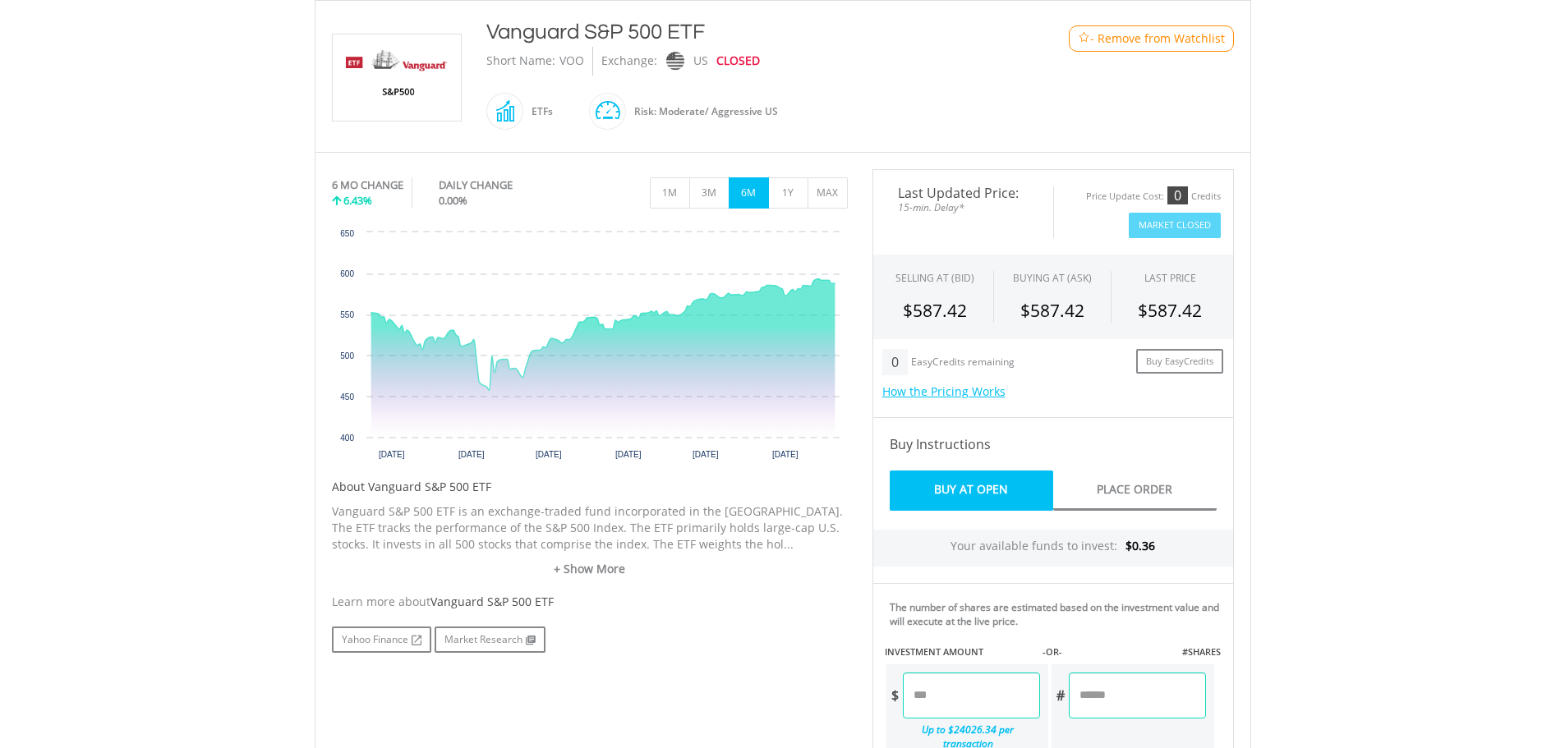
scroll to position [384, 0]
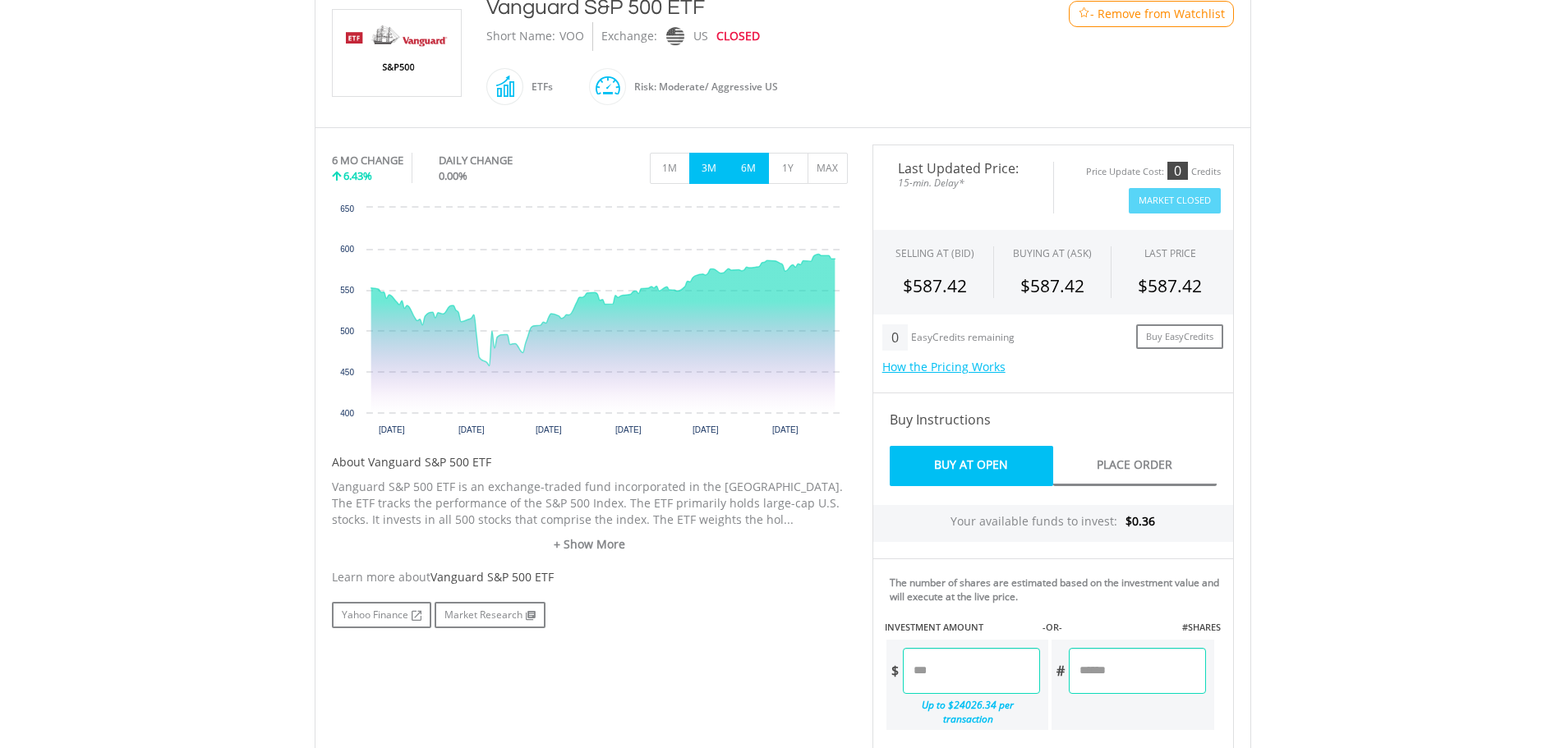
click at [721, 168] on button "3M" at bounding box center [709, 168] width 40 height 31
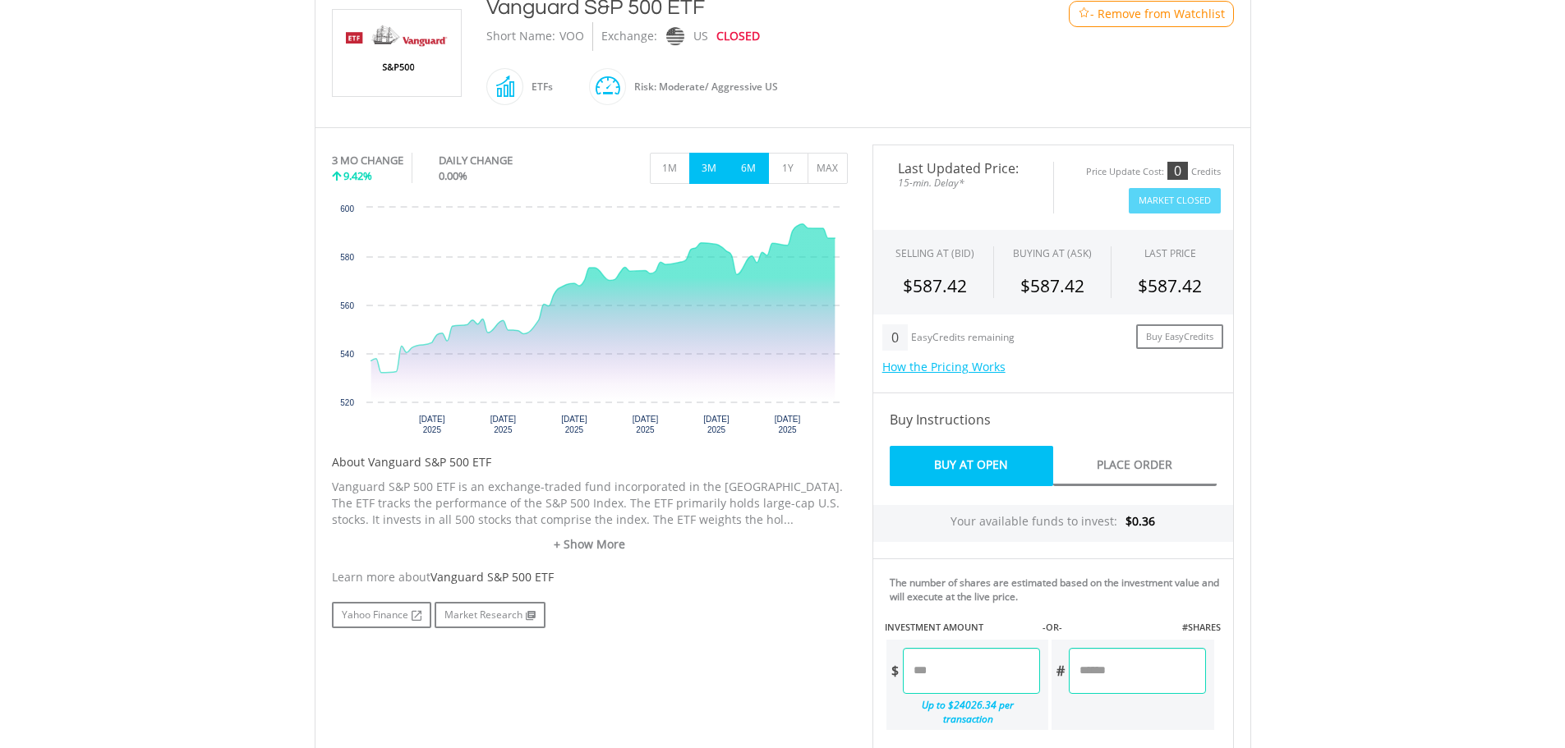
click at [754, 175] on button "6M" at bounding box center [749, 168] width 40 height 31
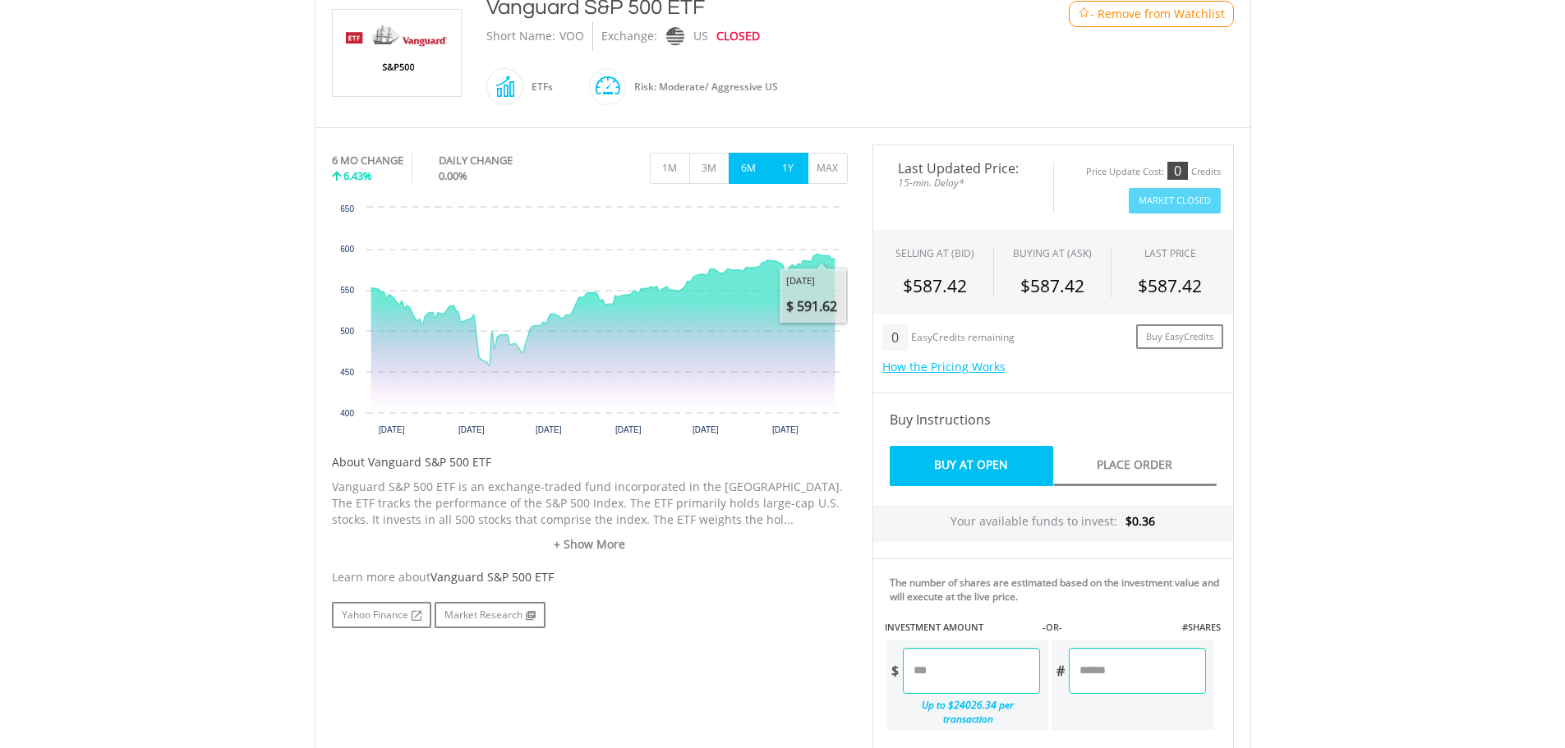
click at [795, 173] on button "1Y" at bounding box center [788, 168] width 40 height 31
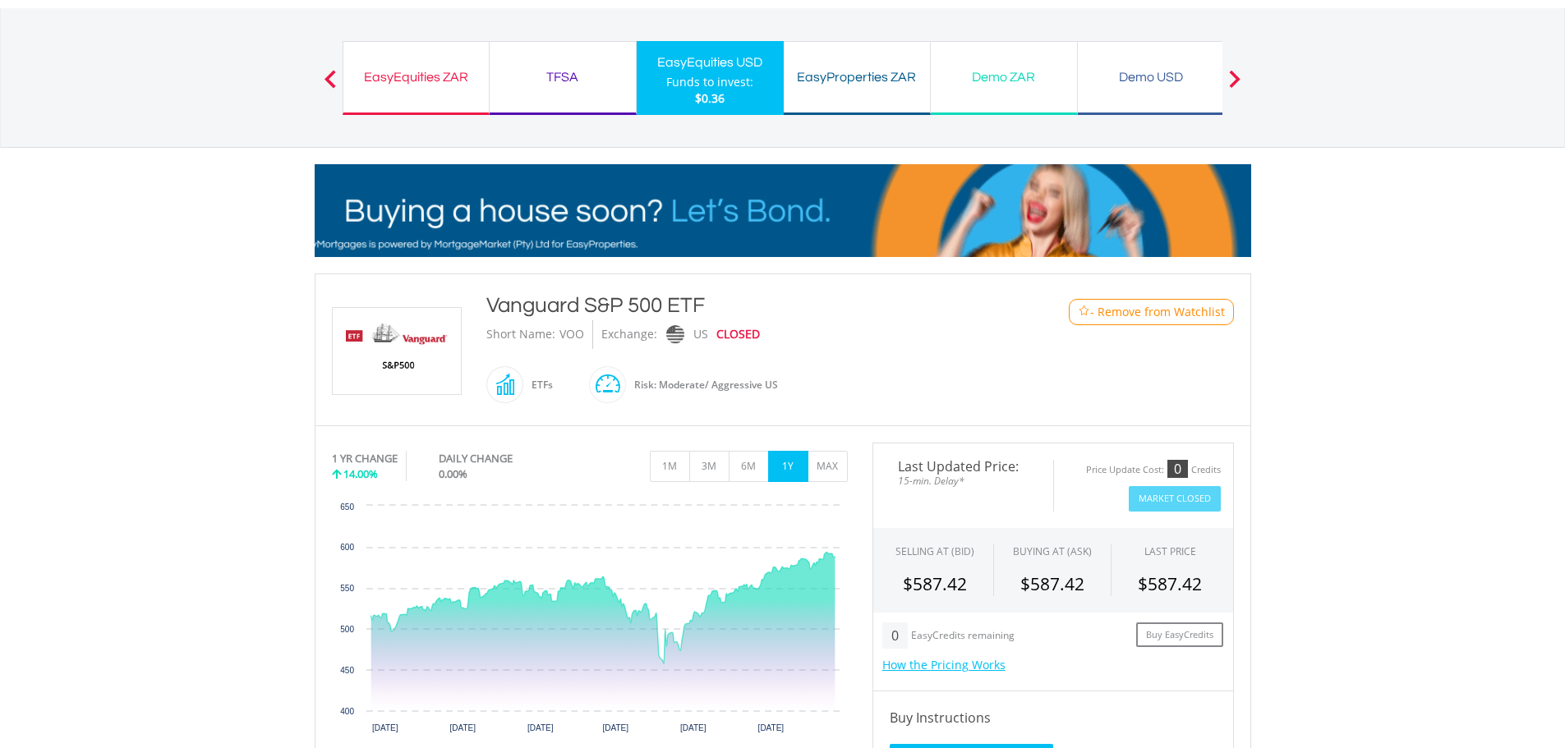
scroll to position [0, 0]
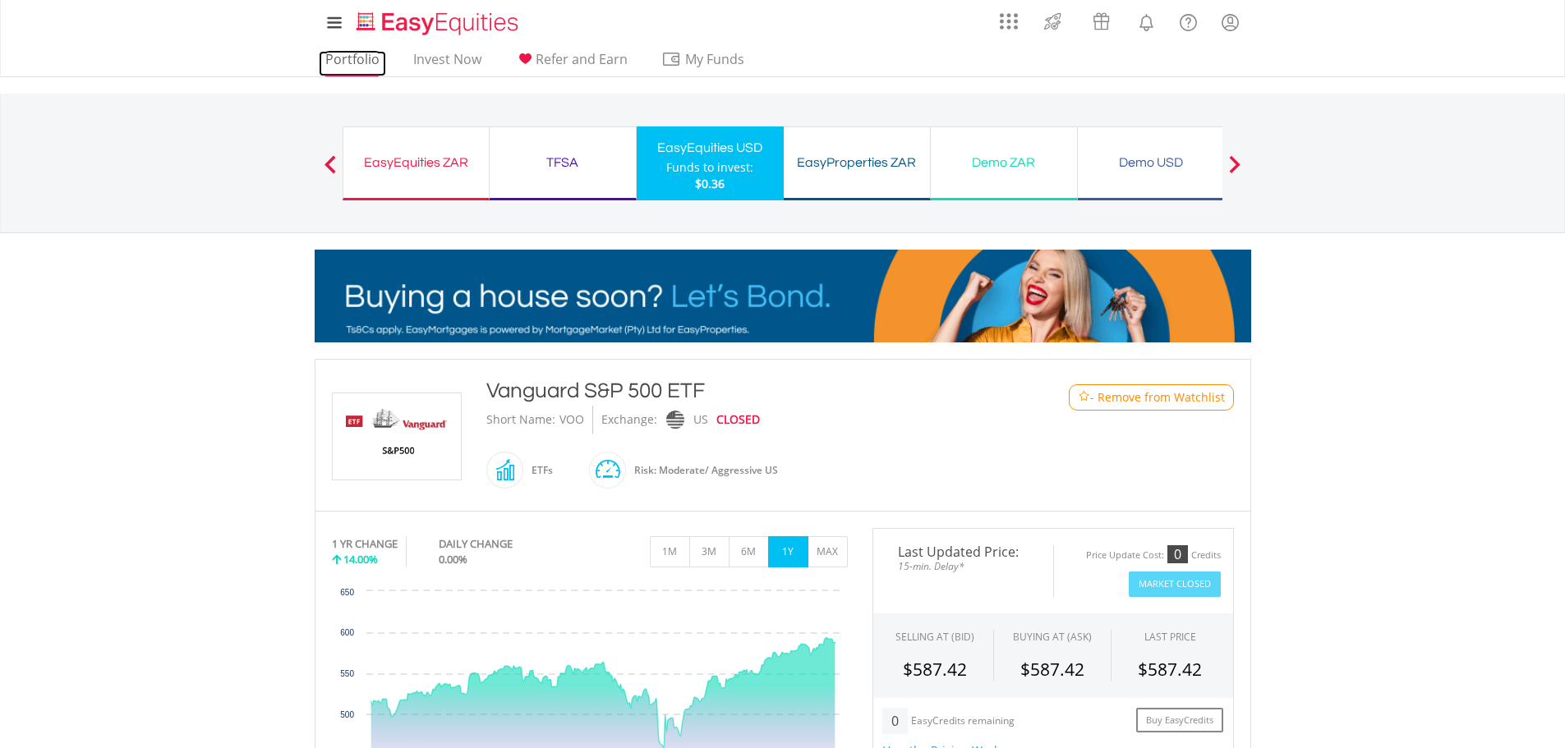
click at [354, 62] on link "Portfolio" at bounding box center [352, 63] width 67 height 25
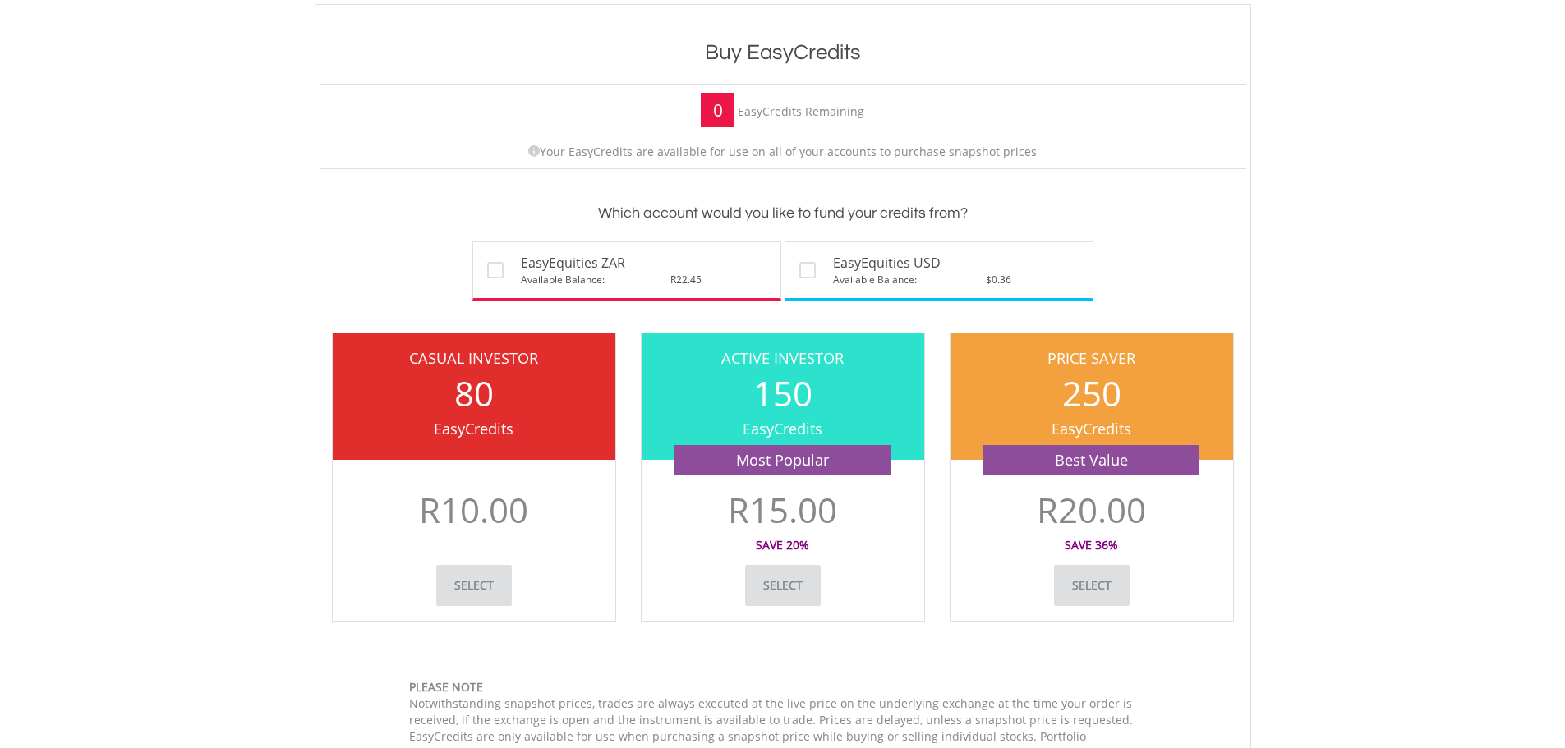
scroll to position [219, 0]
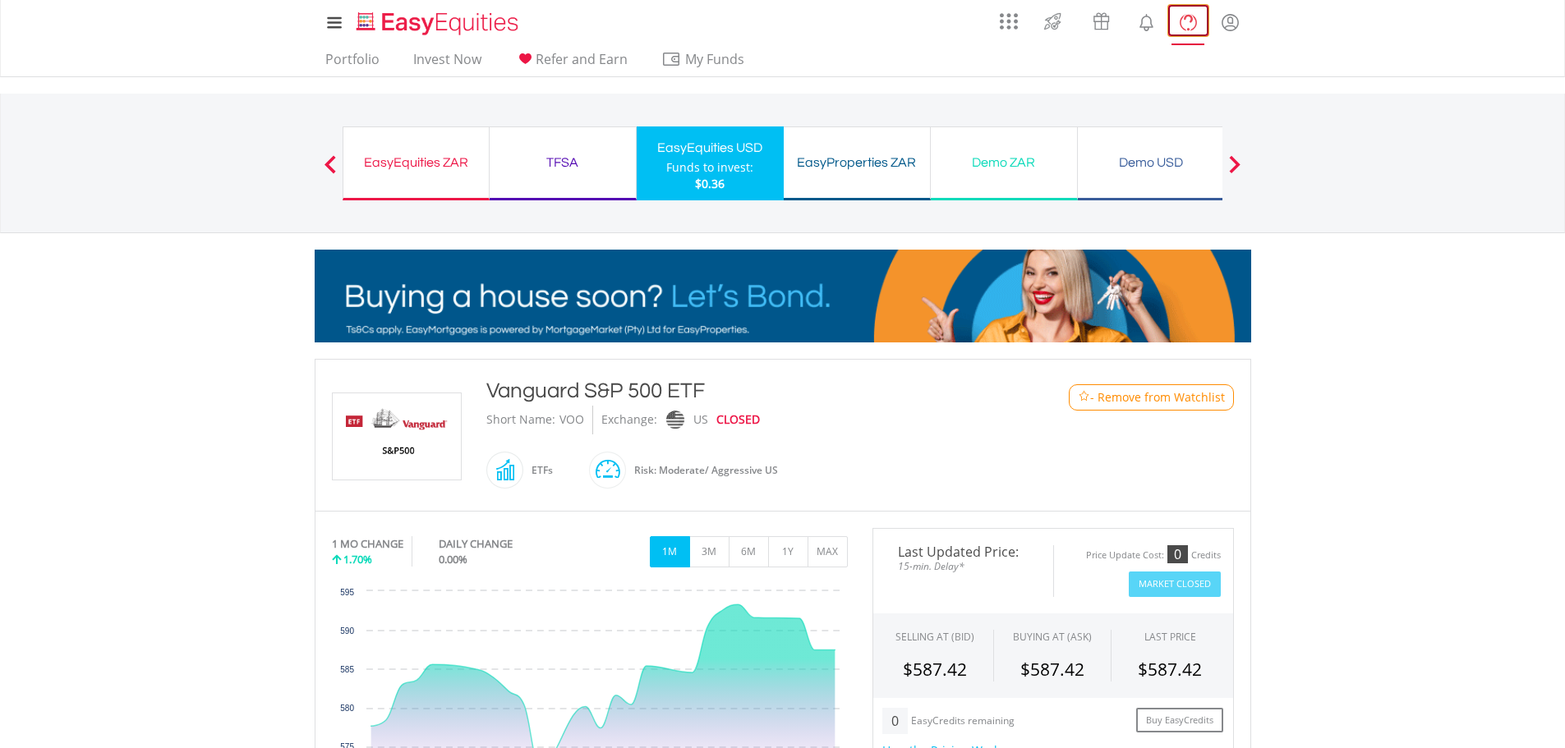
click at [1178, 17] on lord-icon "FAQ's and Support" at bounding box center [1188, 22] width 21 height 21
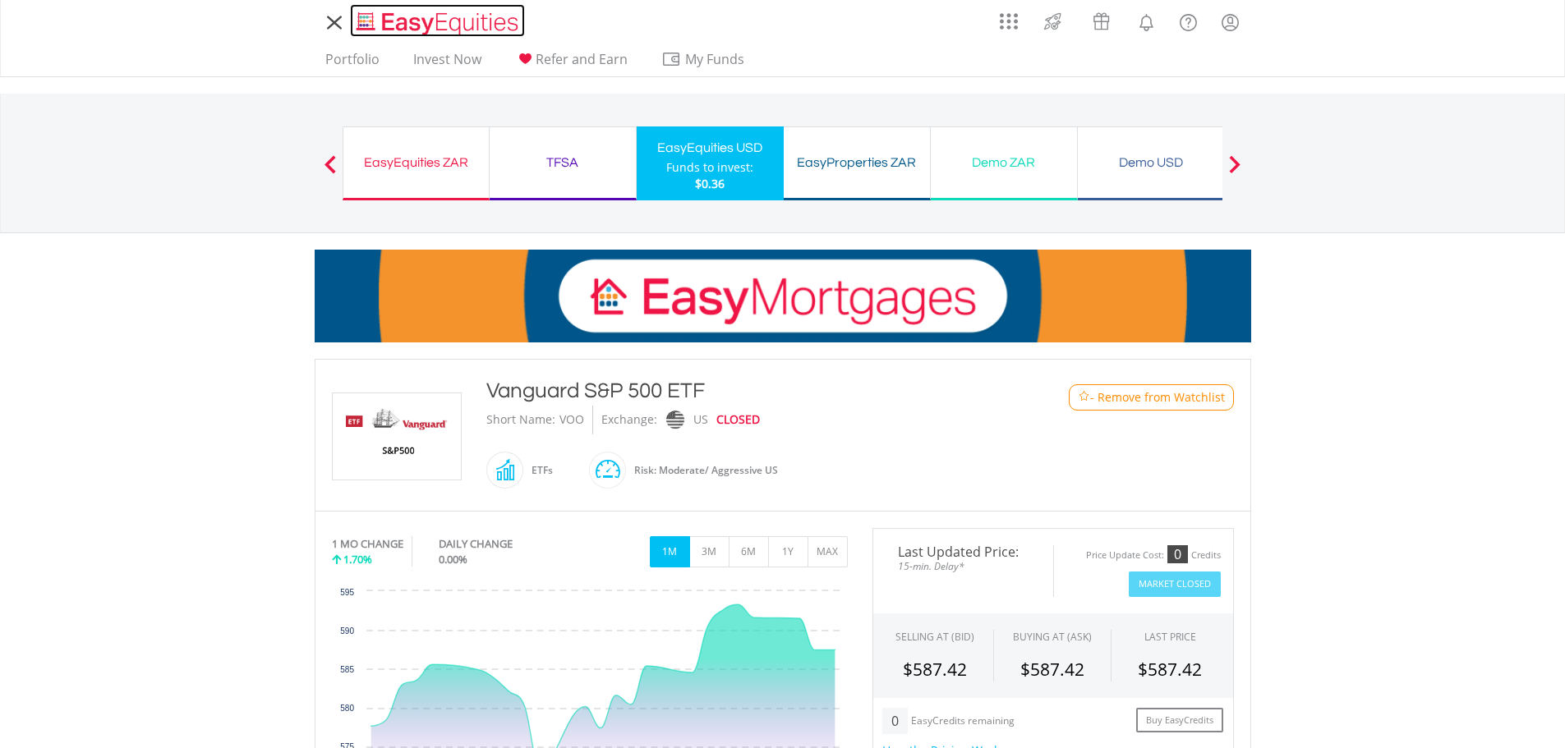
click at [407, 21] on img "Home page" at bounding box center [439, 23] width 172 height 27
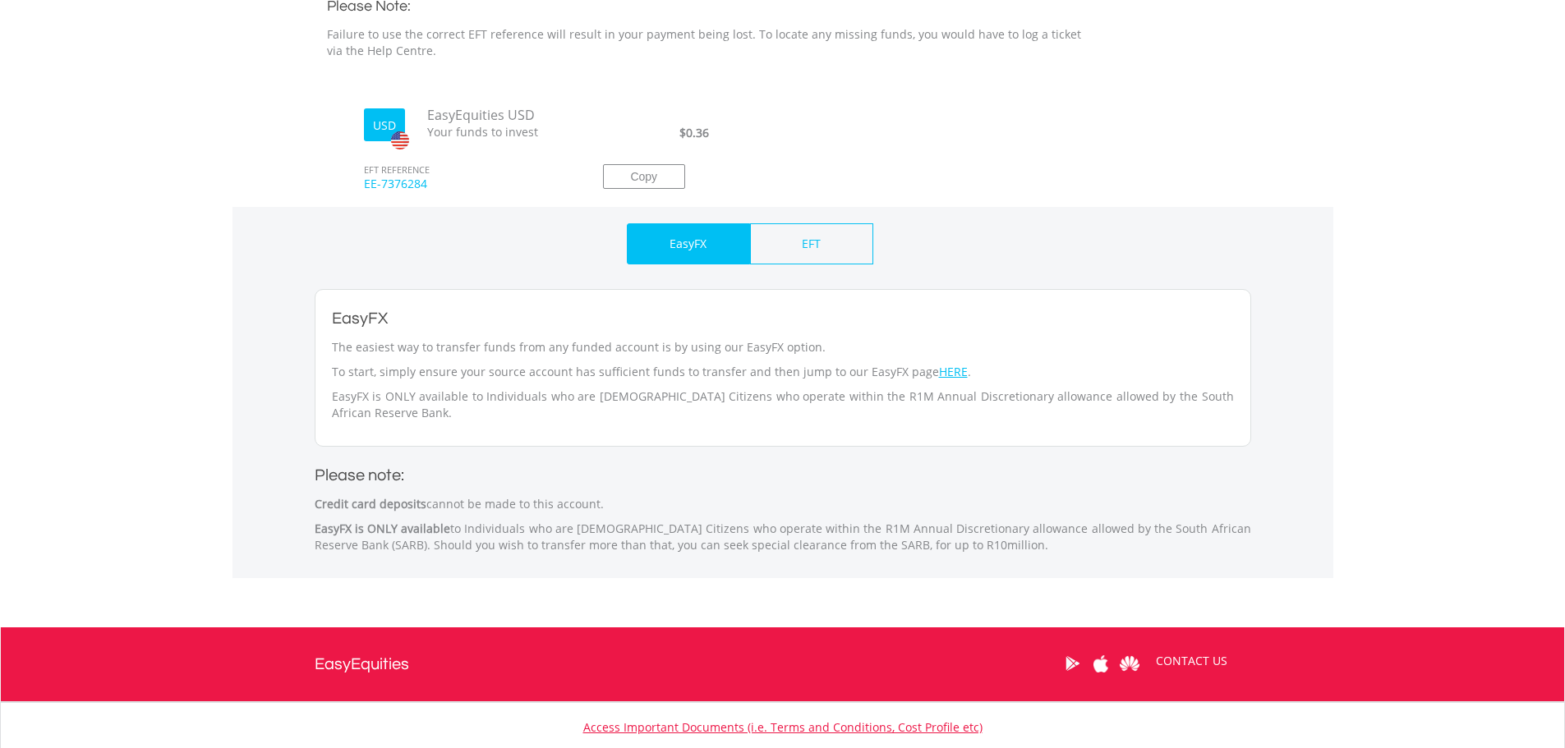
scroll to position [548, 0]
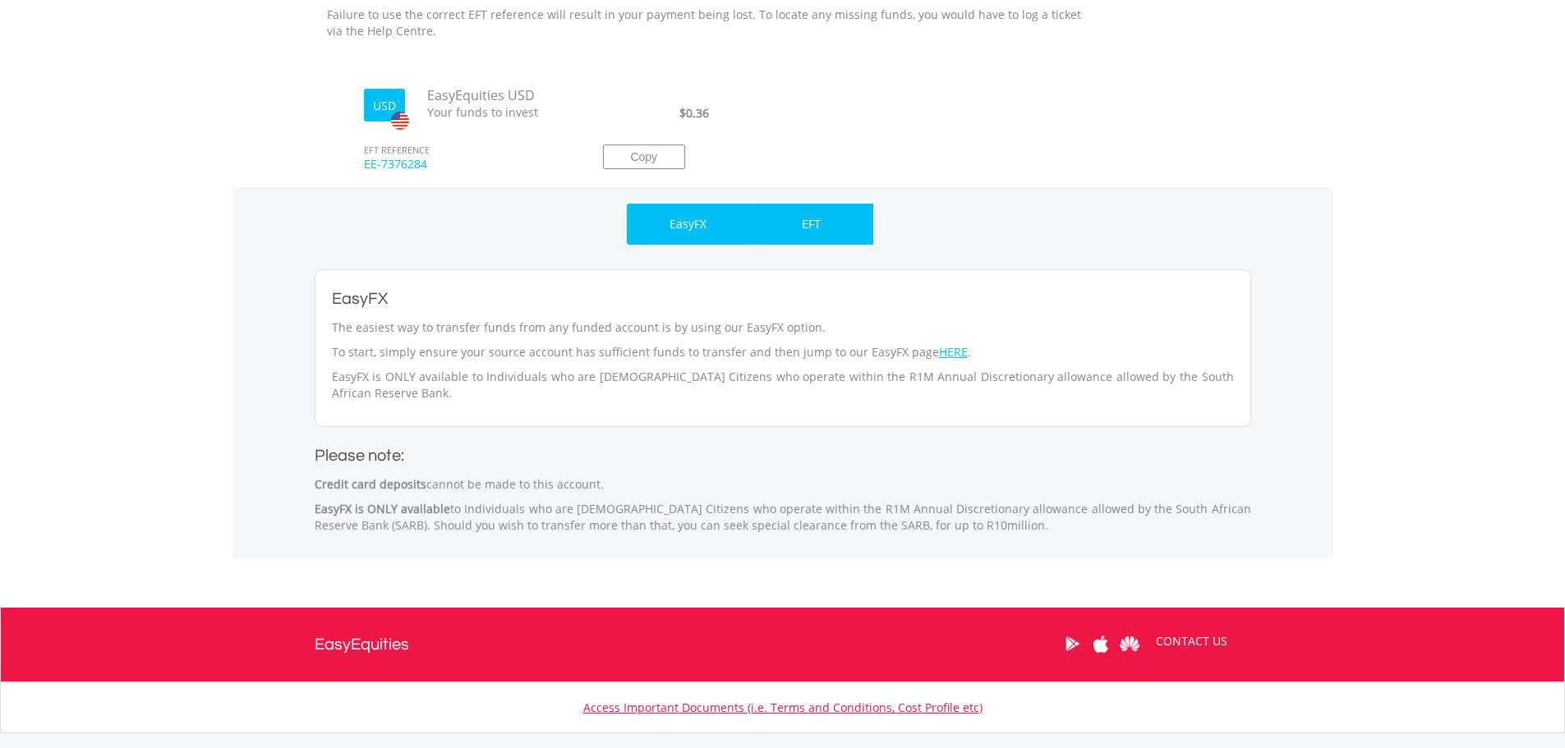
click at [803, 231] on p "EFT" at bounding box center [811, 224] width 19 height 16
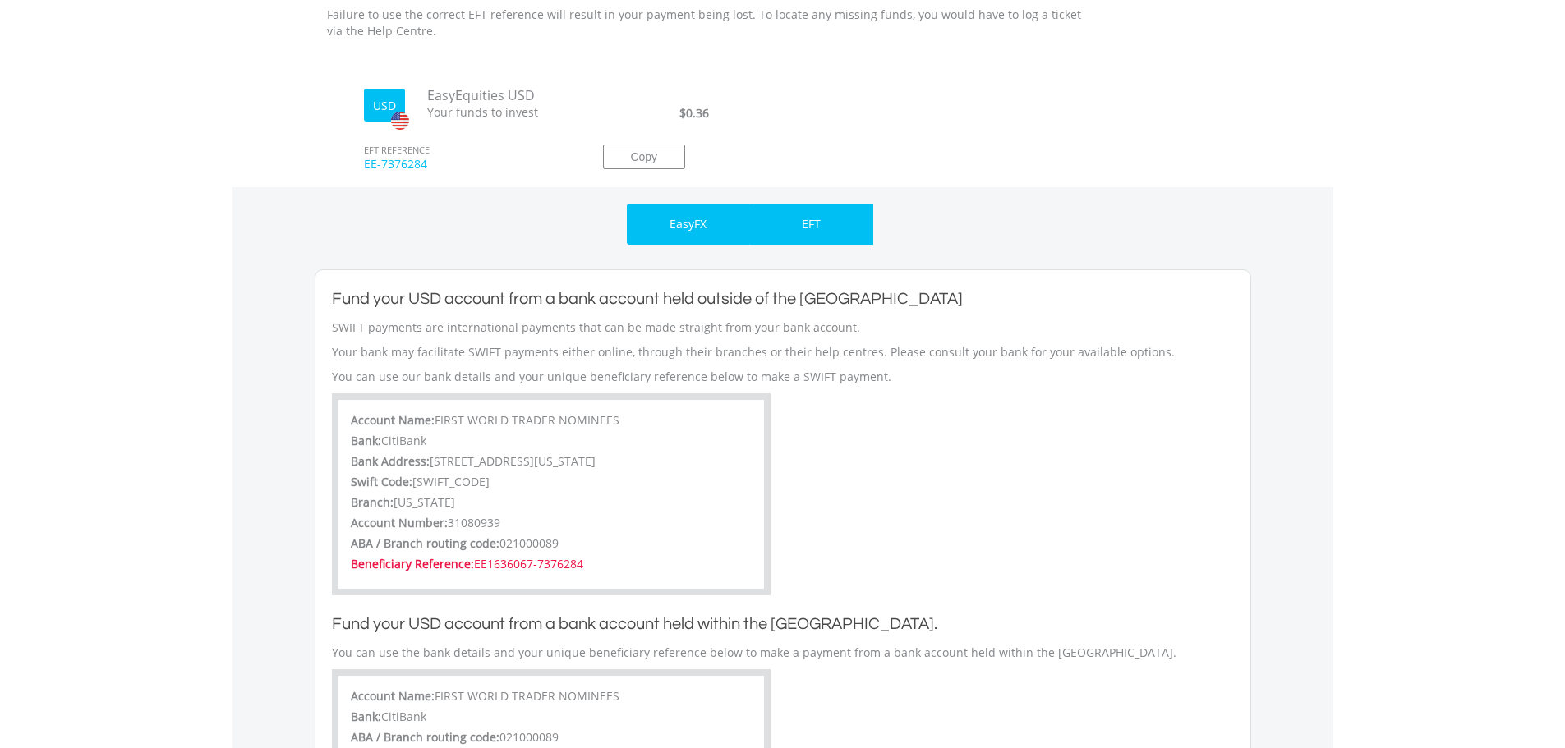
click at [688, 223] on p "EasyFX" at bounding box center [688, 224] width 37 height 16
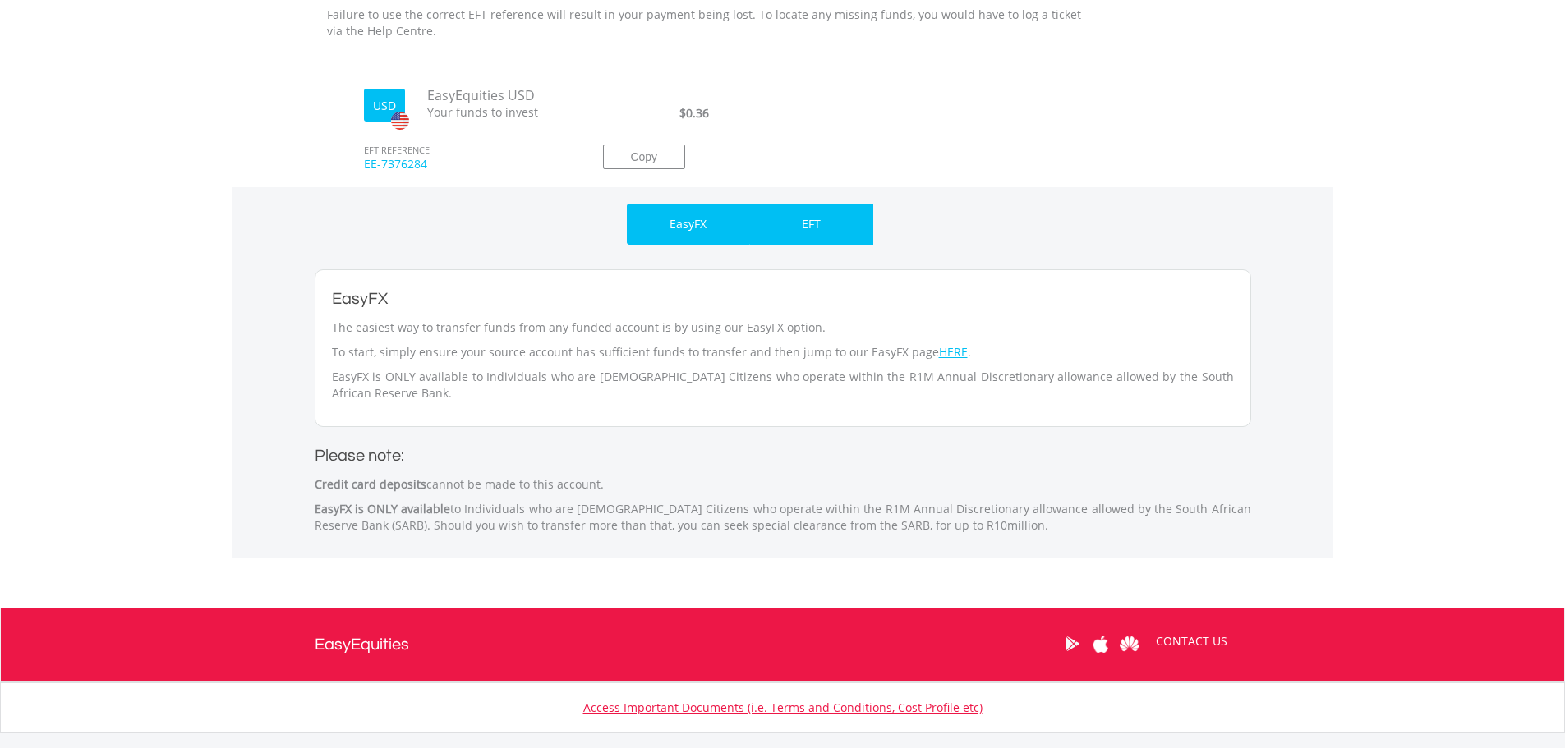
click at [816, 223] on p "EFT" at bounding box center [811, 224] width 19 height 16
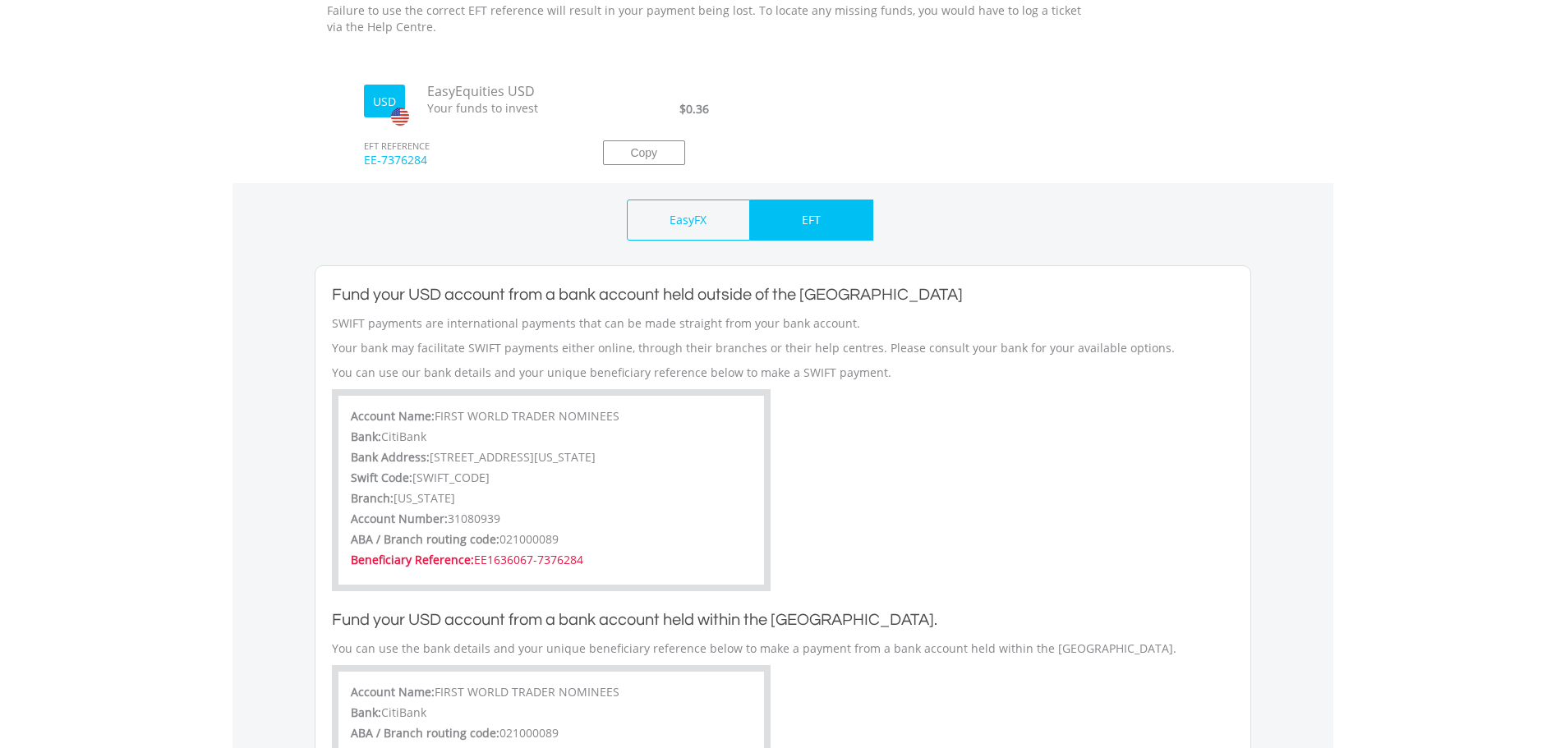
scroll to position [493, 0]
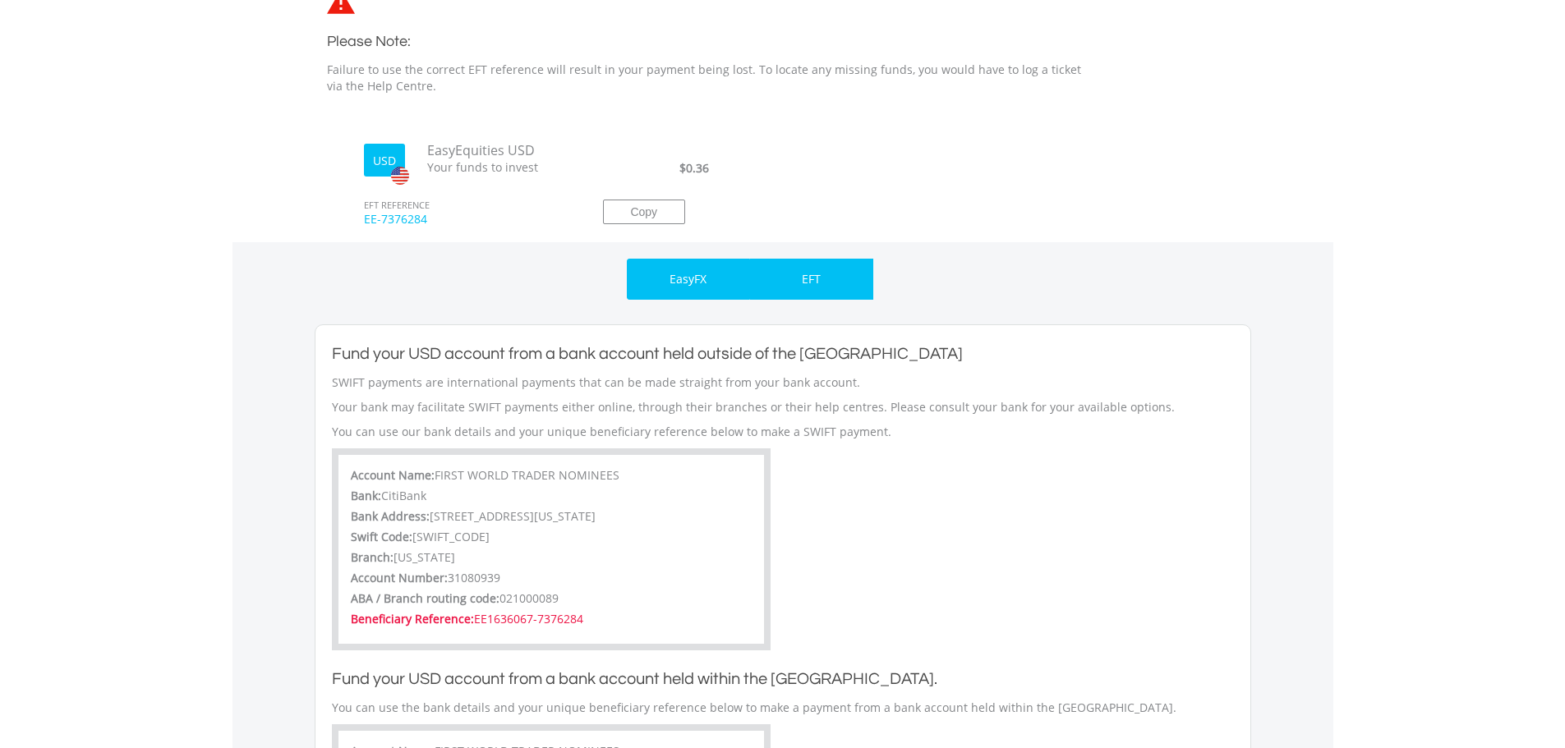
click at [696, 259] on div "EasyFX" at bounding box center [688, 279] width 123 height 41
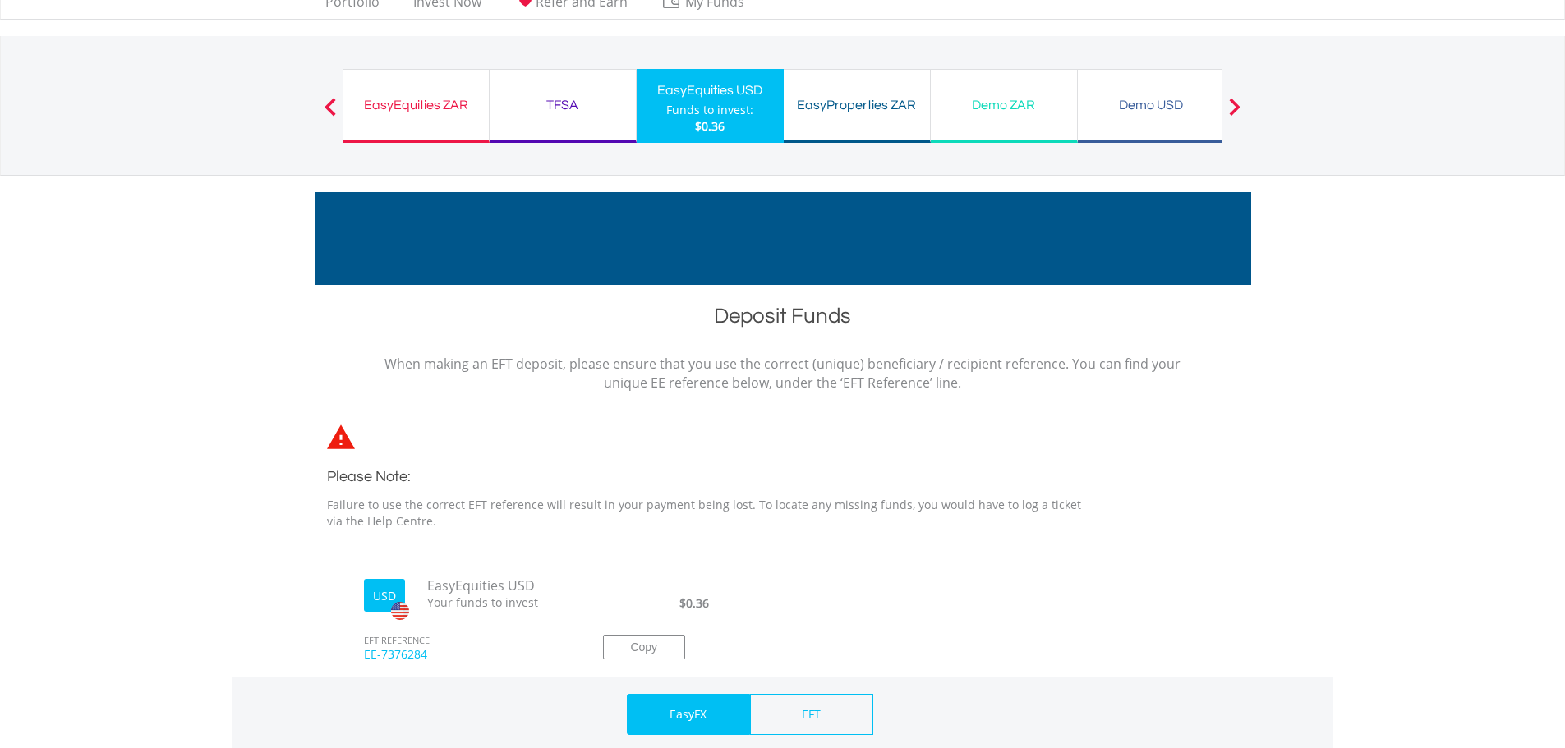
scroll to position [0, 0]
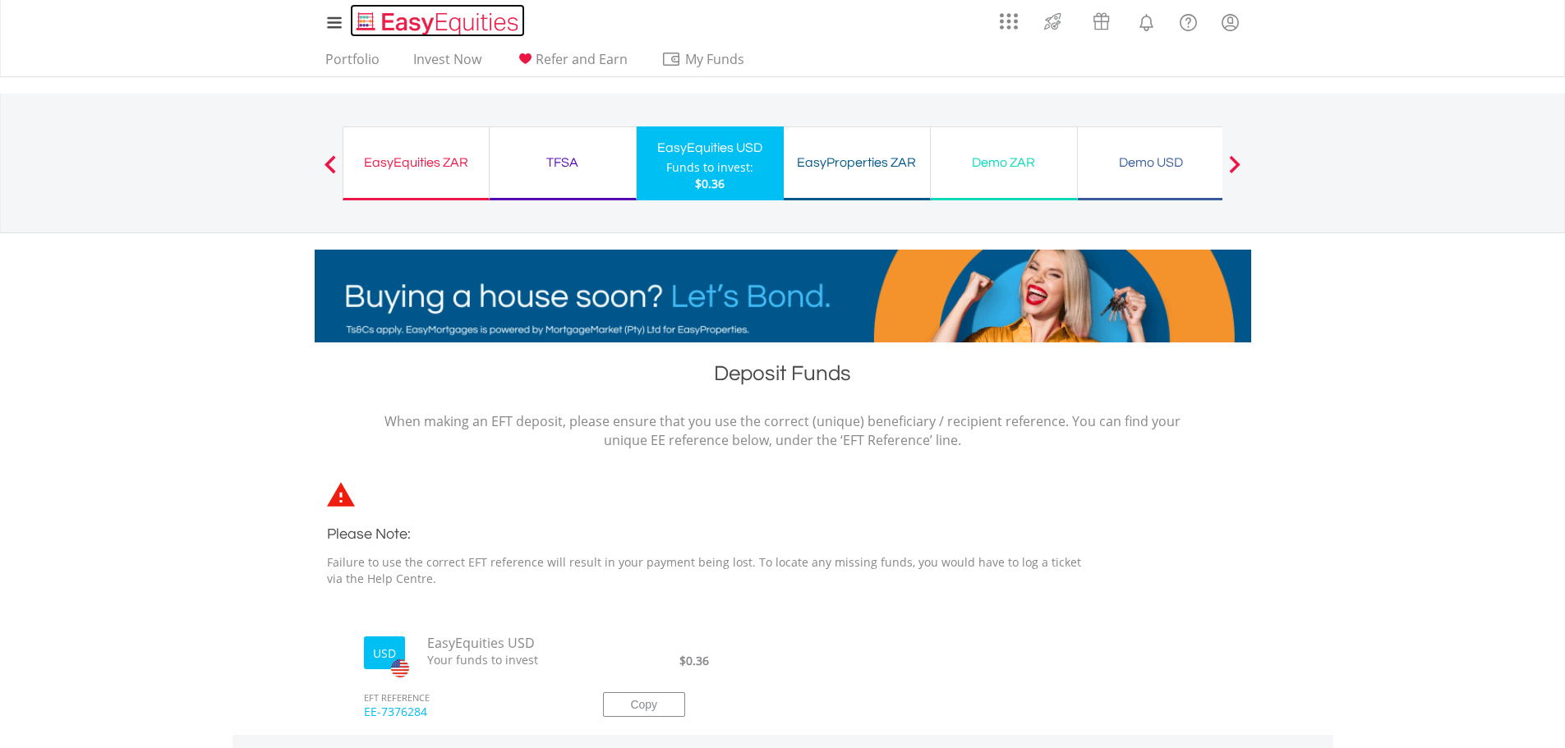
click at [414, 18] on img "Home page" at bounding box center [439, 23] width 172 height 27
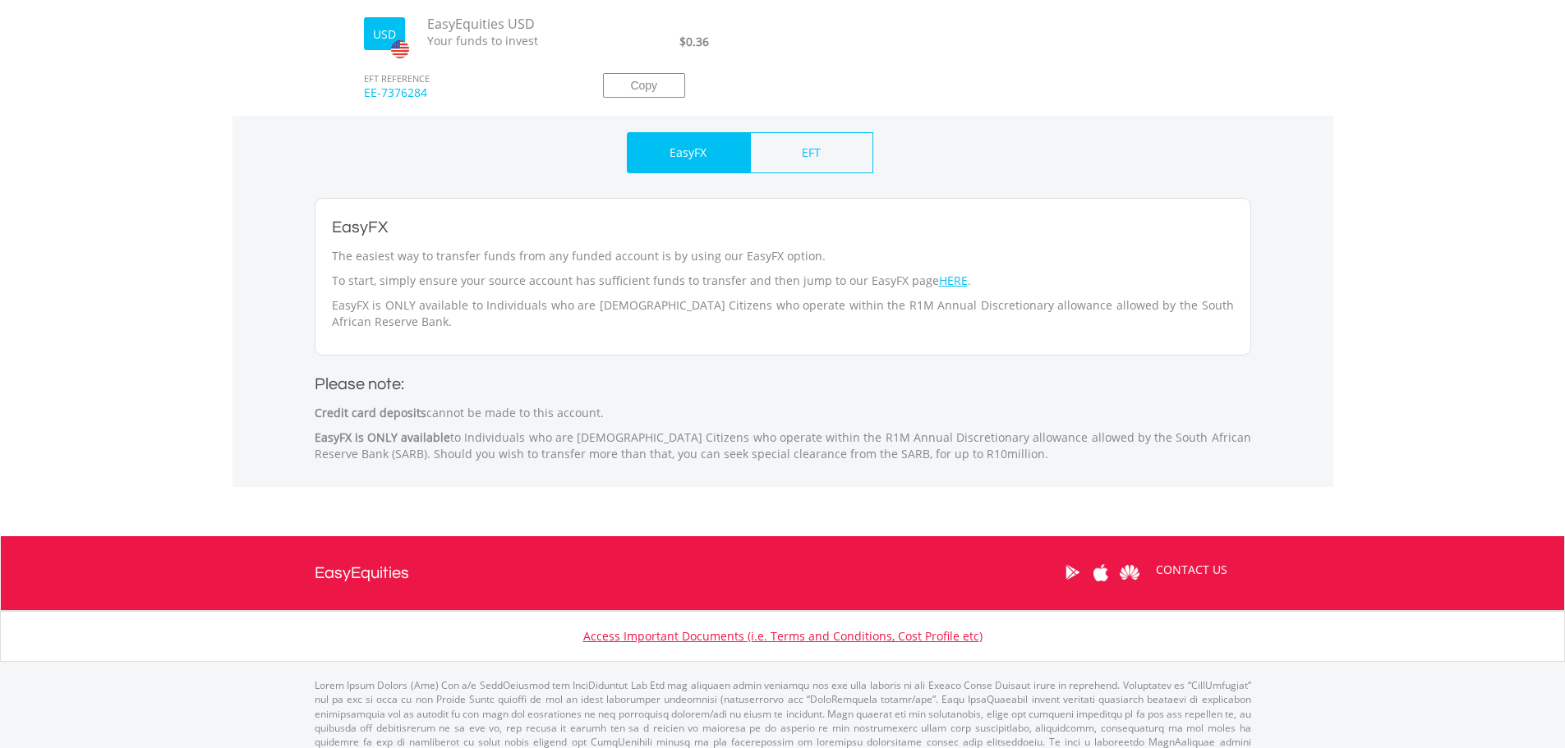
scroll to position [645, 0]
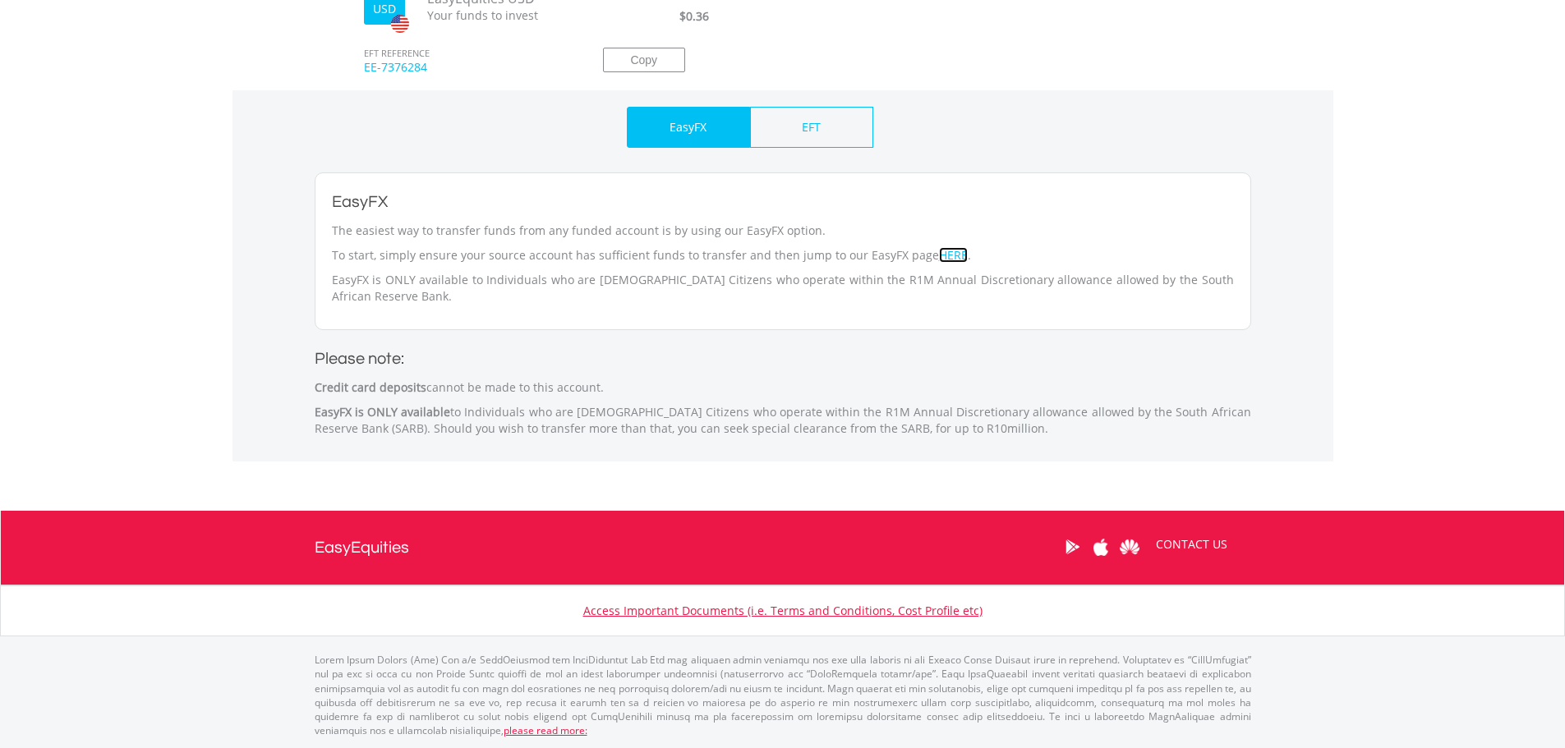
click at [939, 255] on link "HERE" at bounding box center [953, 255] width 29 height 16
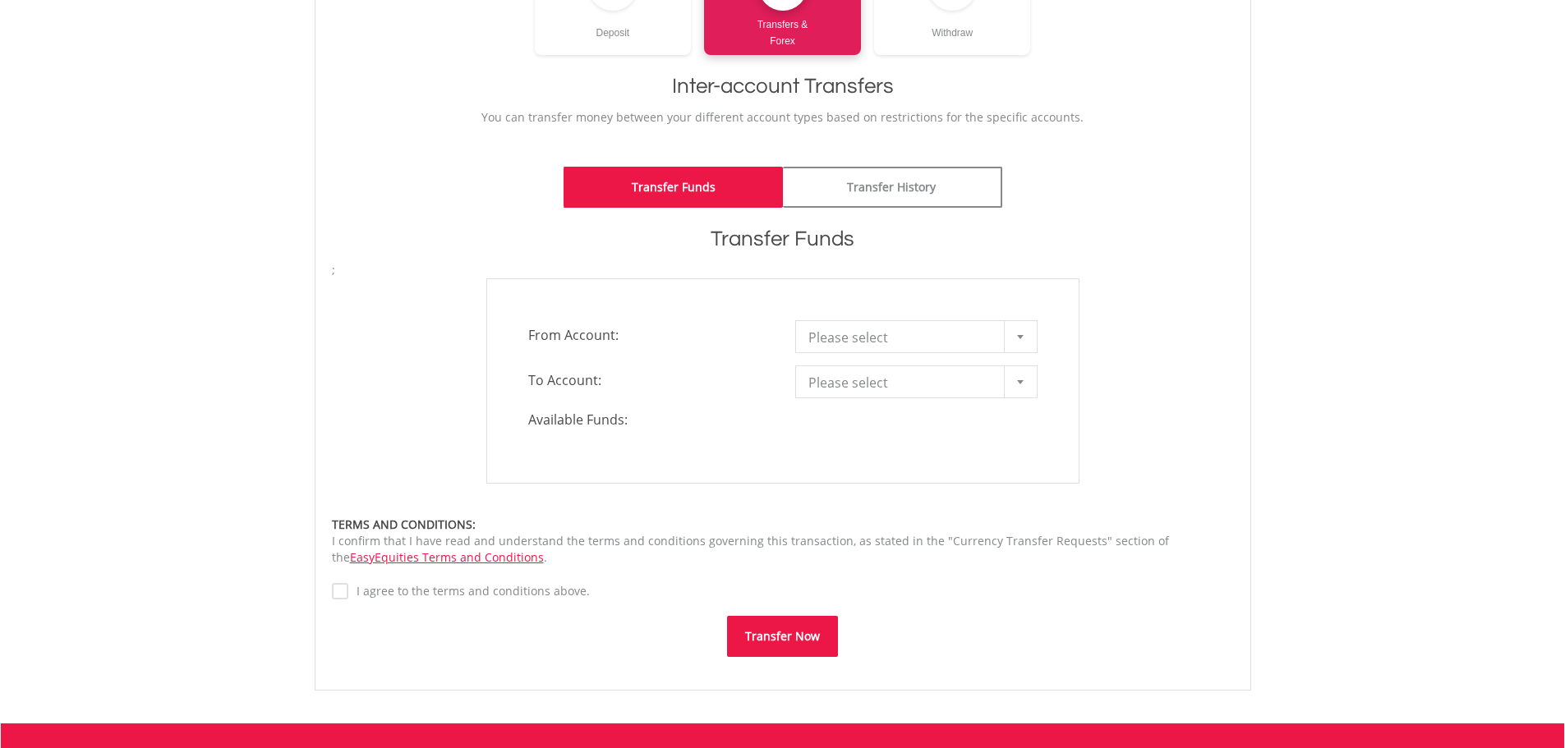
scroll to position [329, 0]
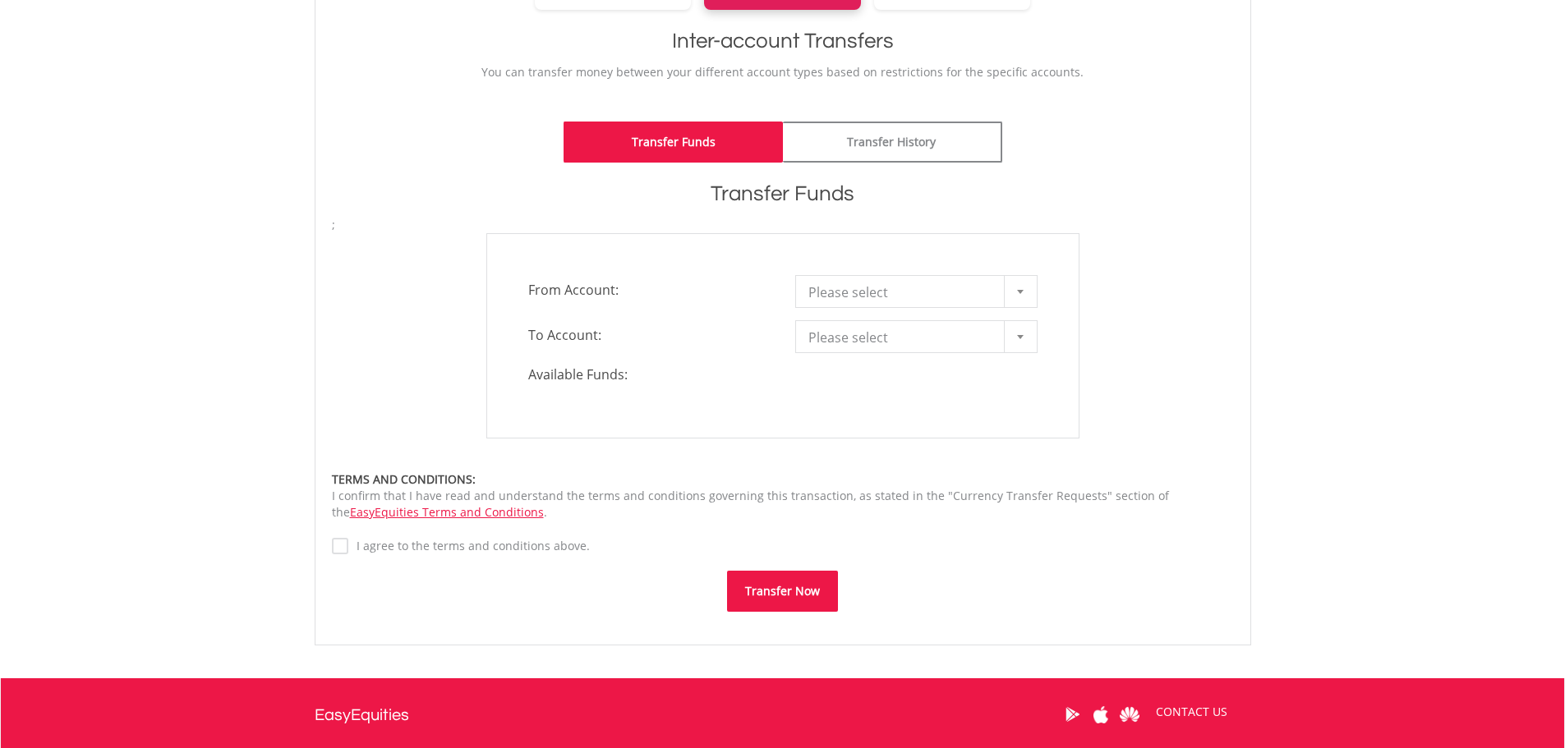
click at [850, 283] on span "Please select" at bounding box center [903, 292] width 191 height 33
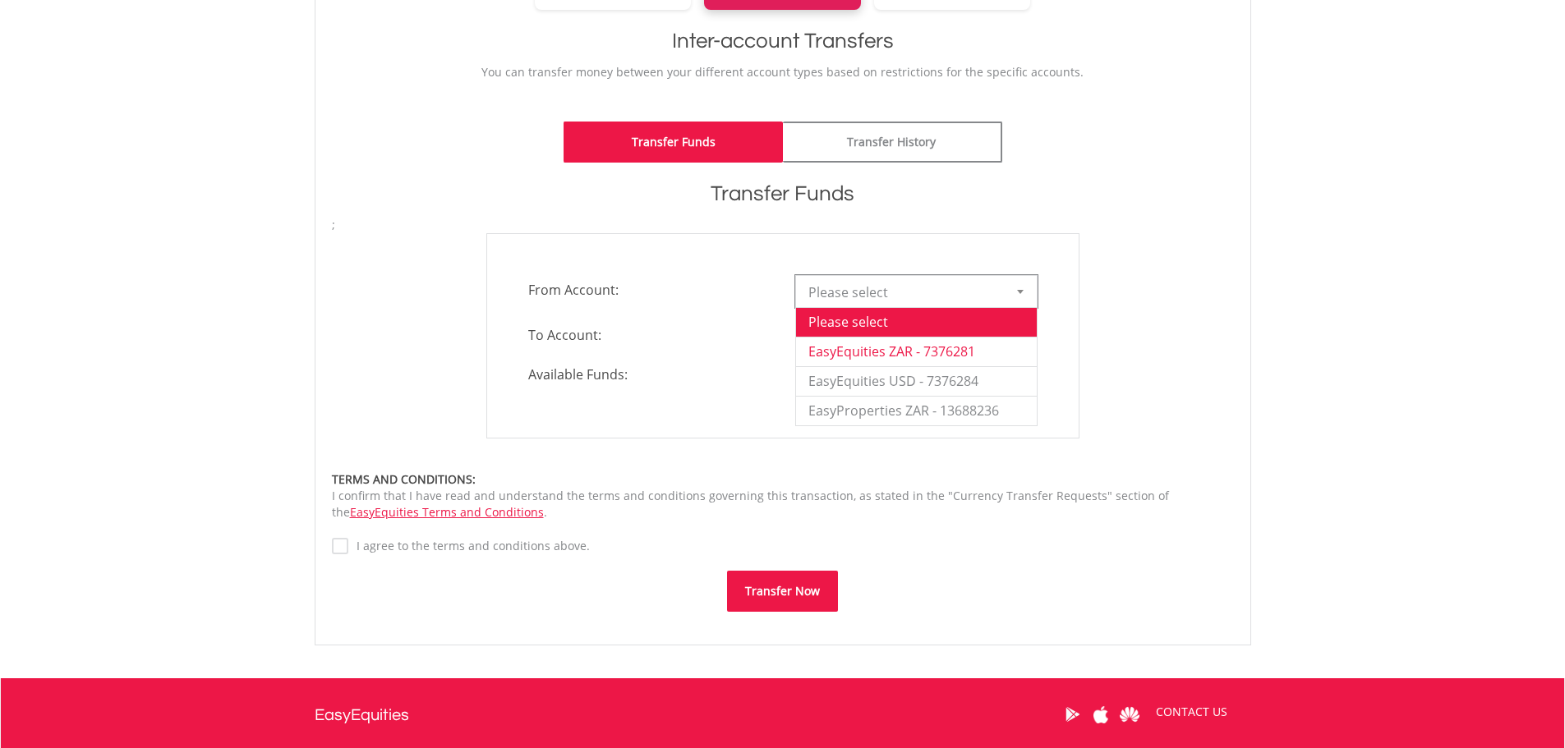
click at [946, 350] on li "EasyEquities ZAR - 7376281" at bounding box center [916, 352] width 241 height 30
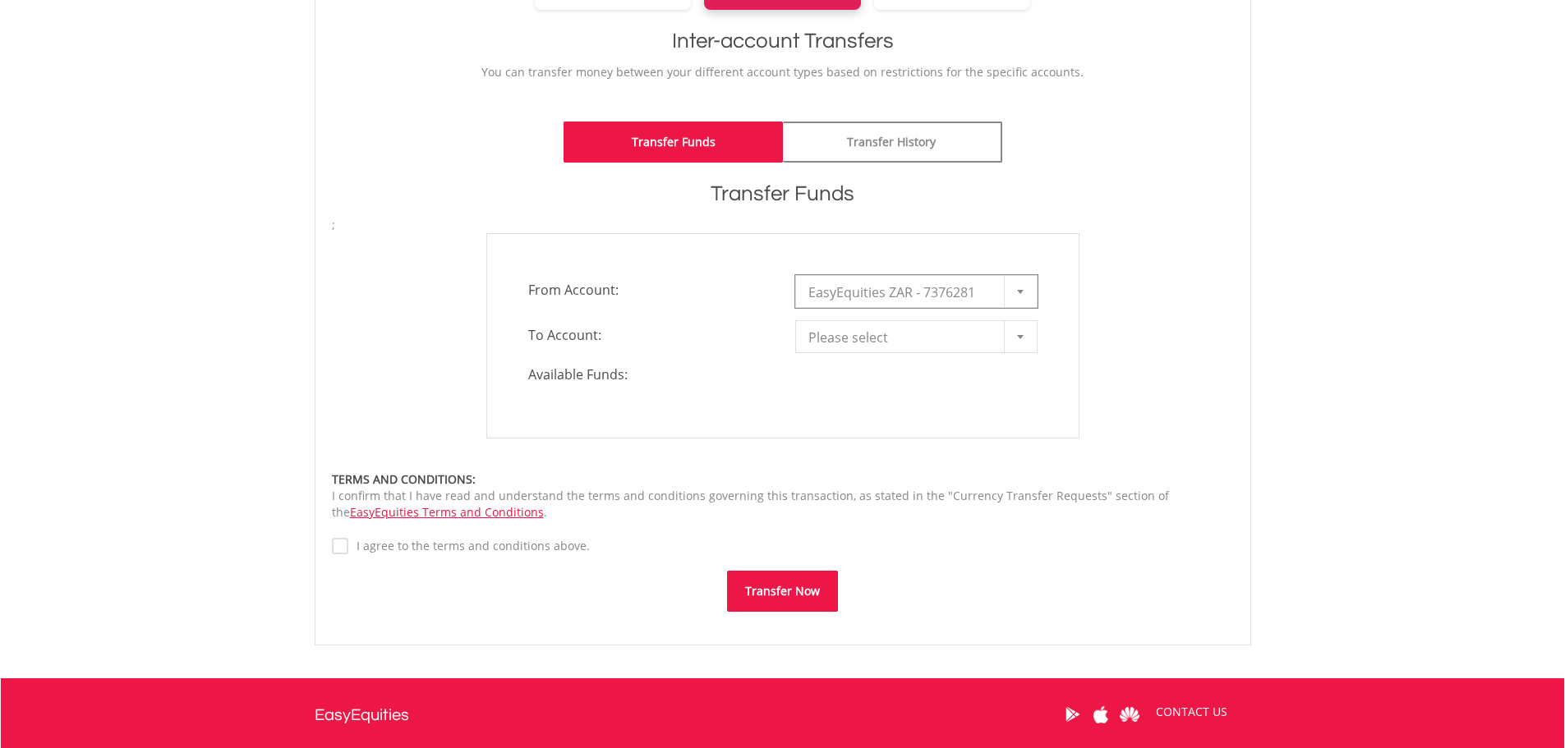
click at [926, 341] on span "Please select" at bounding box center [903, 337] width 191 height 33
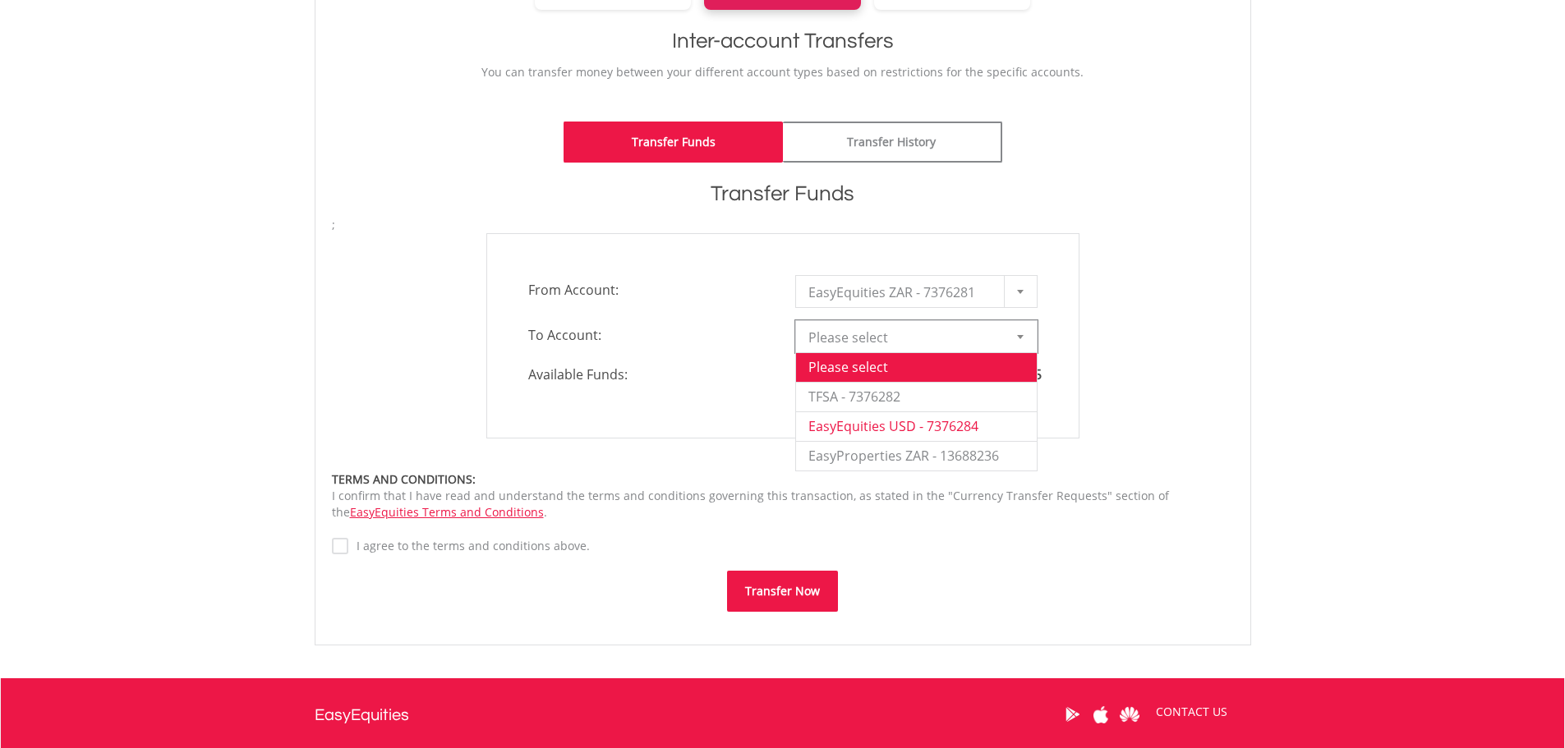
click at [888, 430] on li "EasyEquities USD - 7376284" at bounding box center [916, 427] width 241 height 30
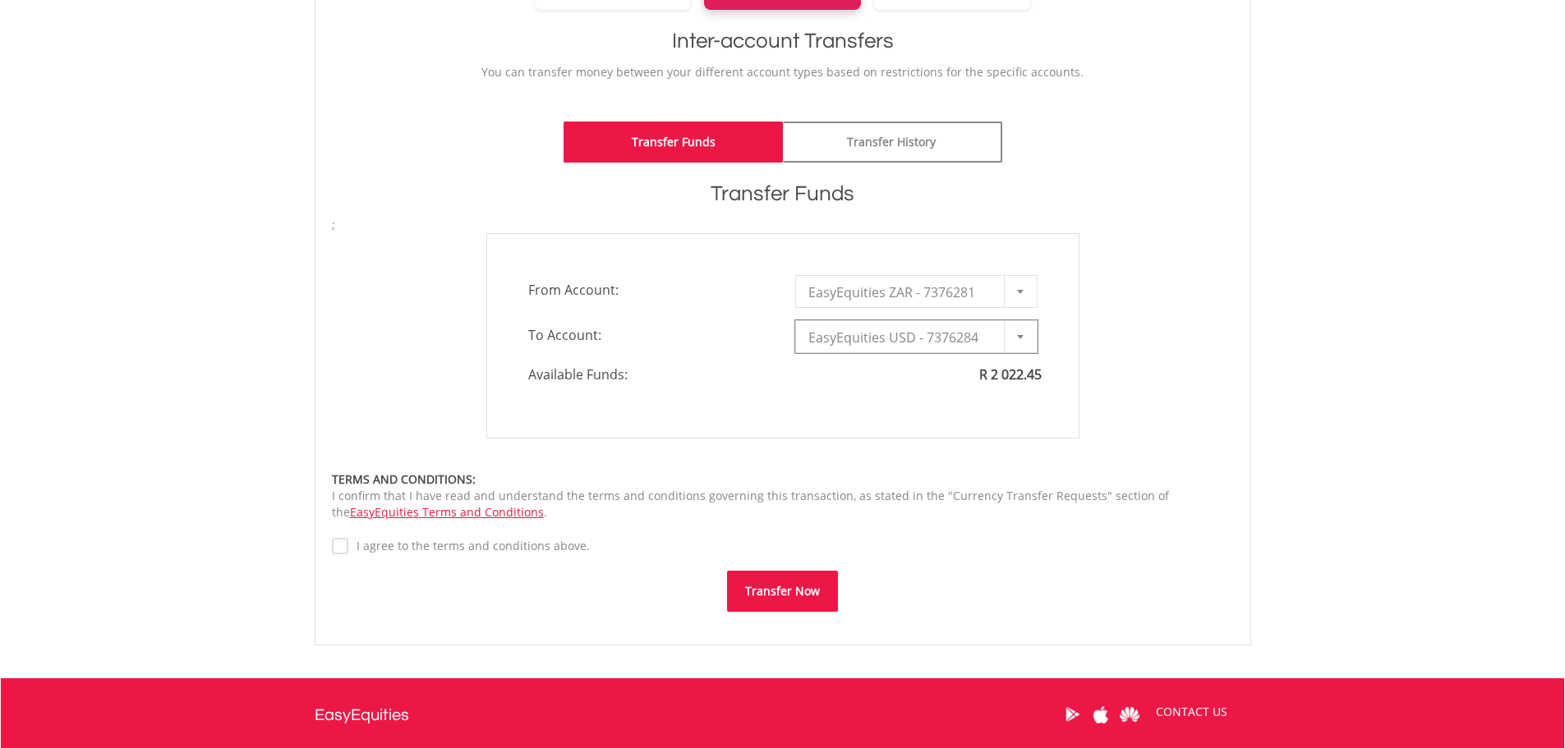
type input "*"
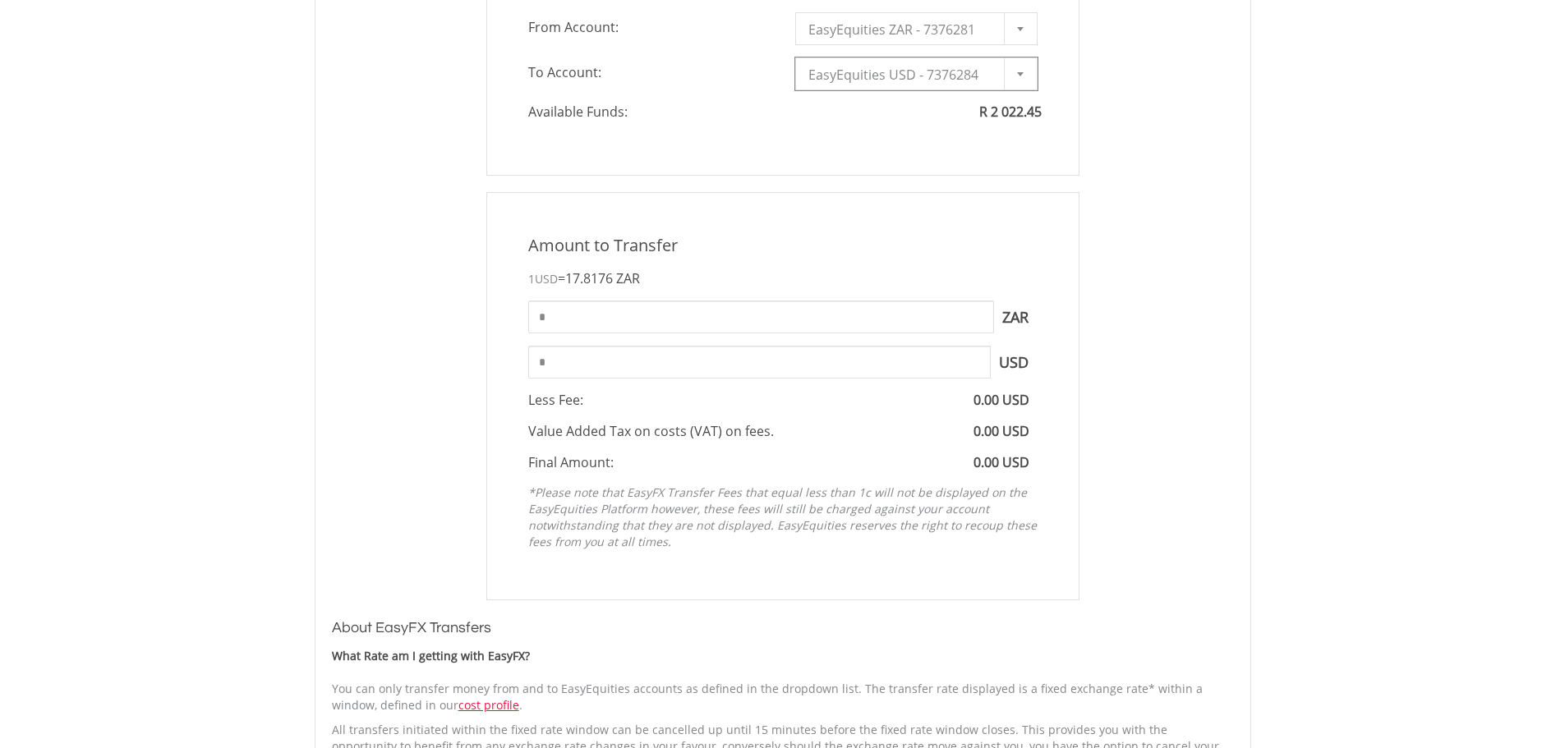
scroll to position [602, 0]
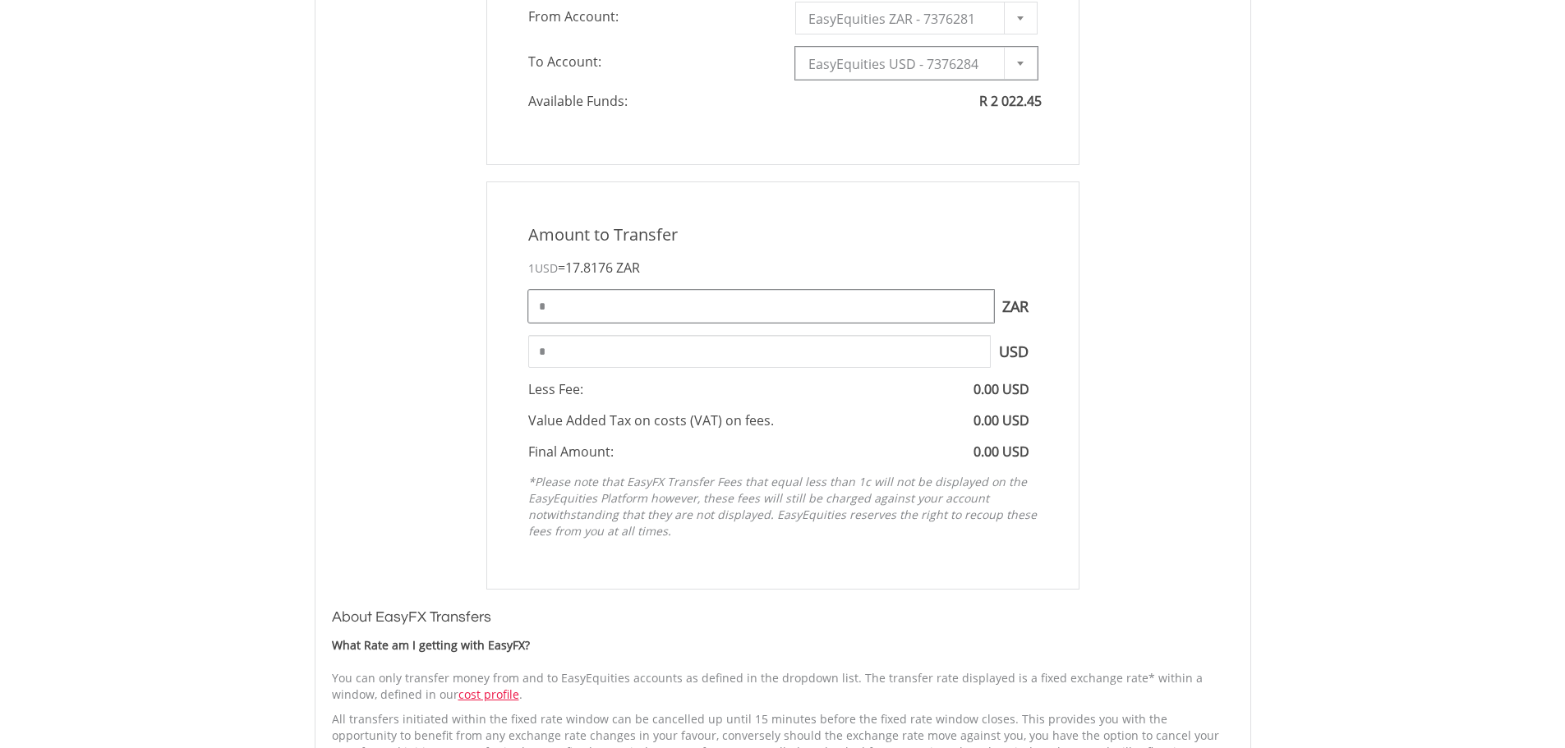
click at [664, 313] on input "*" at bounding box center [761, 306] width 466 height 33
drag, startPoint x: 529, startPoint y: 303, endPoint x: 472, endPoint y: 303, distance: 56.7
click at [472, 303] on div "Amount to Transfer 1 USD = 17.8176 ZAR * ZAR You can transfer funds into your o…" at bounding box center [783, 386] width 927 height 408
type input "****"
type input "******"
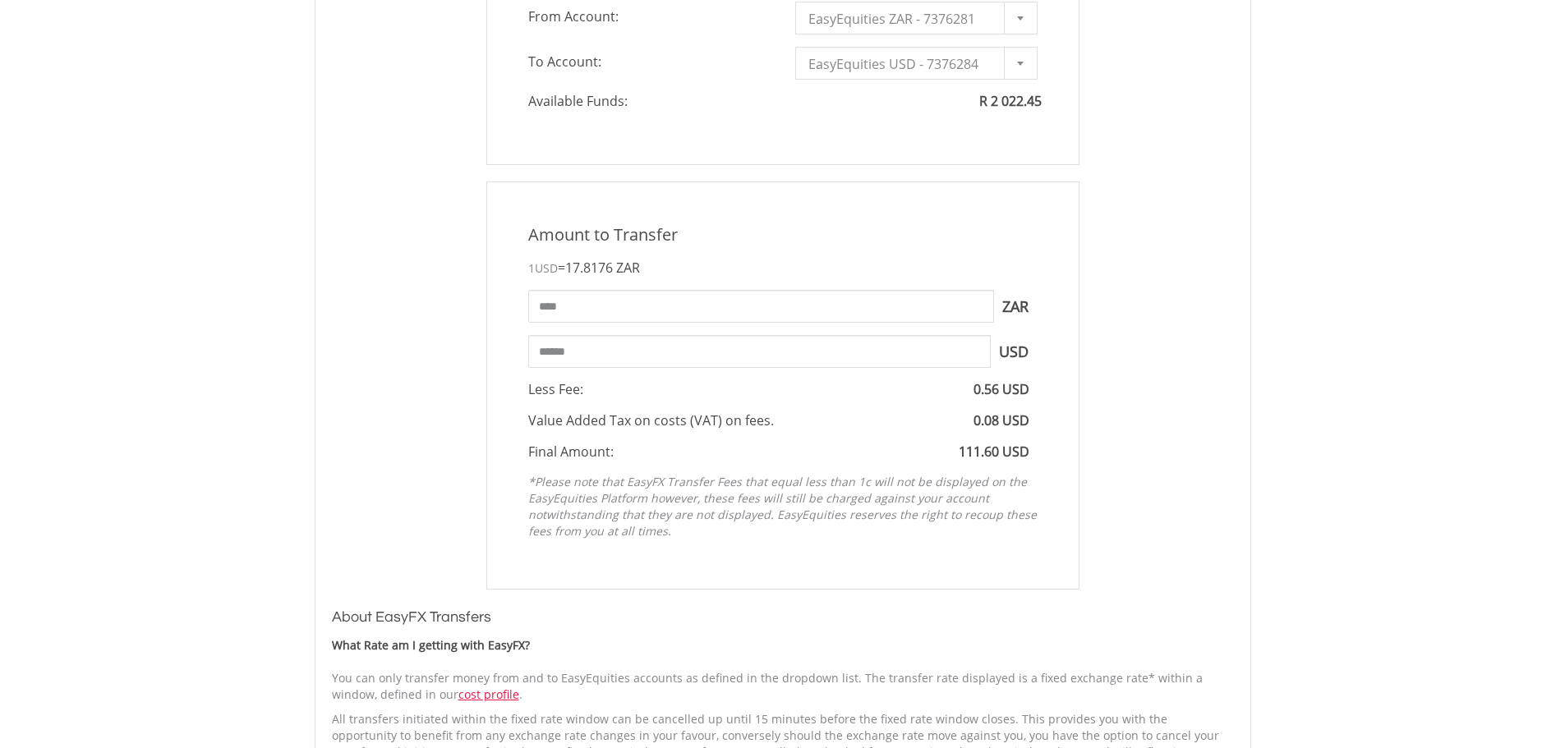
click at [472, 303] on div "Amount to Transfer 1 USD = 17.8176 ZAR **** ZAR You can transfer funds into you…" at bounding box center [783, 386] width 927 height 408
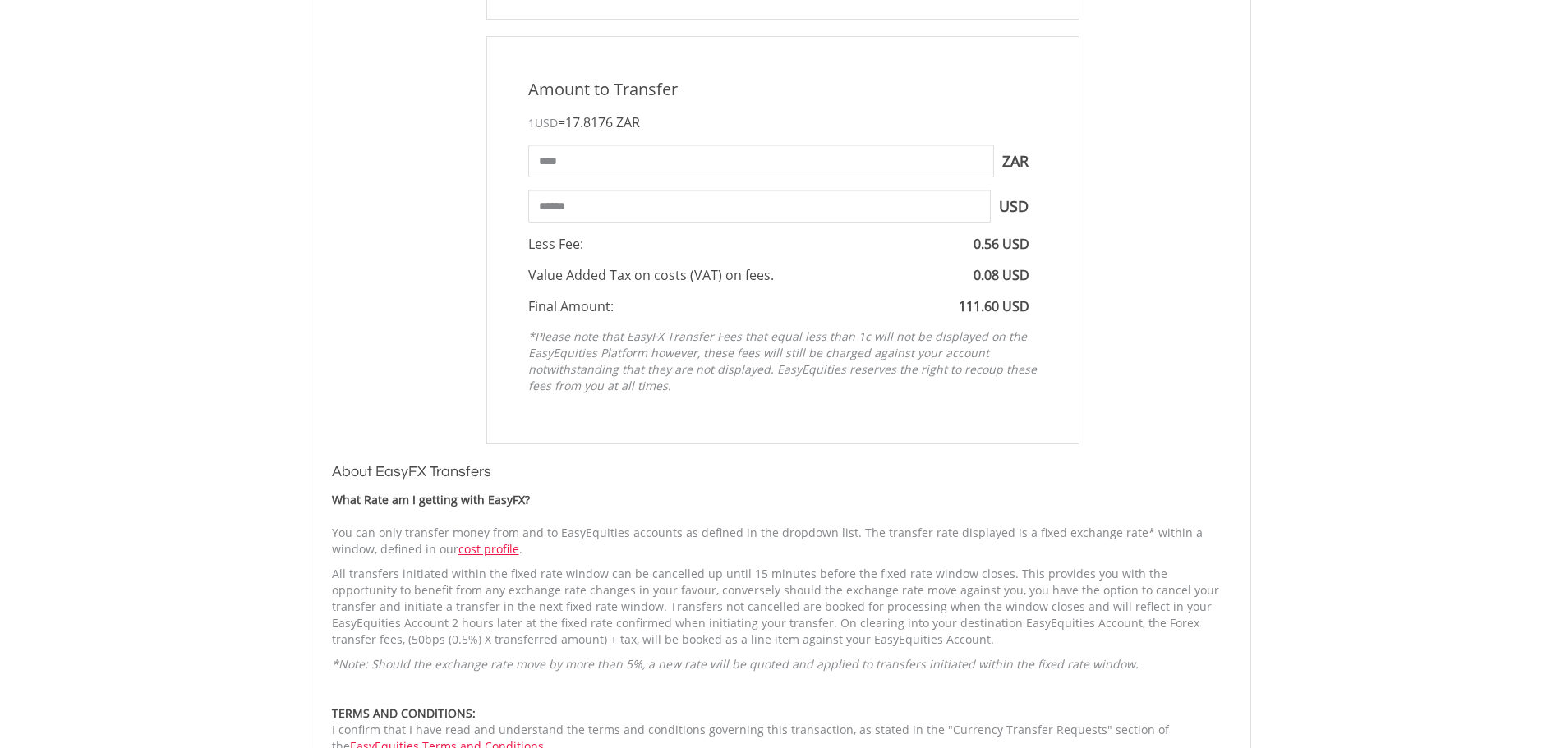
scroll to position [1095, 0]
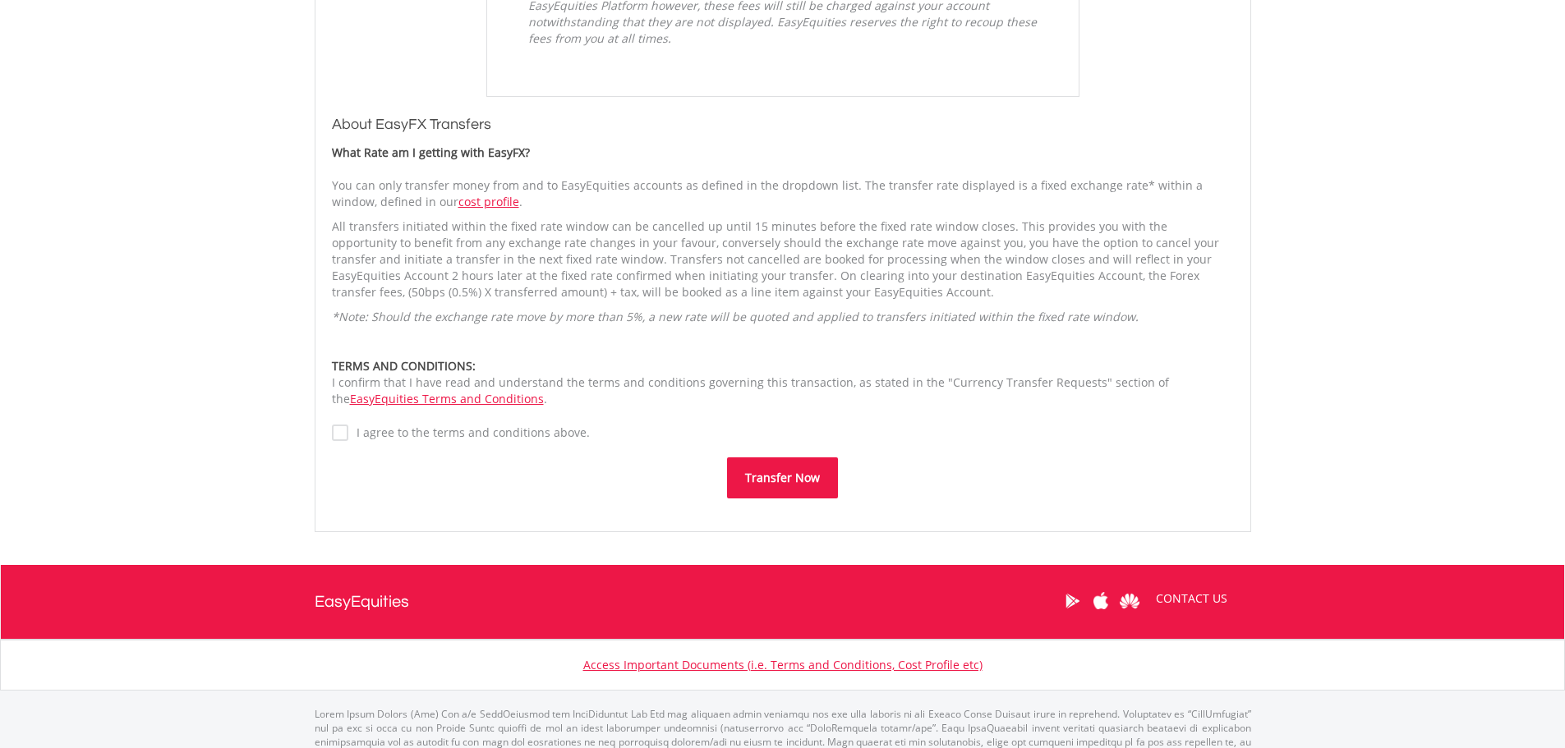
click at [463, 433] on label "I agree to the terms and conditions above." at bounding box center [469, 433] width 242 height 16
click at [782, 480] on button "Transfer Now" at bounding box center [782, 478] width 111 height 41
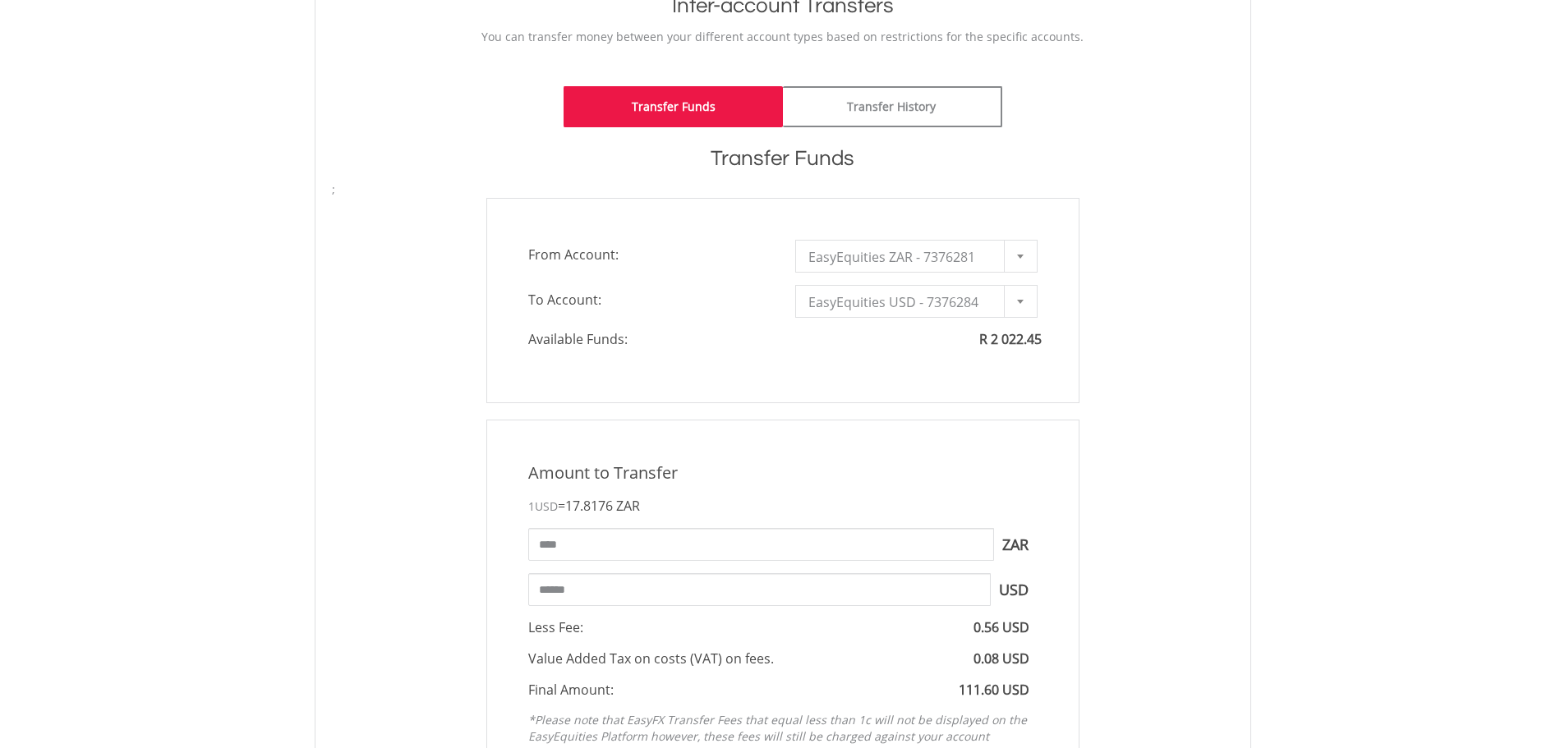
scroll to position [329, 0]
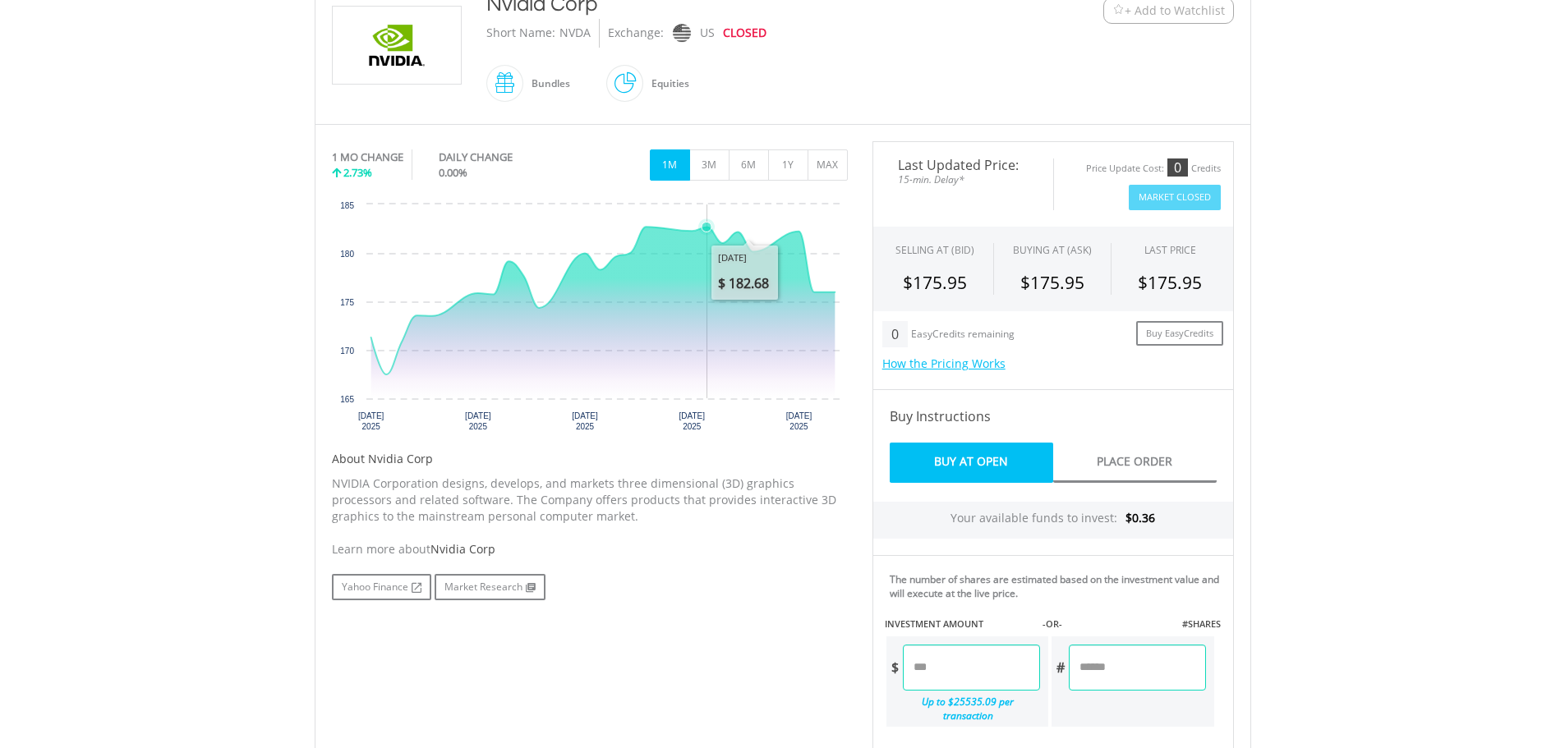
scroll to position [384, 0]
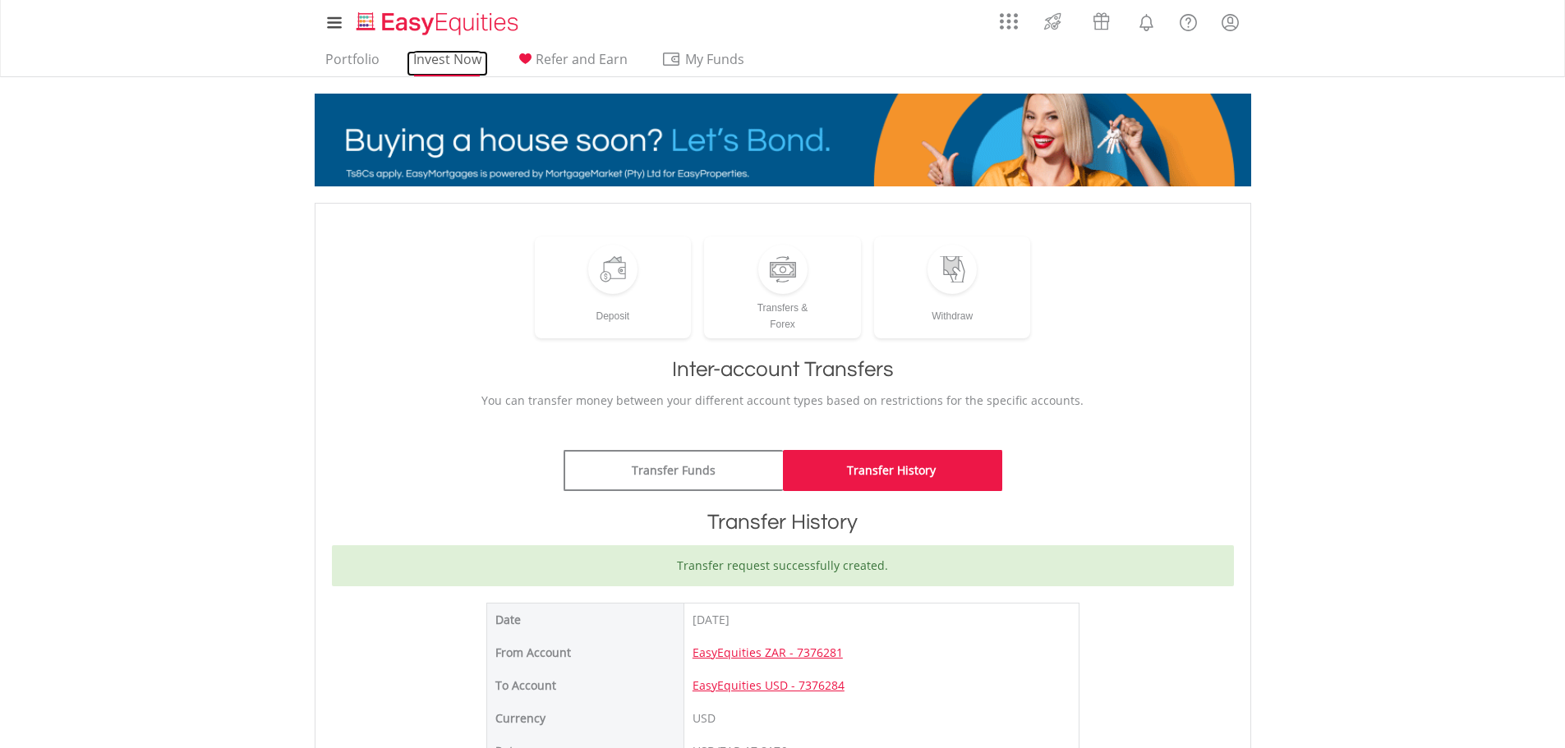
click at [449, 62] on link "Invest Now" at bounding box center [447, 63] width 81 height 25
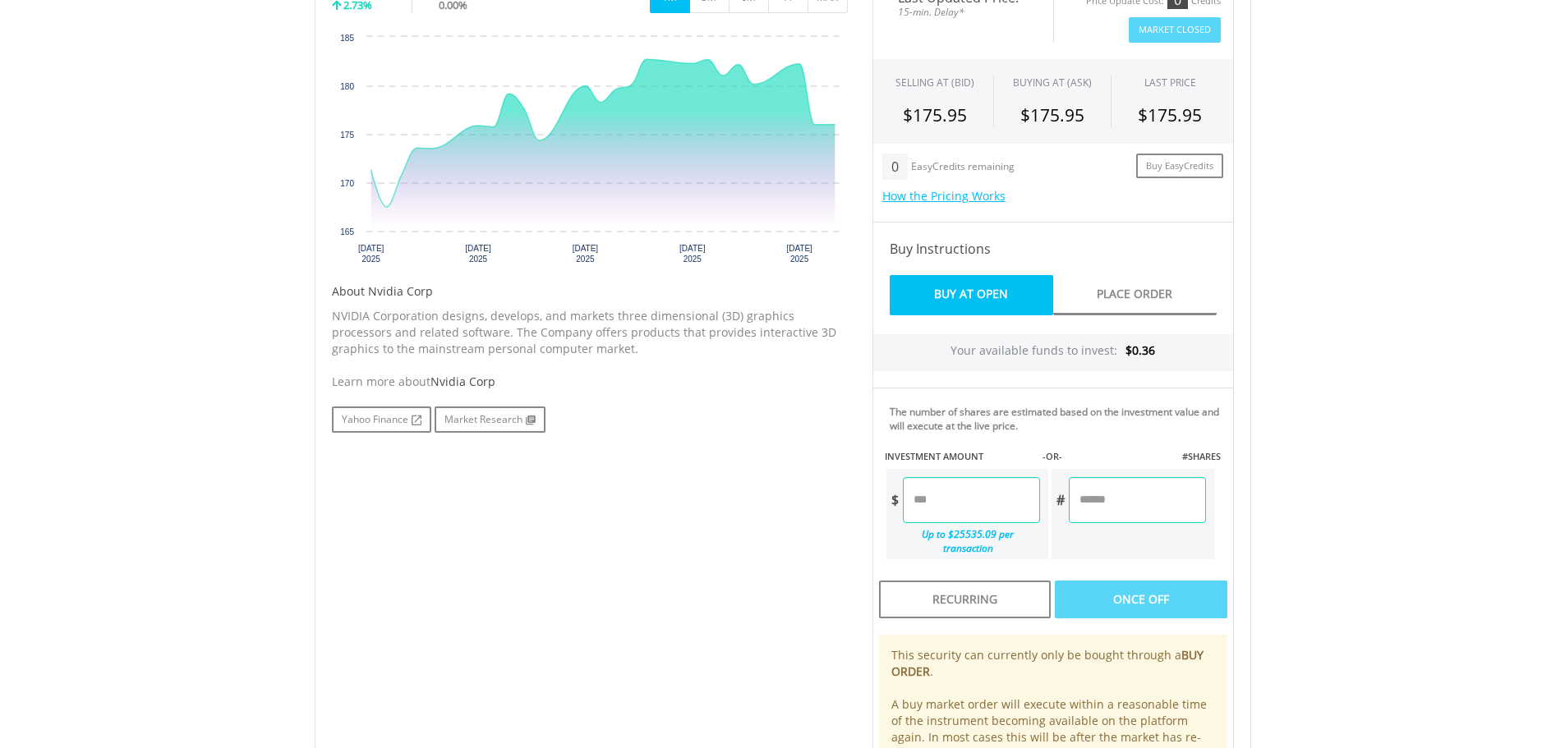
scroll to position [493, 0]
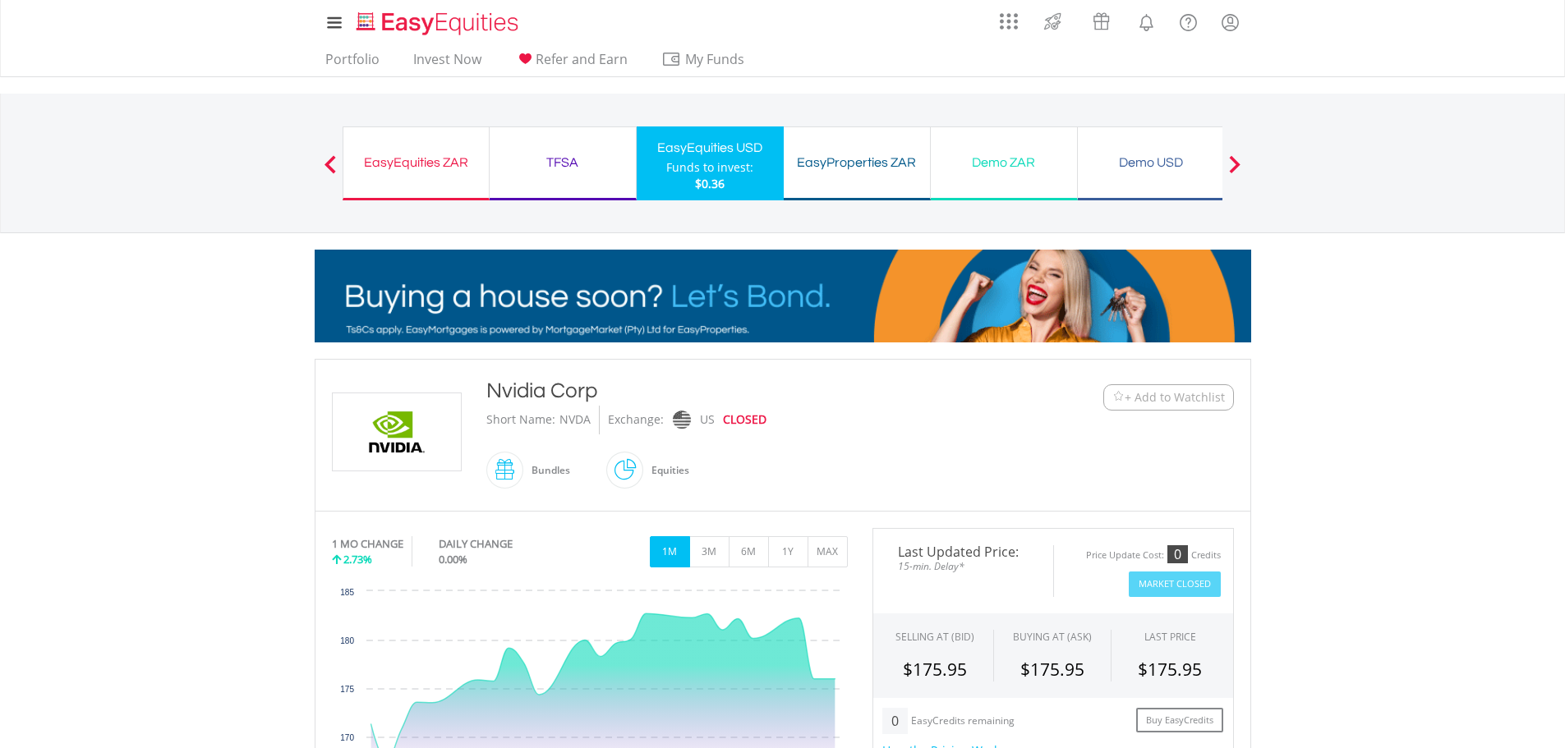
click at [1166, 398] on span "+ Add to Watchlist" at bounding box center [1175, 397] width 100 height 16
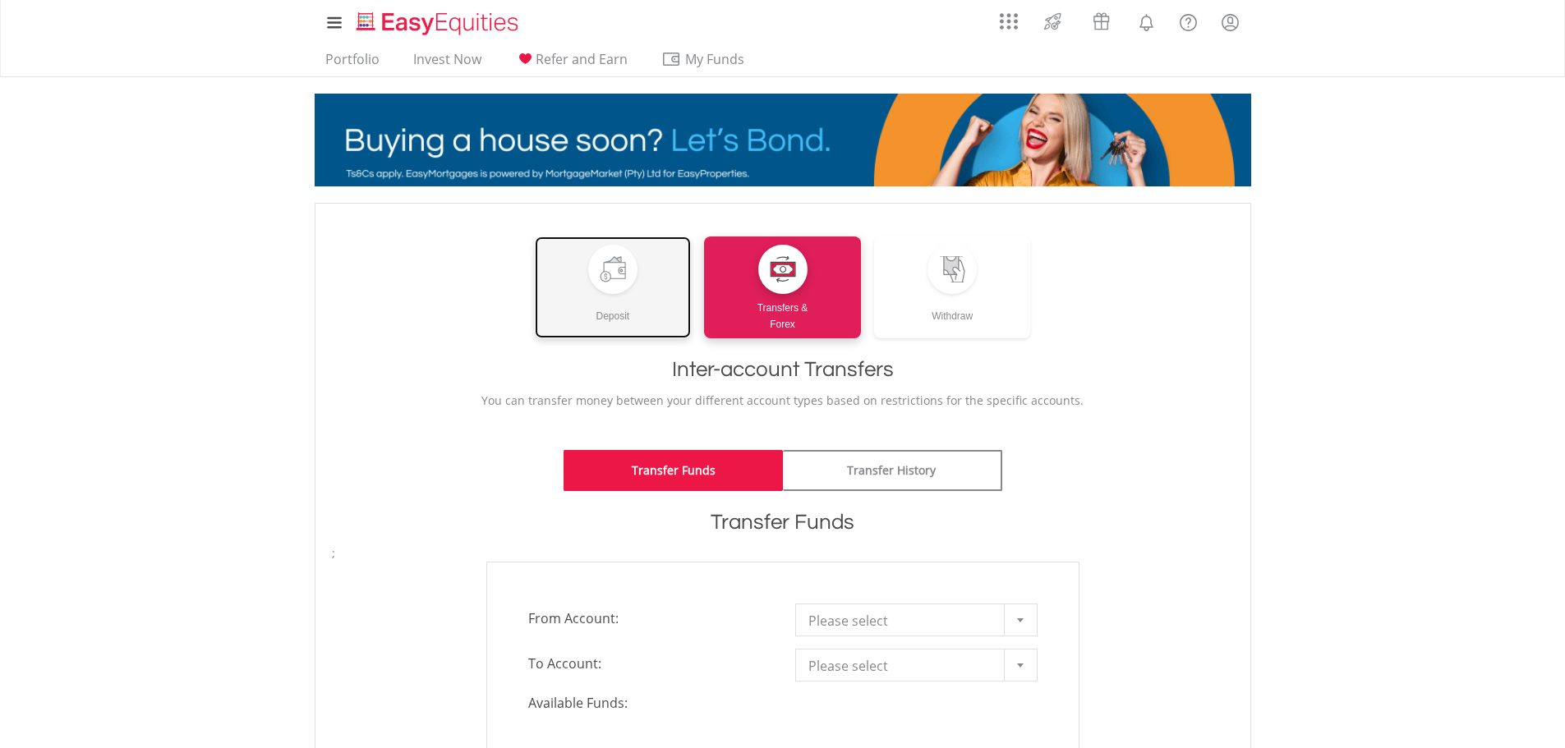
click at [632, 307] on div "Deposit" at bounding box center [613, 309] width 157 height 30
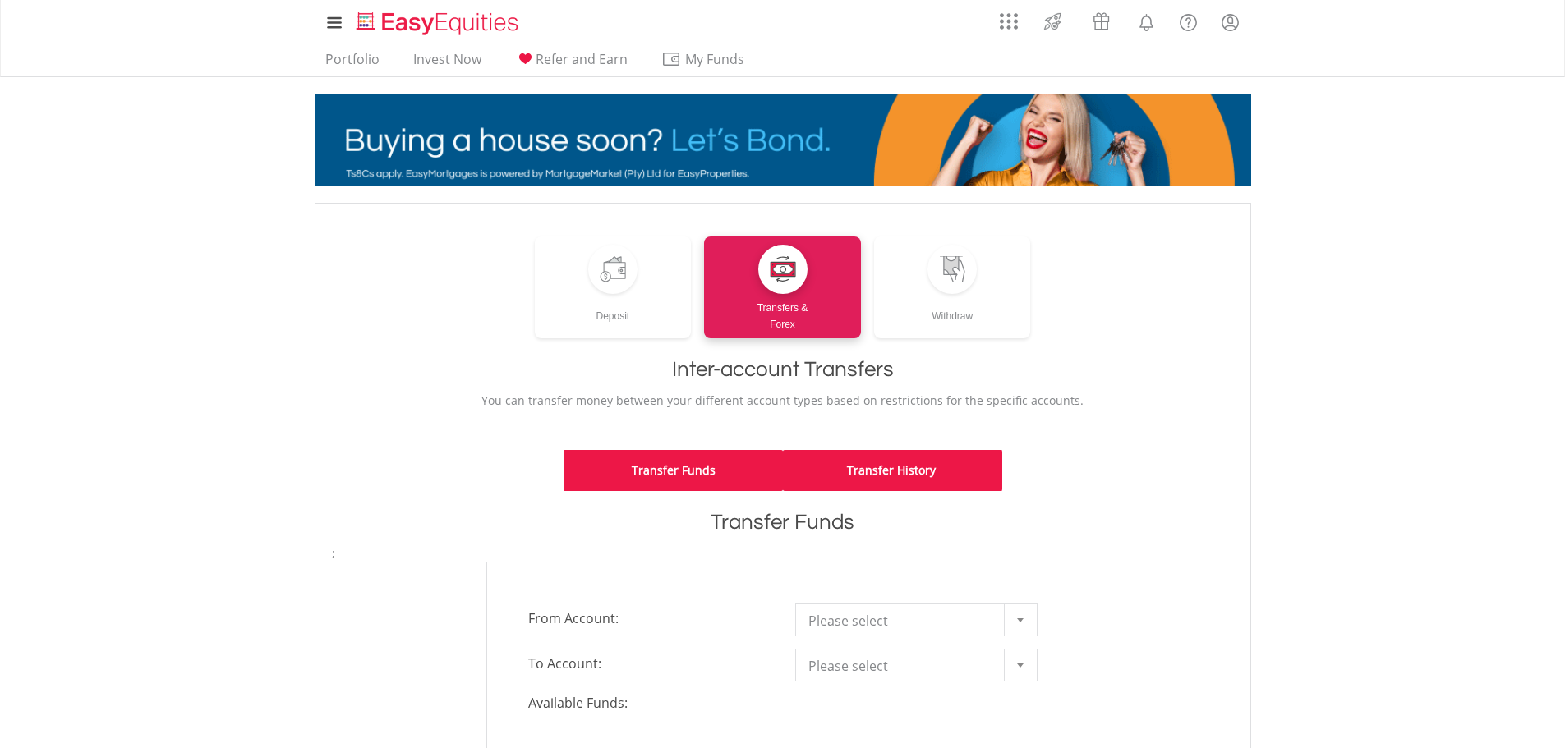
click at [930, 460] on link "Transfer History" at bounding box center [892, 470] width 219 height 41
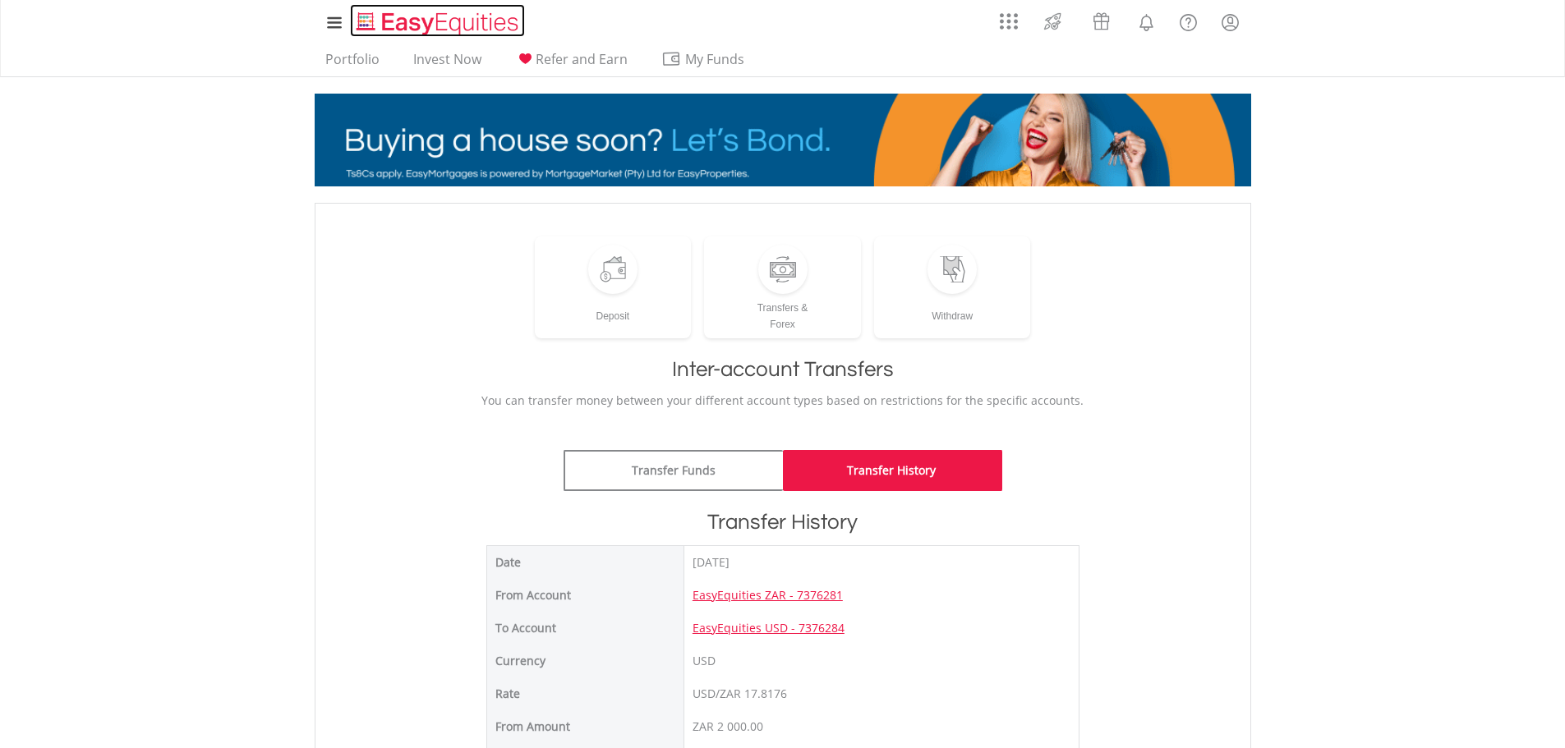
click at [440, 20] on img "Home page" at bounding box center [439, 23] width 172 height 27
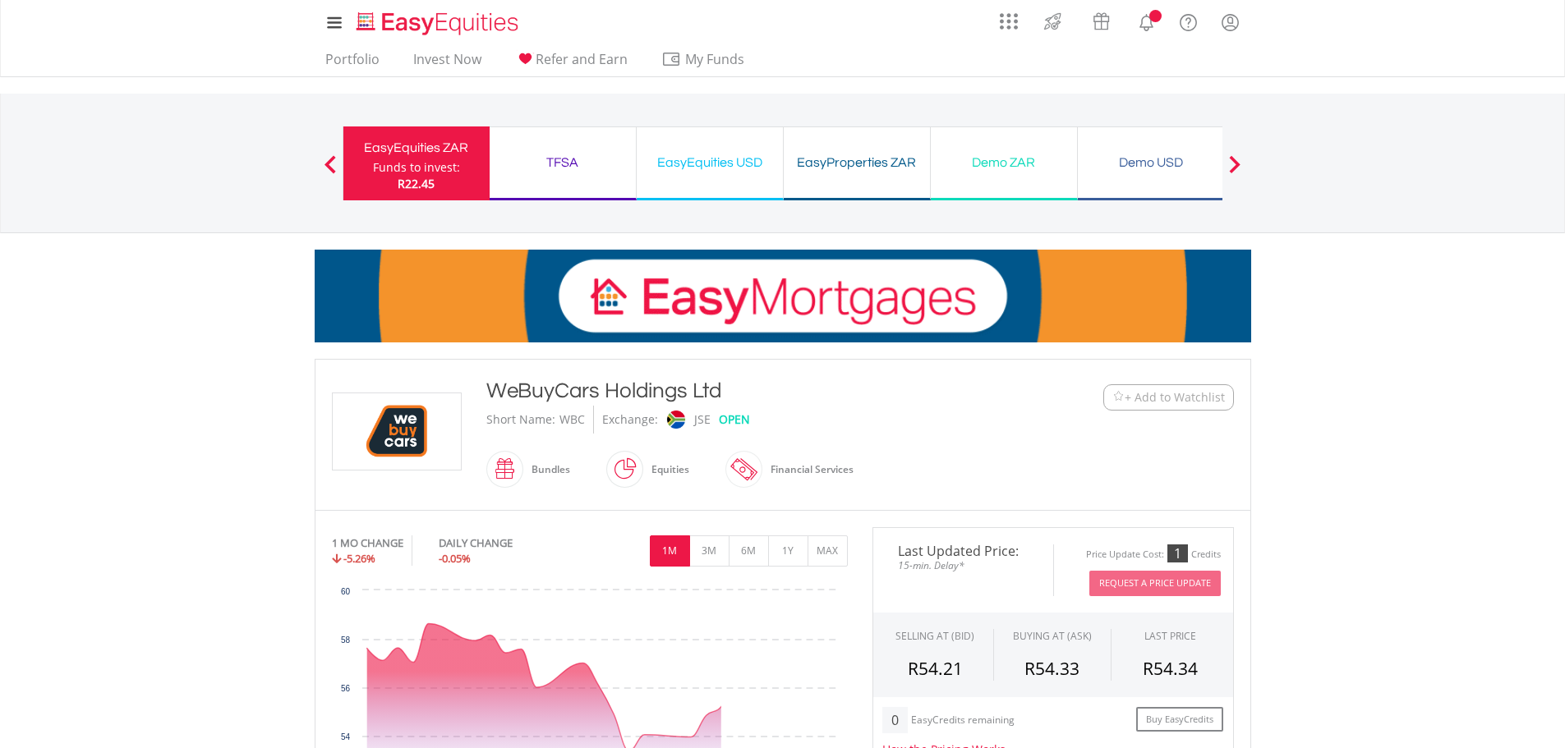
scroll to position [274, 0]
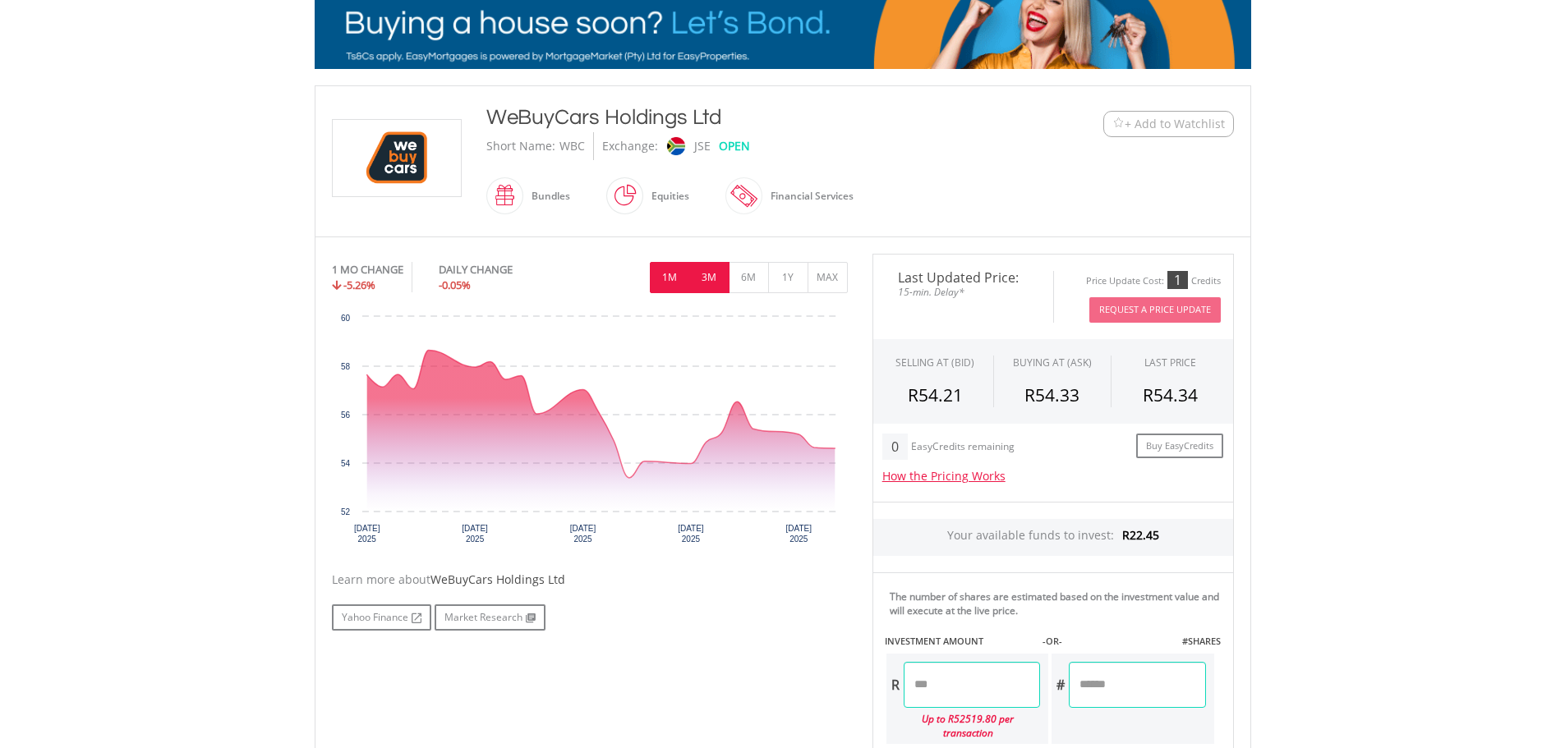
click at [708, 284] on button "3M" at bounding box center [709, 277] width 40 height 31
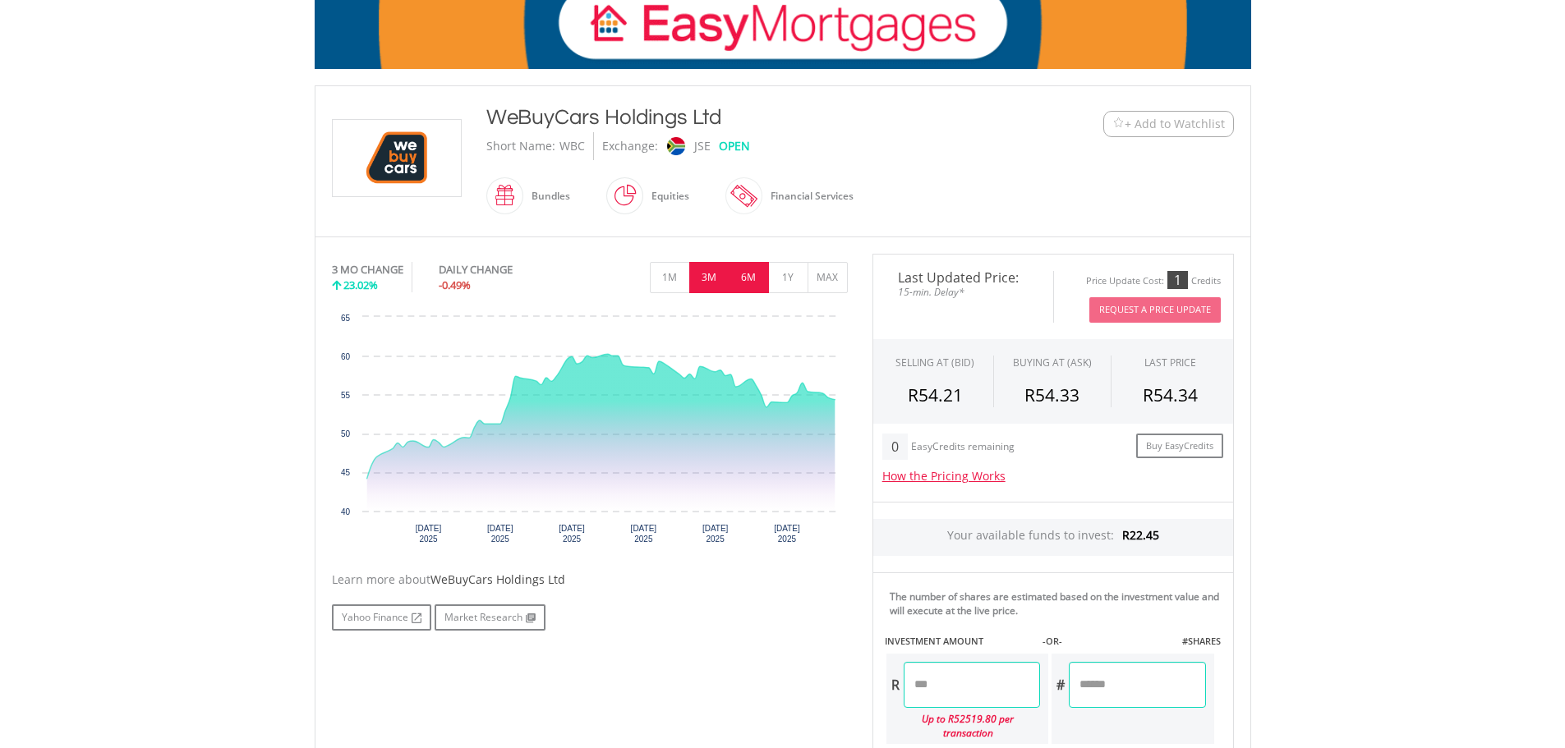
click at [748, 280] on button "6M" at bounding box center [749, 277] width 40 height 31
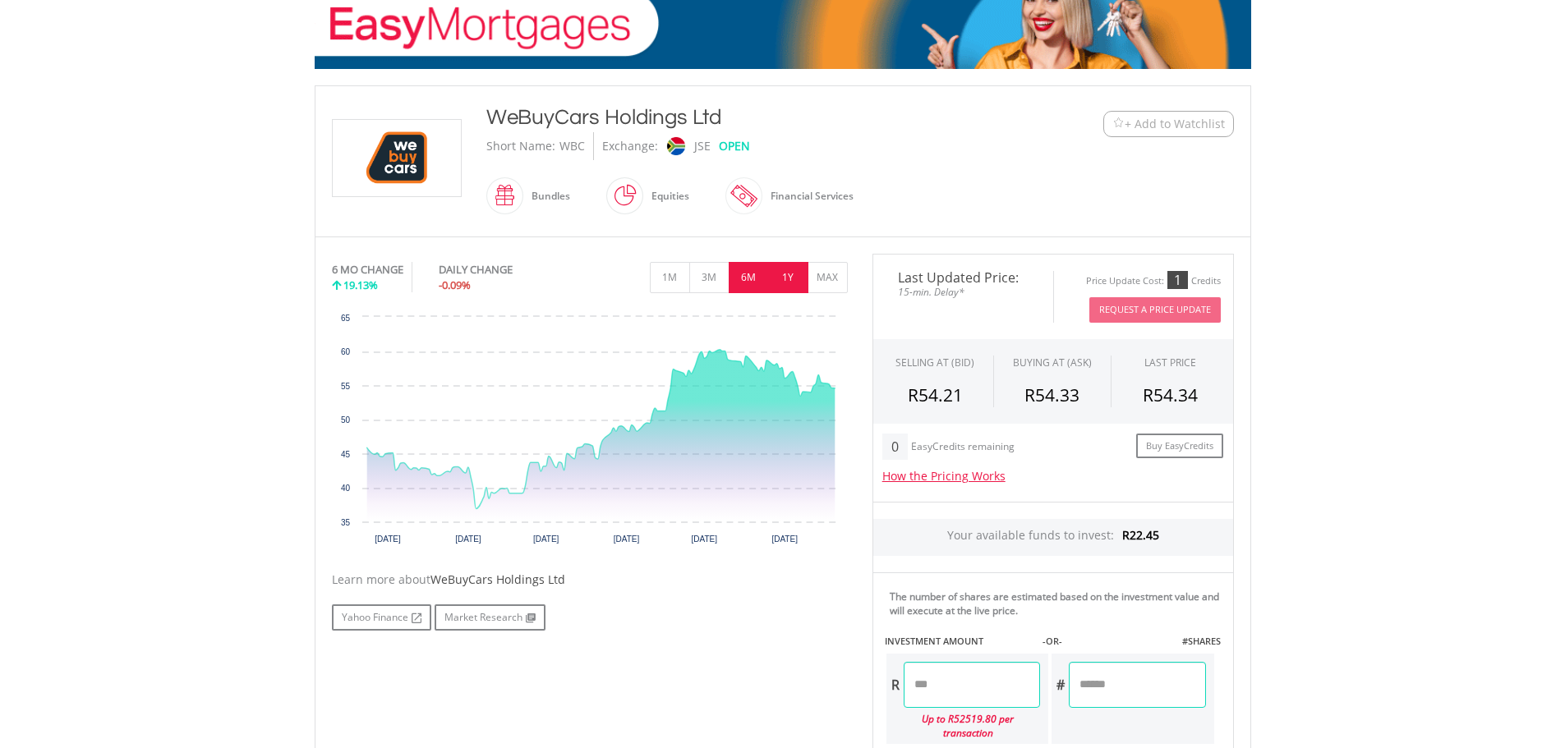
click at [783, 280] on button "1Y" at bounding box center [788, 277] width 40 height 31
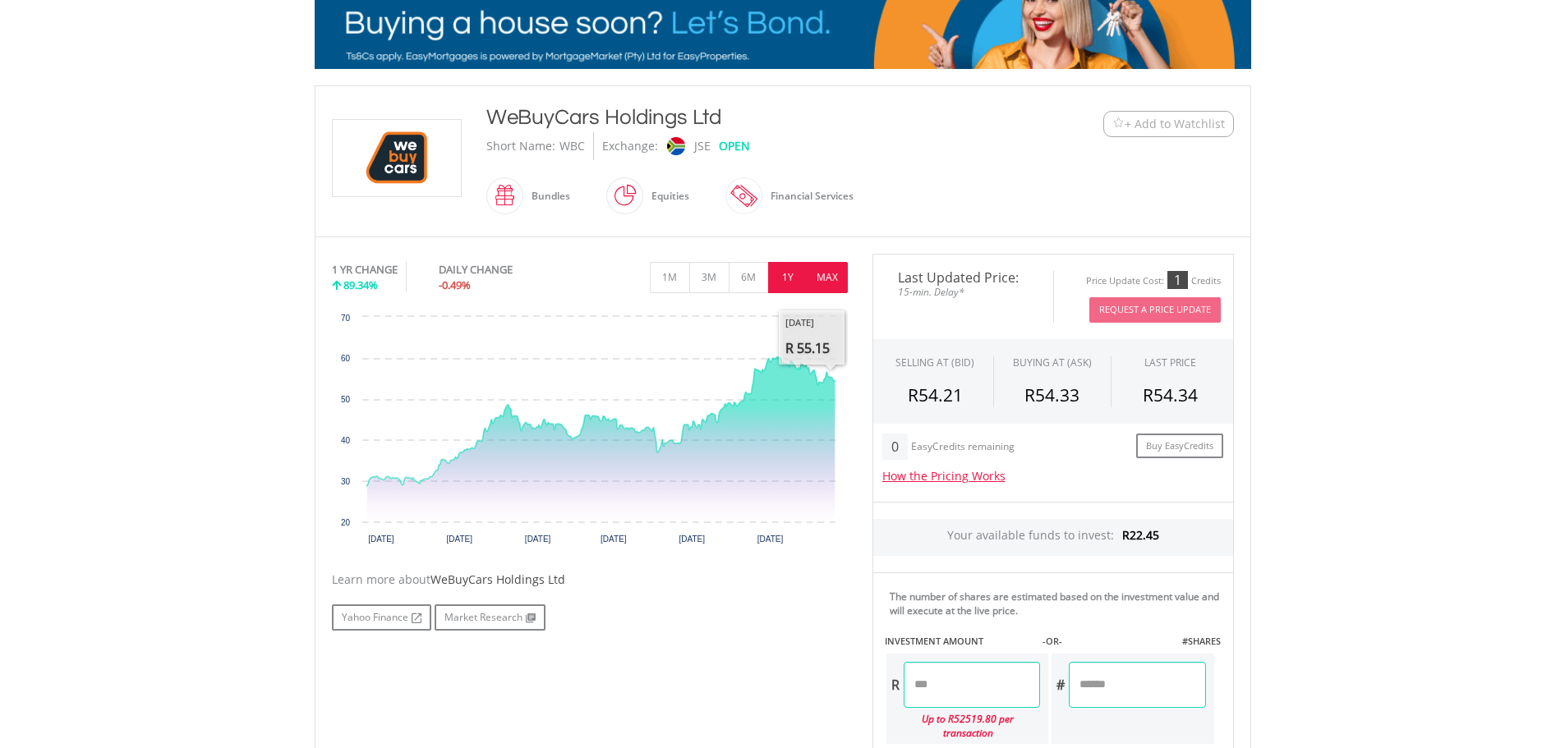
click at [831, 283] on button "MAX" at bounding box center [828, 277] width 40 height 31
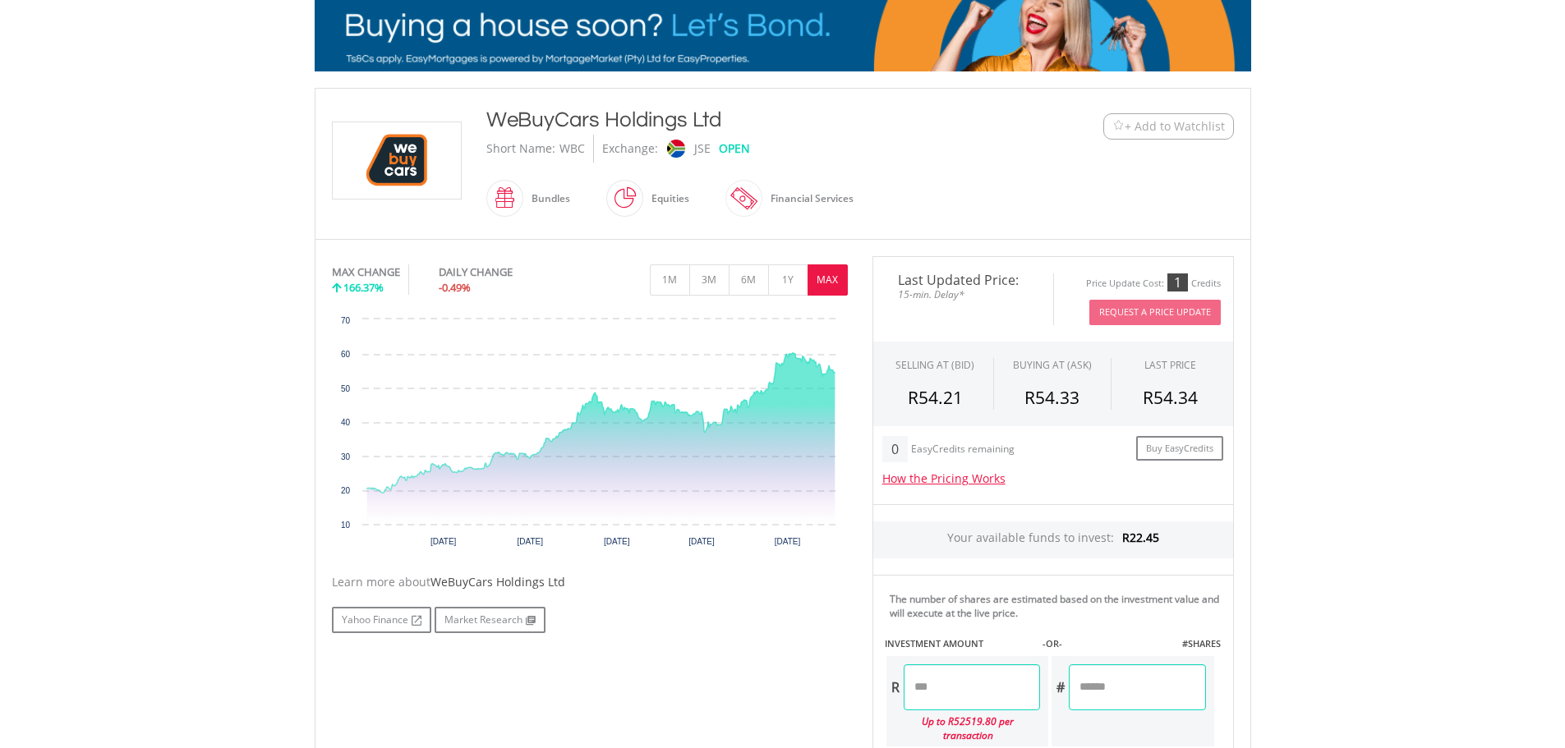
scroll to position [242, 0]
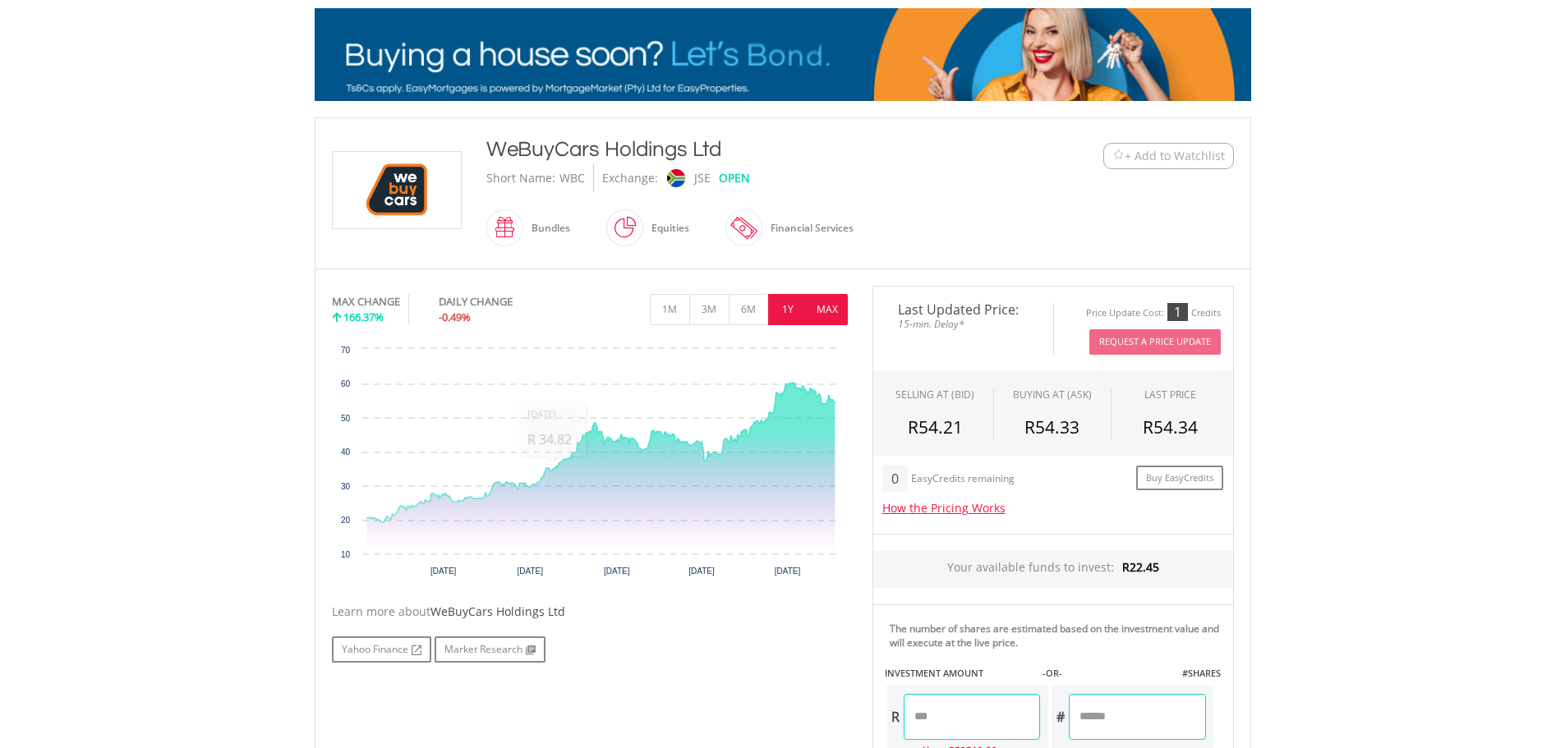
click at [793, 309] on button "1Y" at bounding box center [788, 309] width 40 height 31
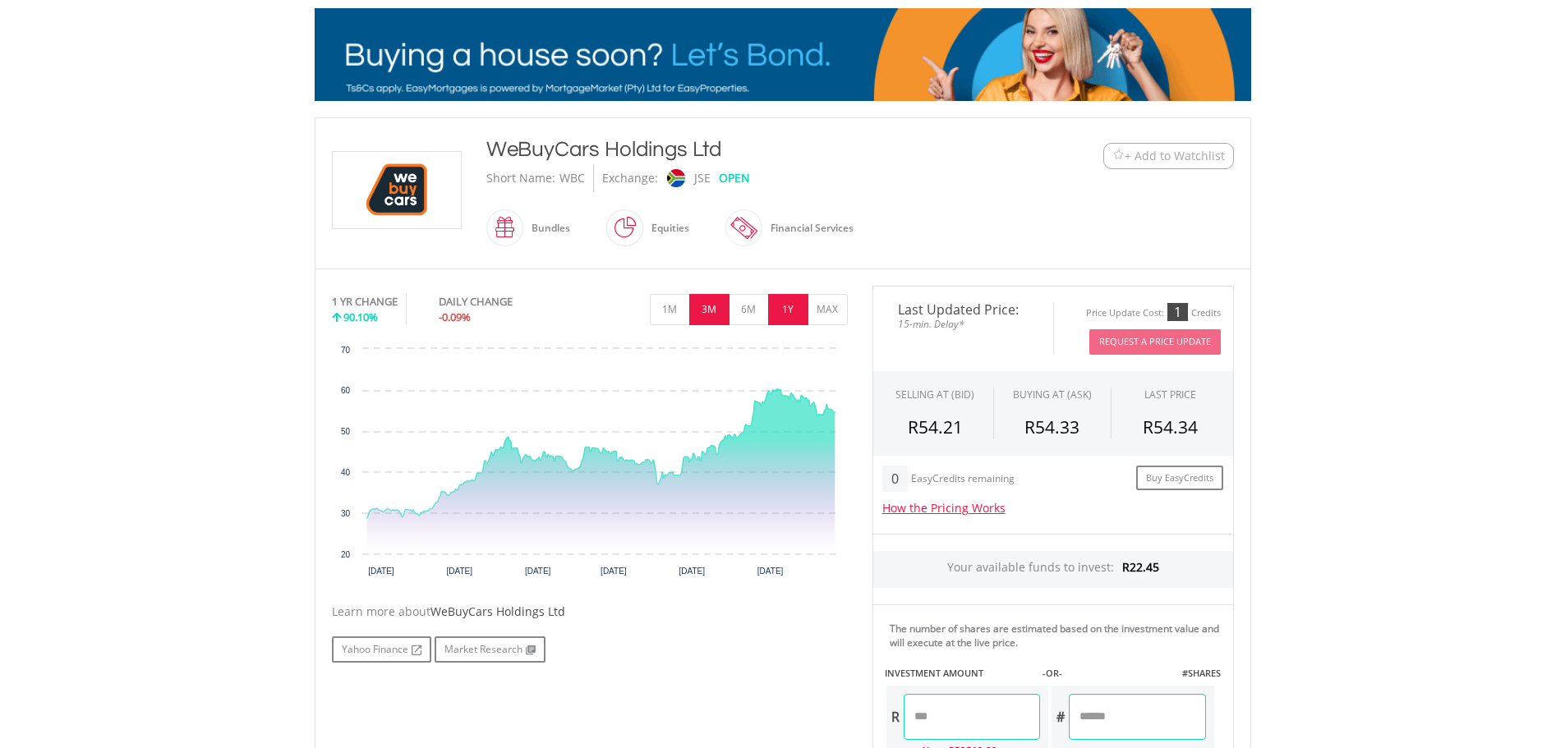
click at [707, 311] on button "3M" at bounding box center [709, 309] width 40 height 31
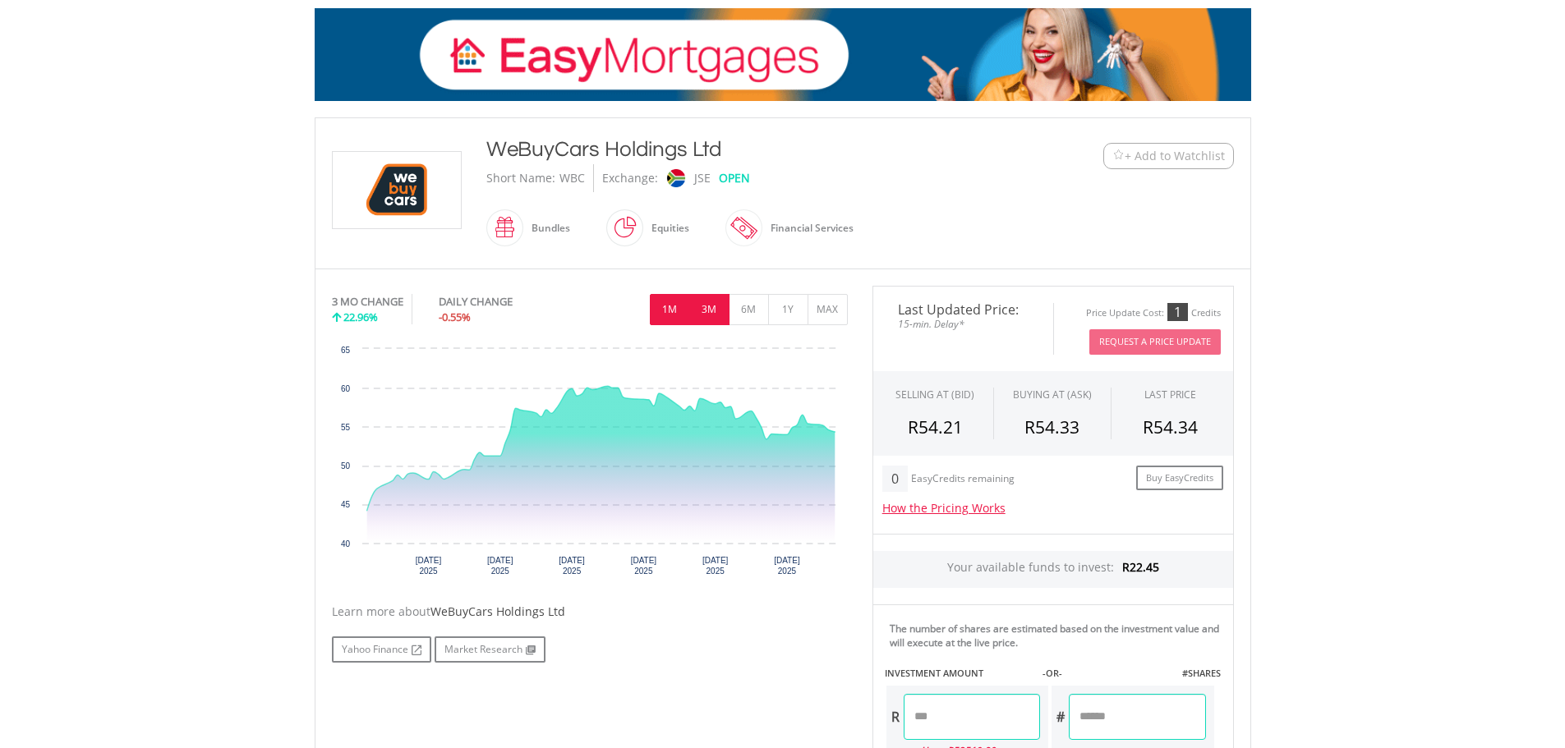
click at [673, 310] on button "1M" at bounding box center [670, 309] width 40 height 31
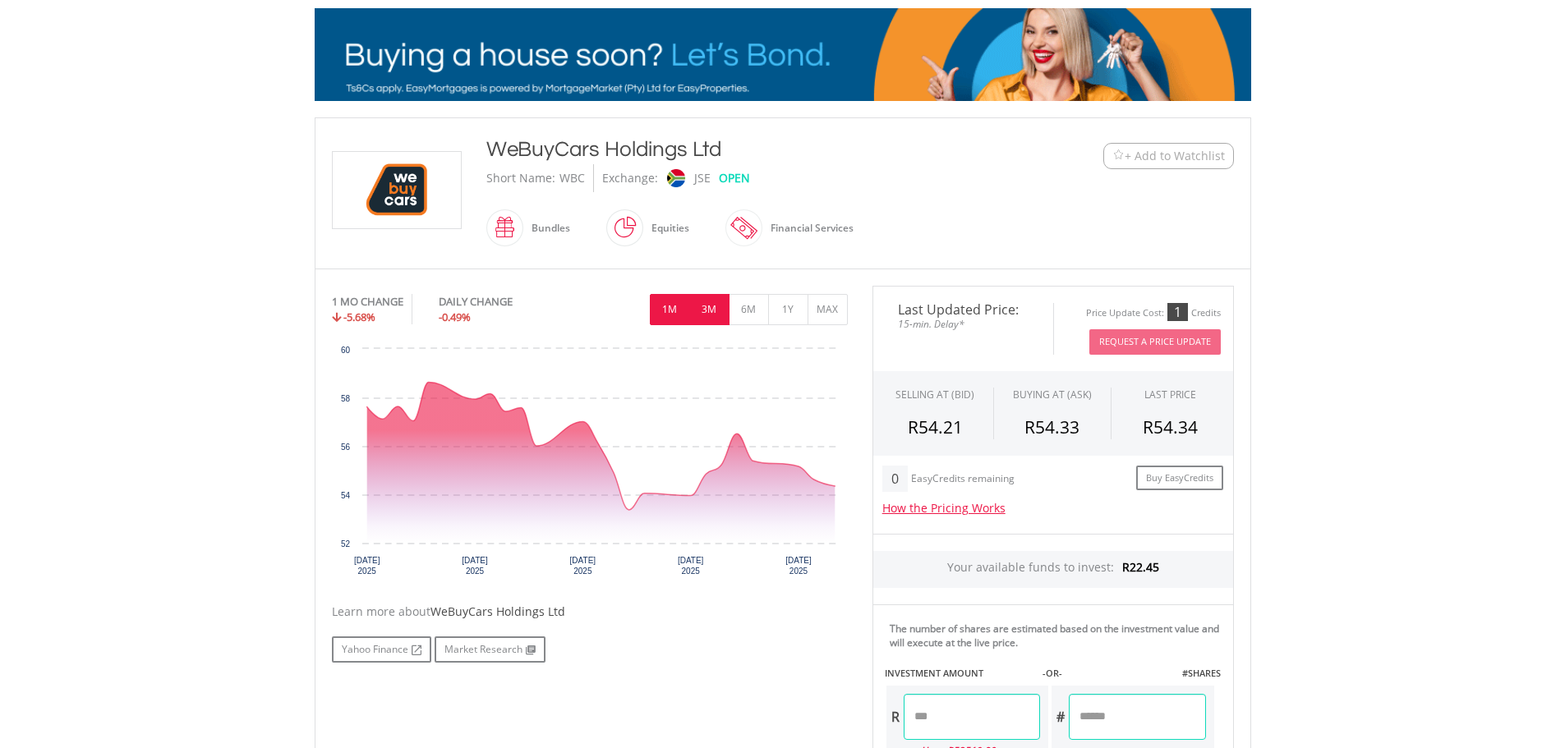
click at [707, 311] on button "3M" at bounding box center [709, 309] width 40 height 31
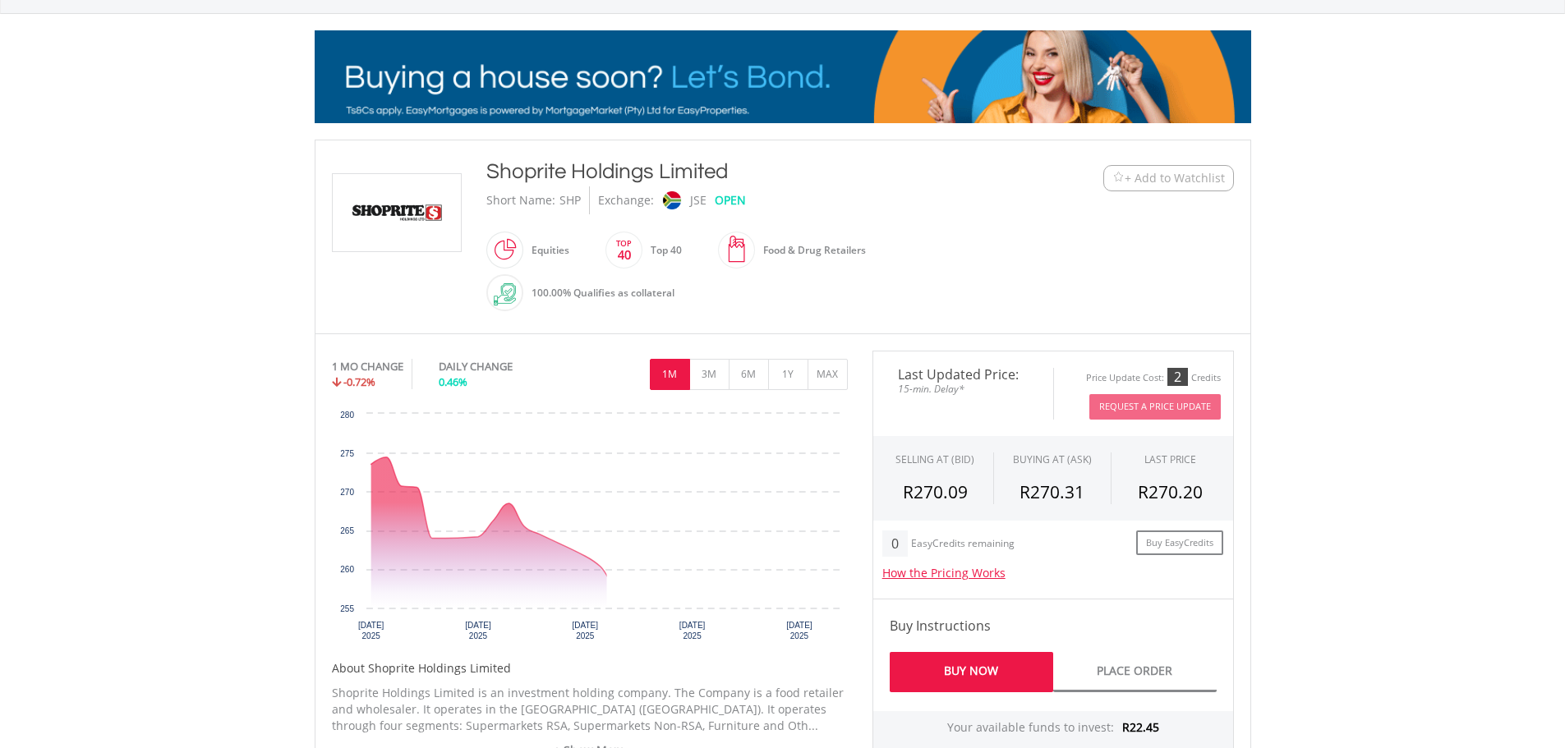
scroll to position [219, 0]
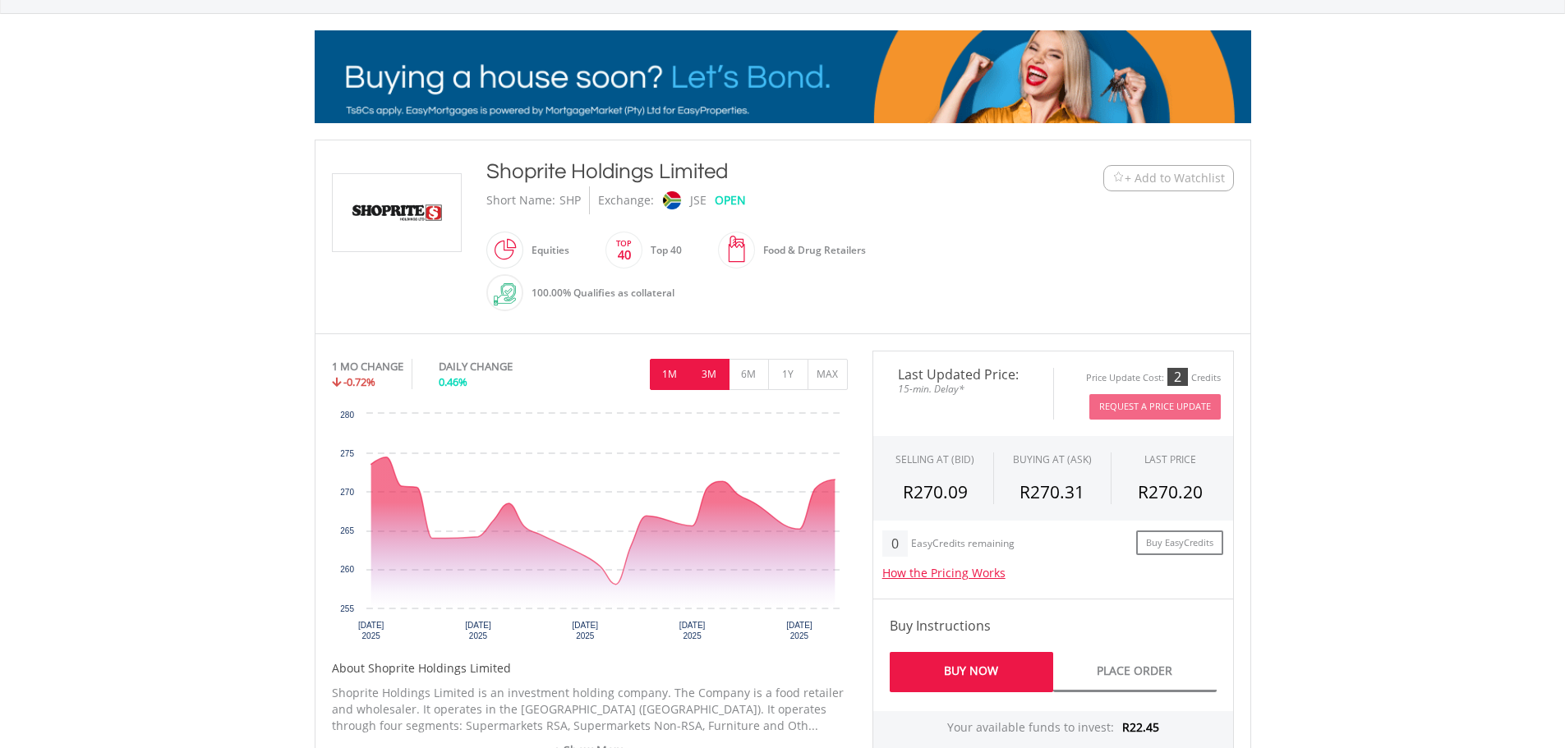
click at [711, 376] on button "3M" at bounding box center [709, 374] width 40 height 31
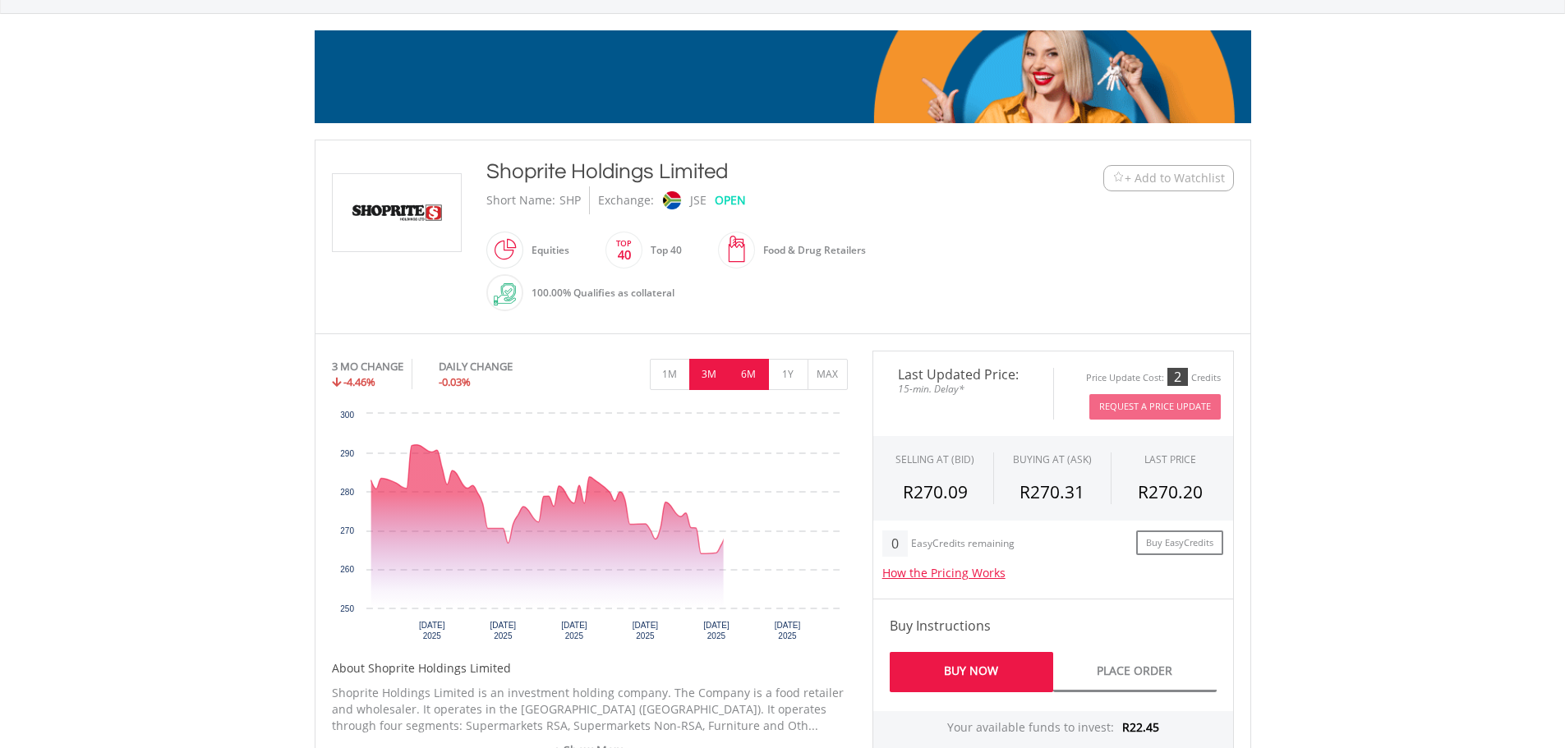
click at [745, 378] on button "6M" at bounding box center [749, 374] width 40 height 31
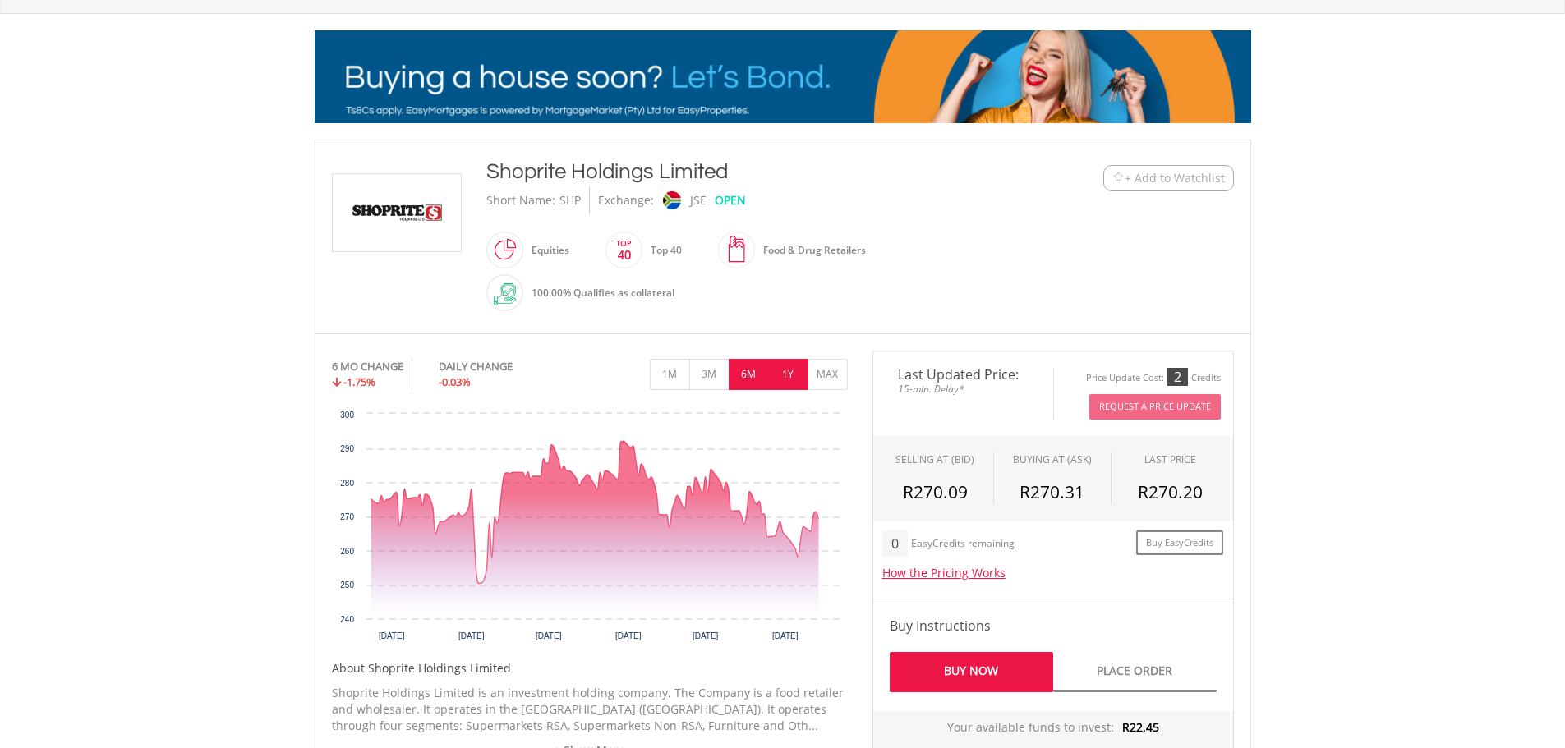
click at [791, 378] on button "1Y" at bounding box center [788, 374] width 40 height 31
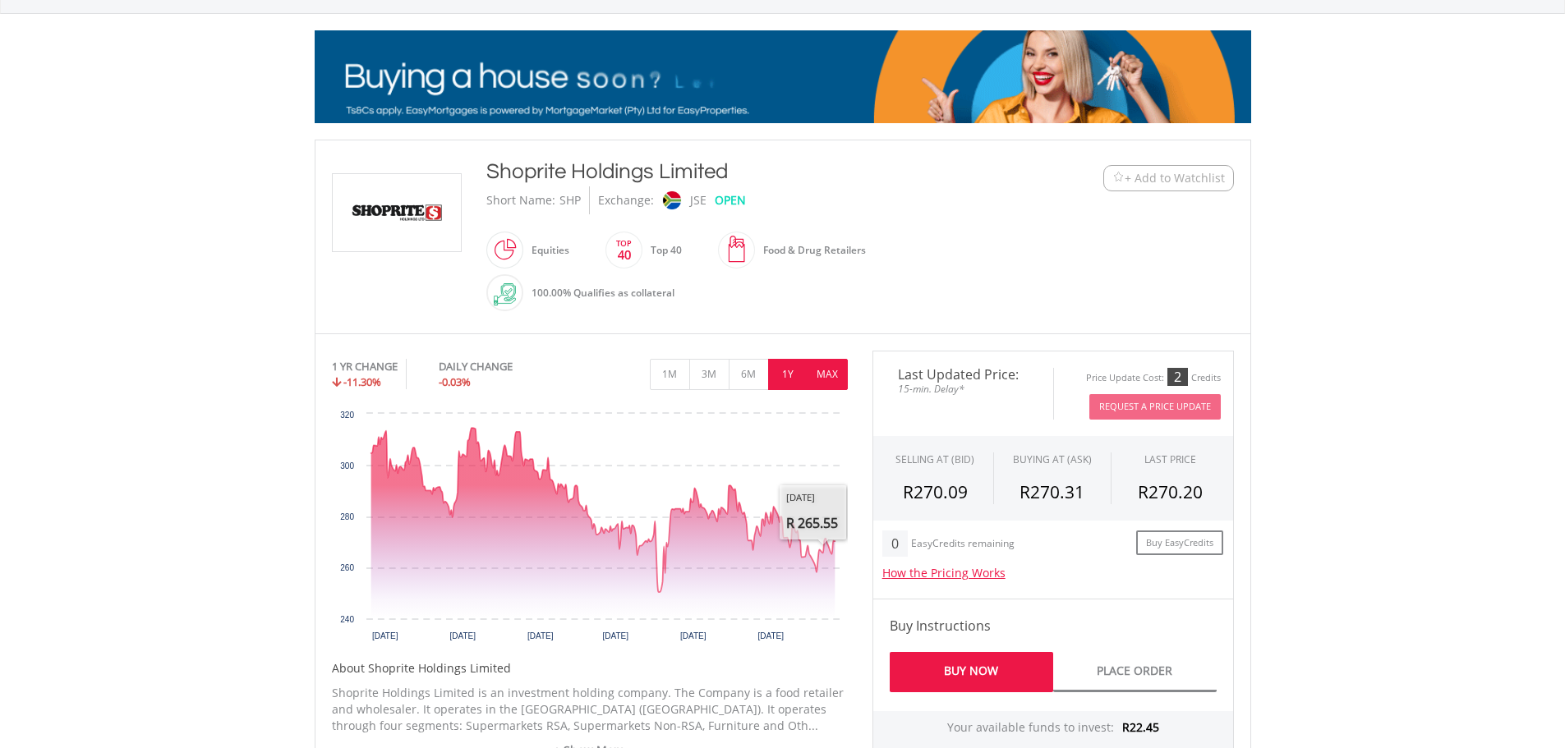
click at [822, 366] on button "MAX" at bounding box center [828, 374] width 40 height 31
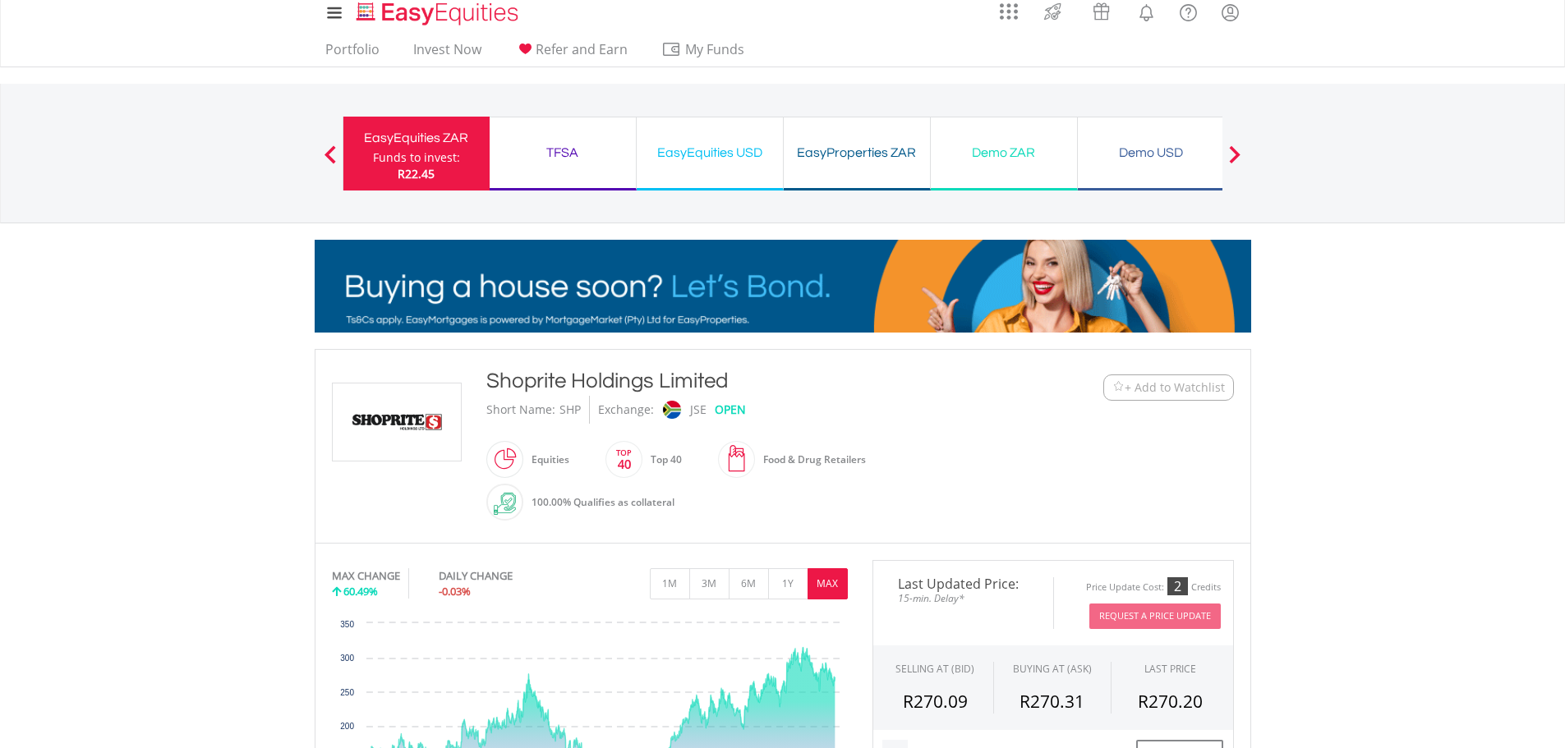
scroll to position [0, 0]
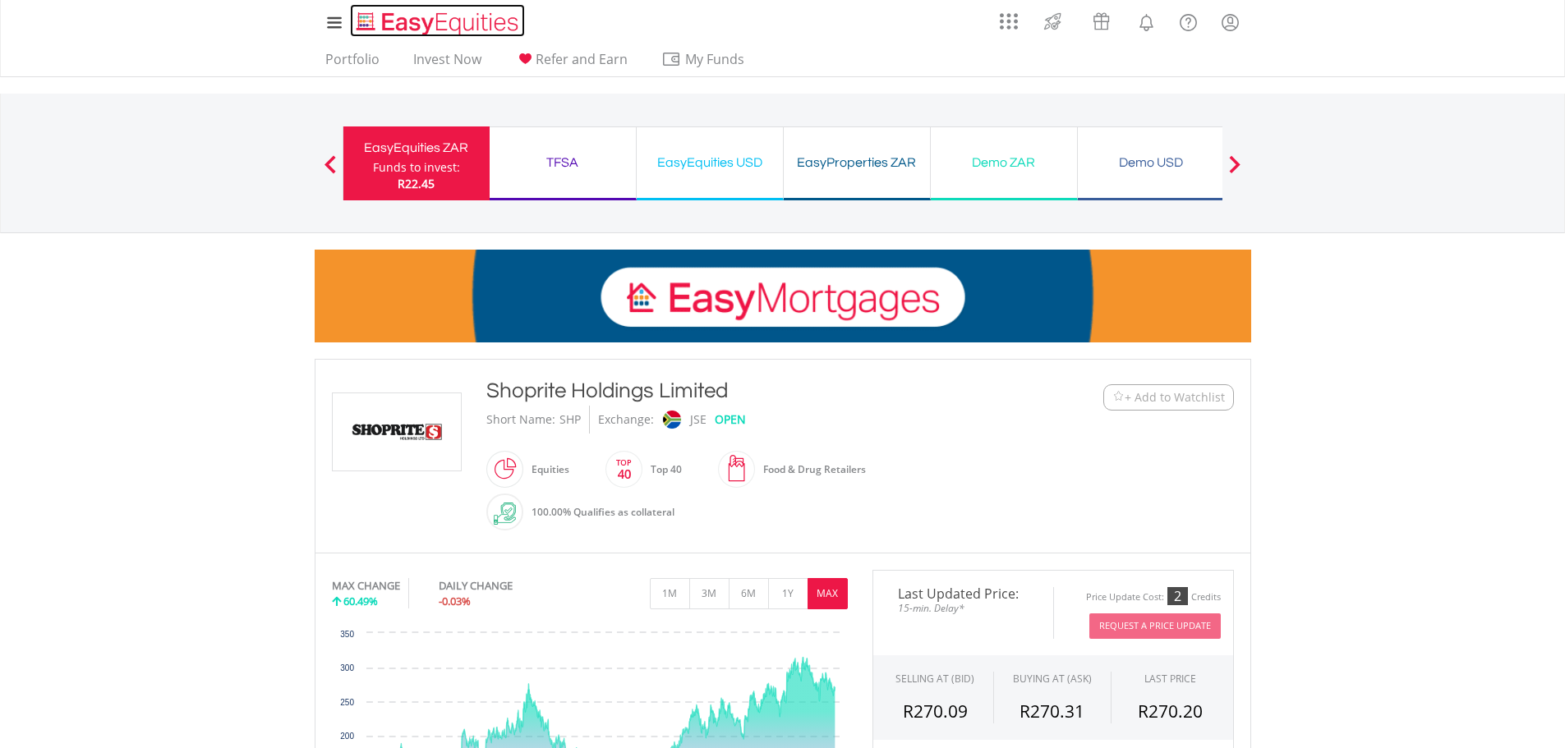
click at [428, 30] on img "Home page" at bounding box center [439, 23] width 172 height 27
